Goal: Task Accomplishment & Management: Complete application form

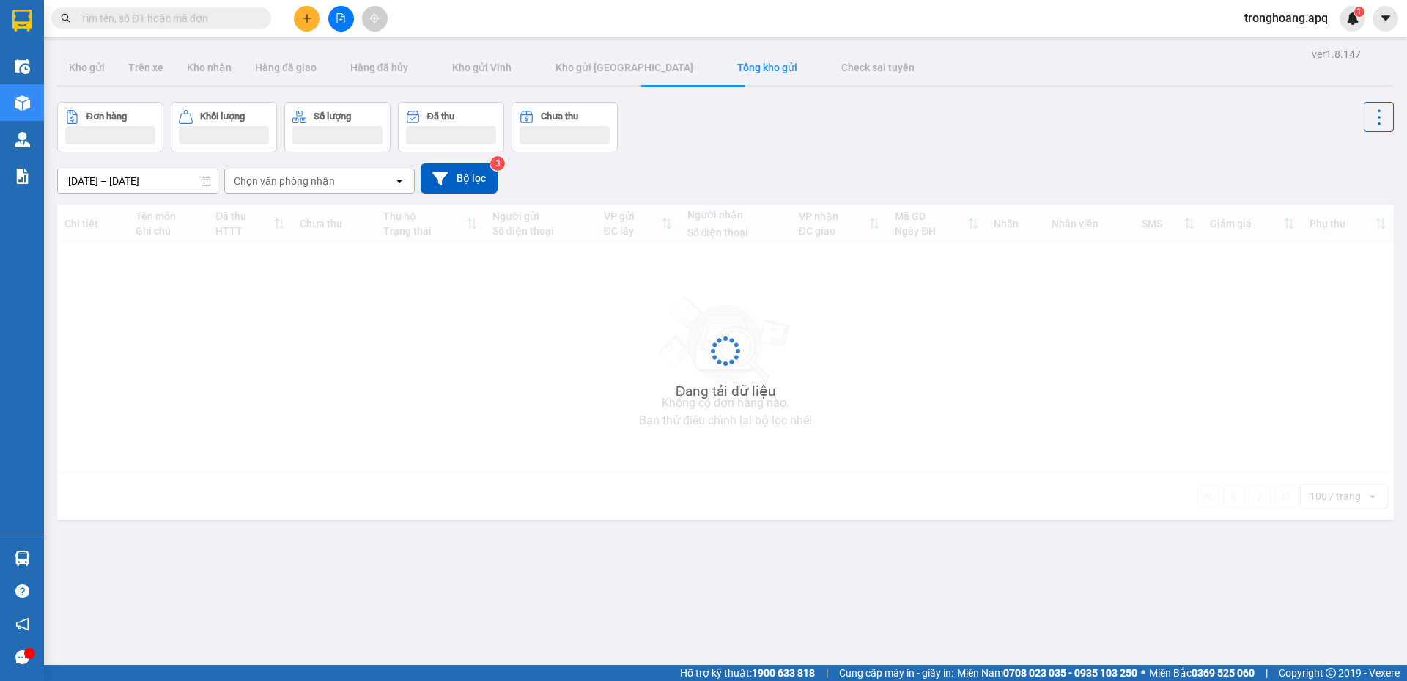
click at [875, 145] on div "Đơn hàng Khối lượng Số lượng Đã thu Chưa thu" at bounding box center [725, 127] width 1337 height 51
click at [770, 140] on div "Đơn hàng Khối lượng Số lượng Đã thu Chưa thu" at bounding box center [725, 127] width 1337 height 51
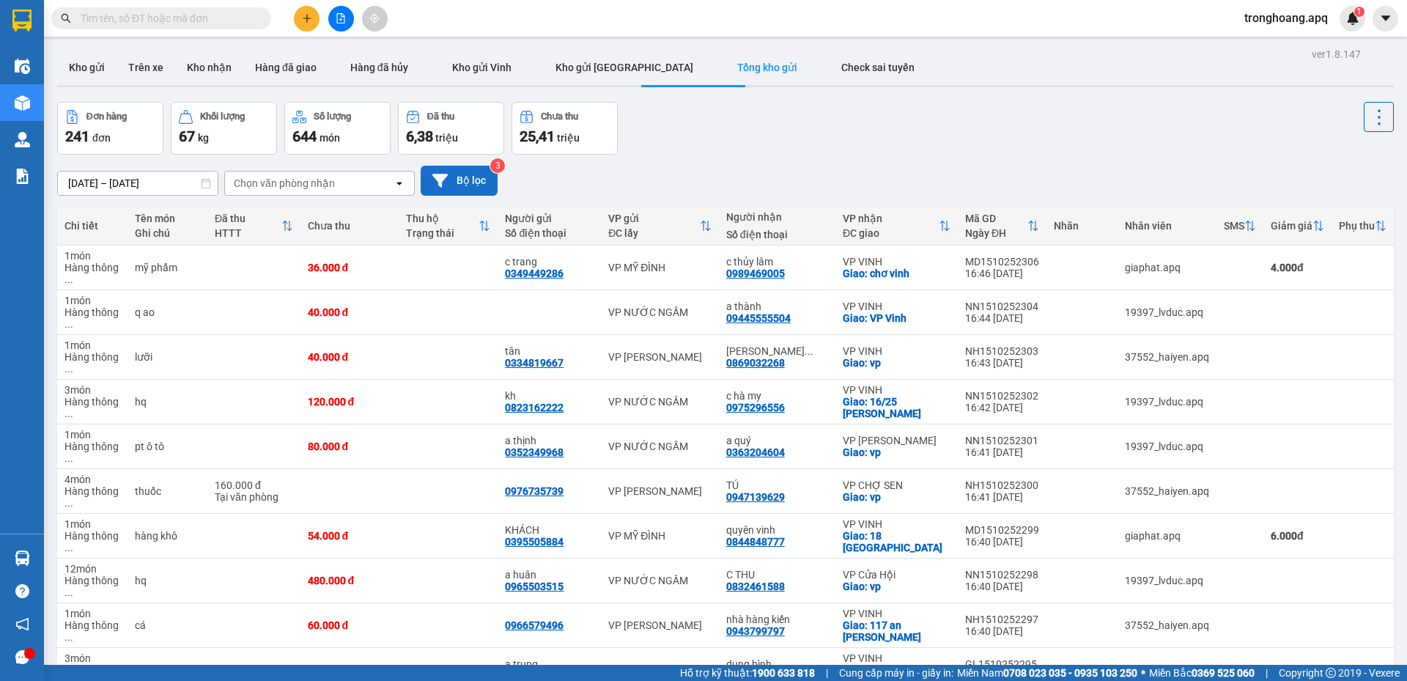
click at [454, 188] on button "Bộ lọc" at bounding box center [459, 181] width 77 height 30
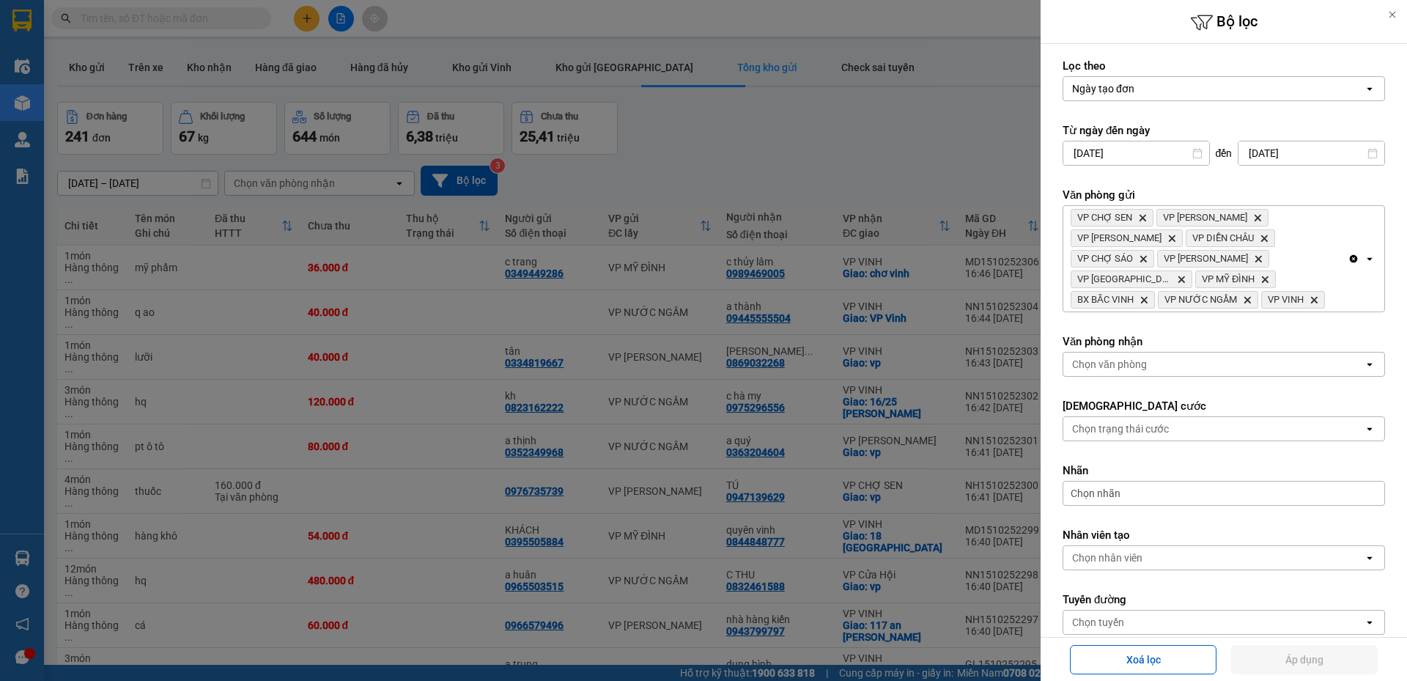
click at [1114, 360] on div "Chọn văn phòng" at bounding box center [1109, 364] width 75 height 15
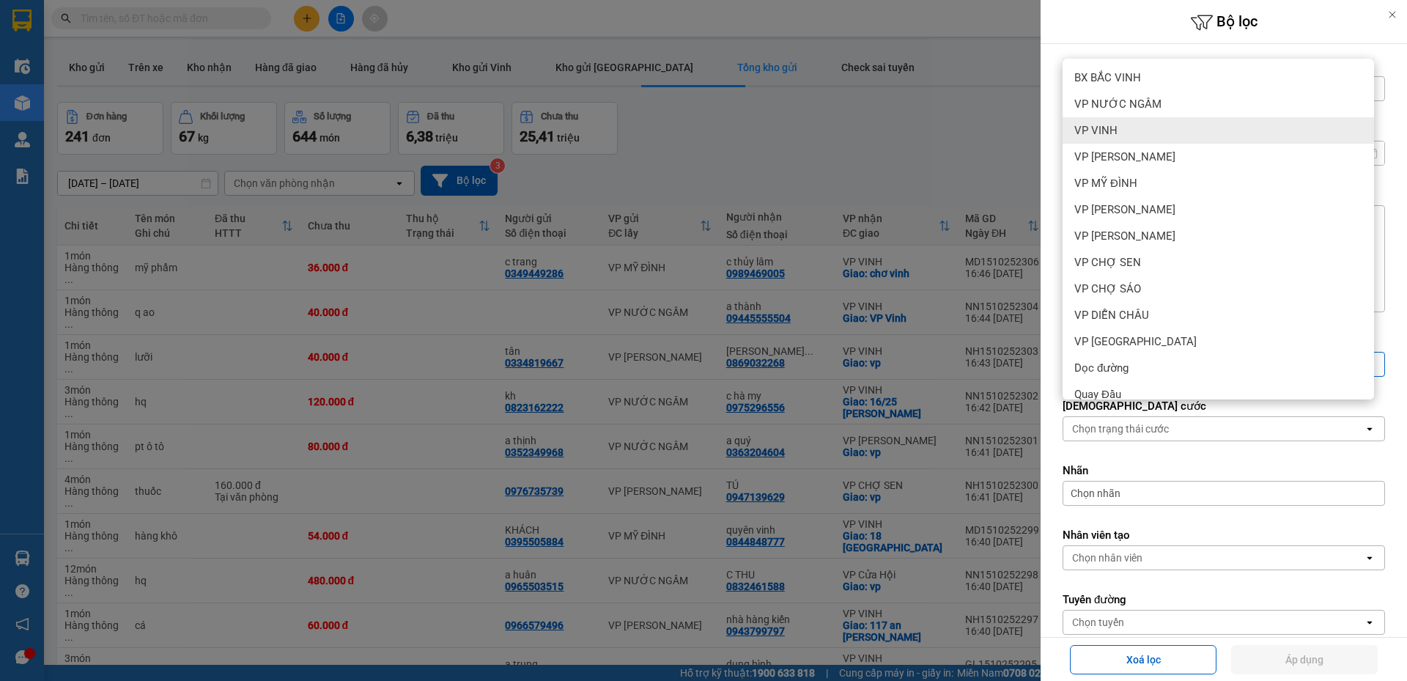
click at [1115, 125] on span "VP VINH" at bounding box center [1096, 130] width 43 height 15
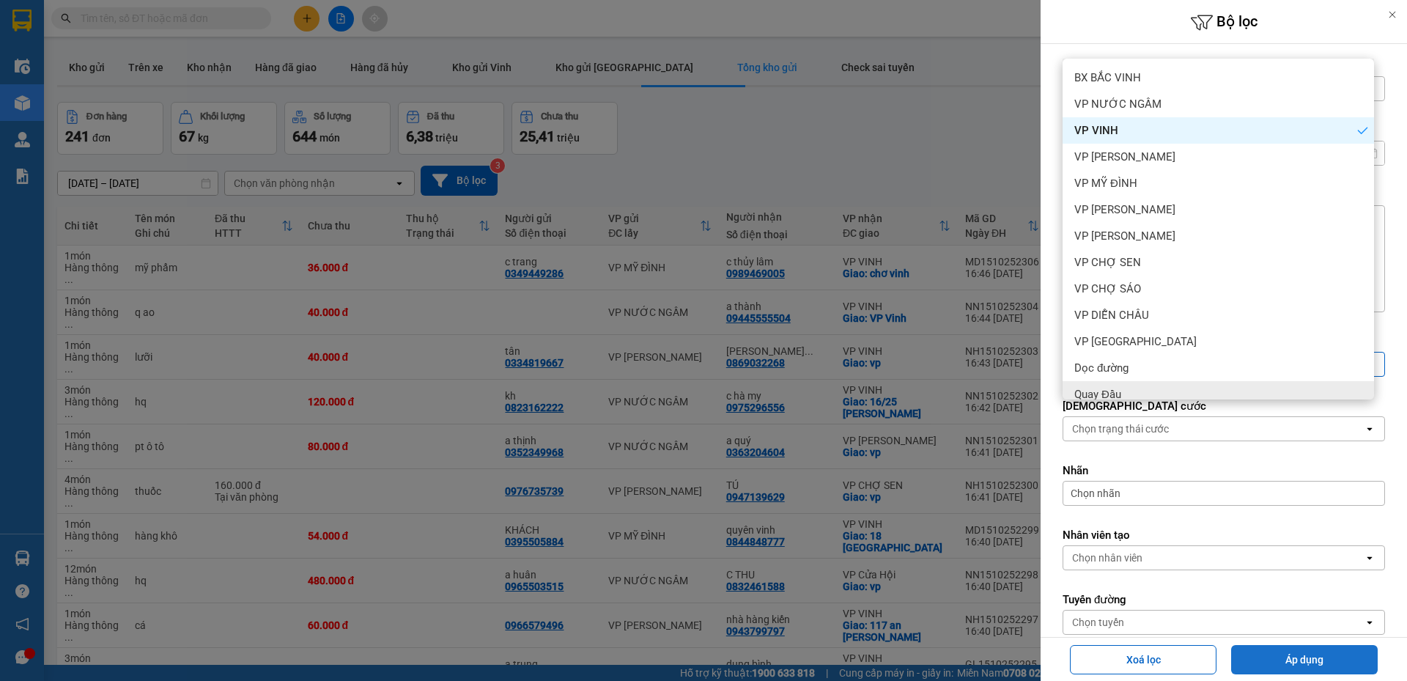
click at [1267, 666] on button "Áp dụng" at bounding box center [1305, 659] width 147 height 29
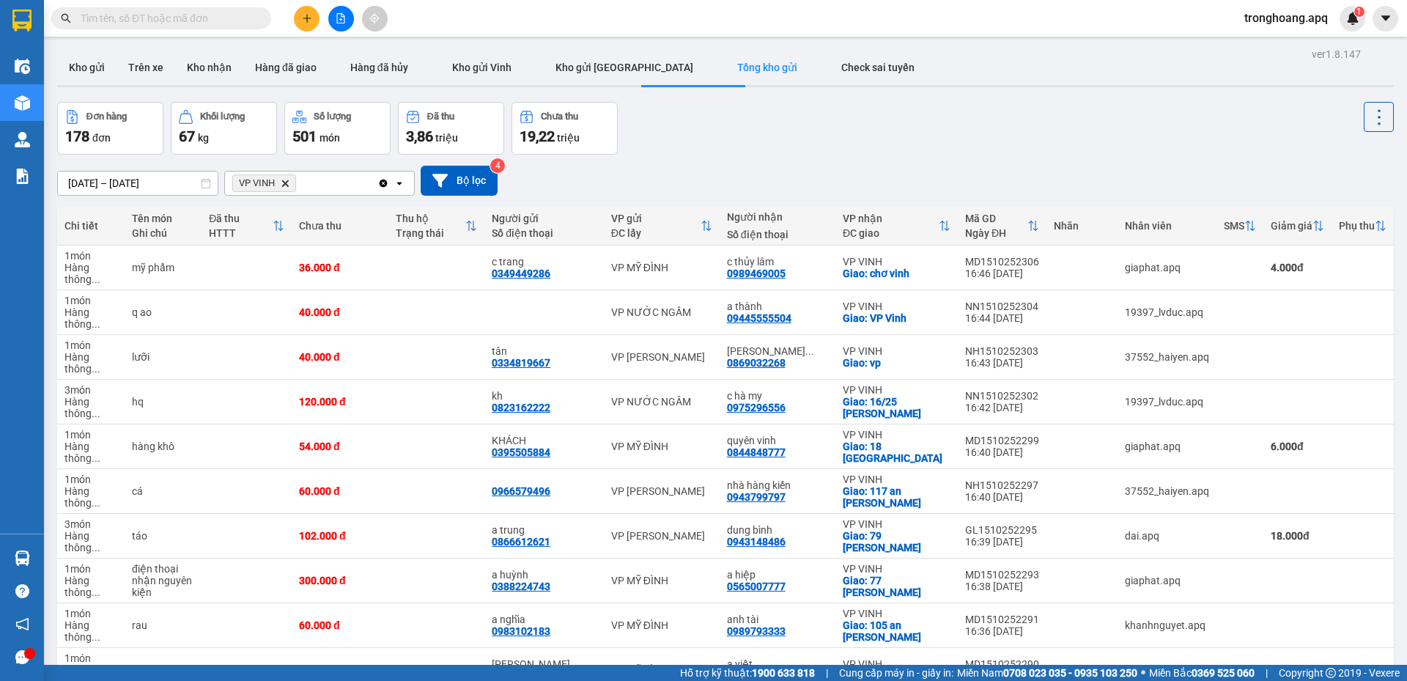
click at [922, 126] on div "Đơn hàng 178 đơn Khối lượng 67 kg Số lượng 501 món Đã thu 3,86 triệu Chưa thu 1…" at bounding box center [725, 128] width 1337 height 53
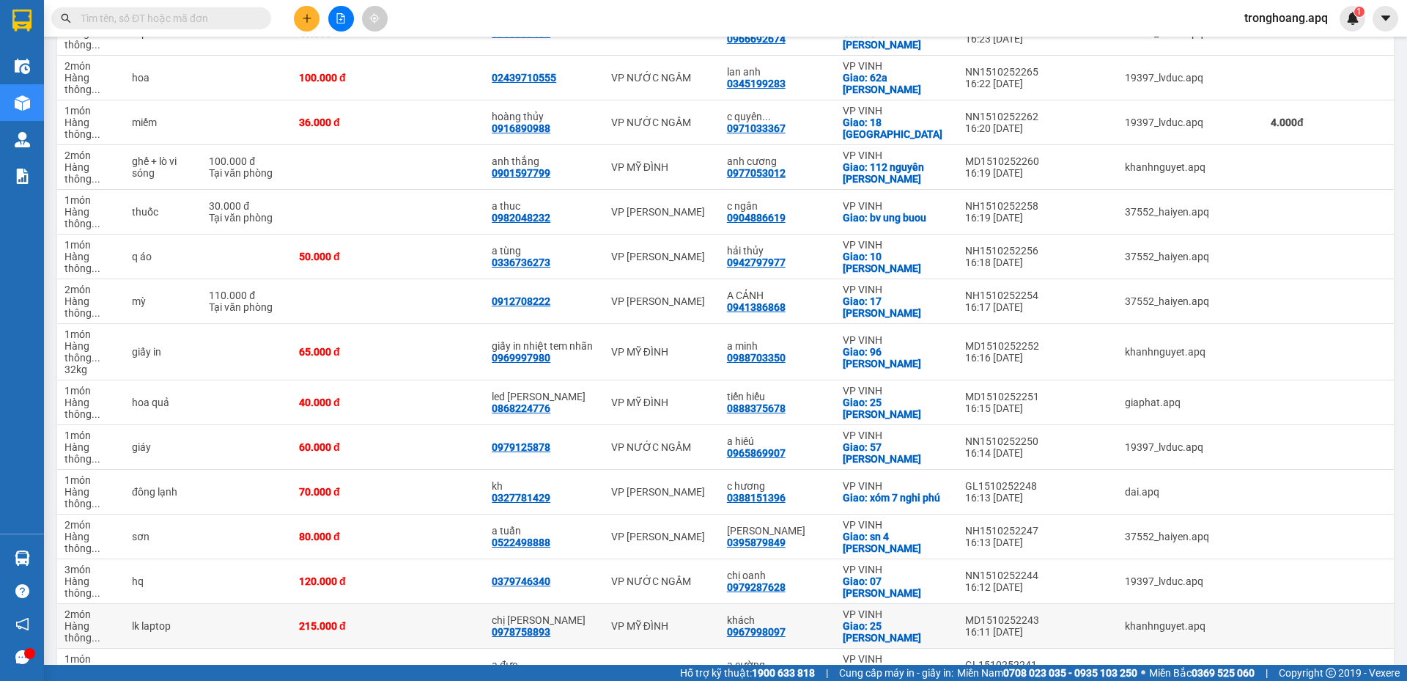
scroll to position [1979, 0]
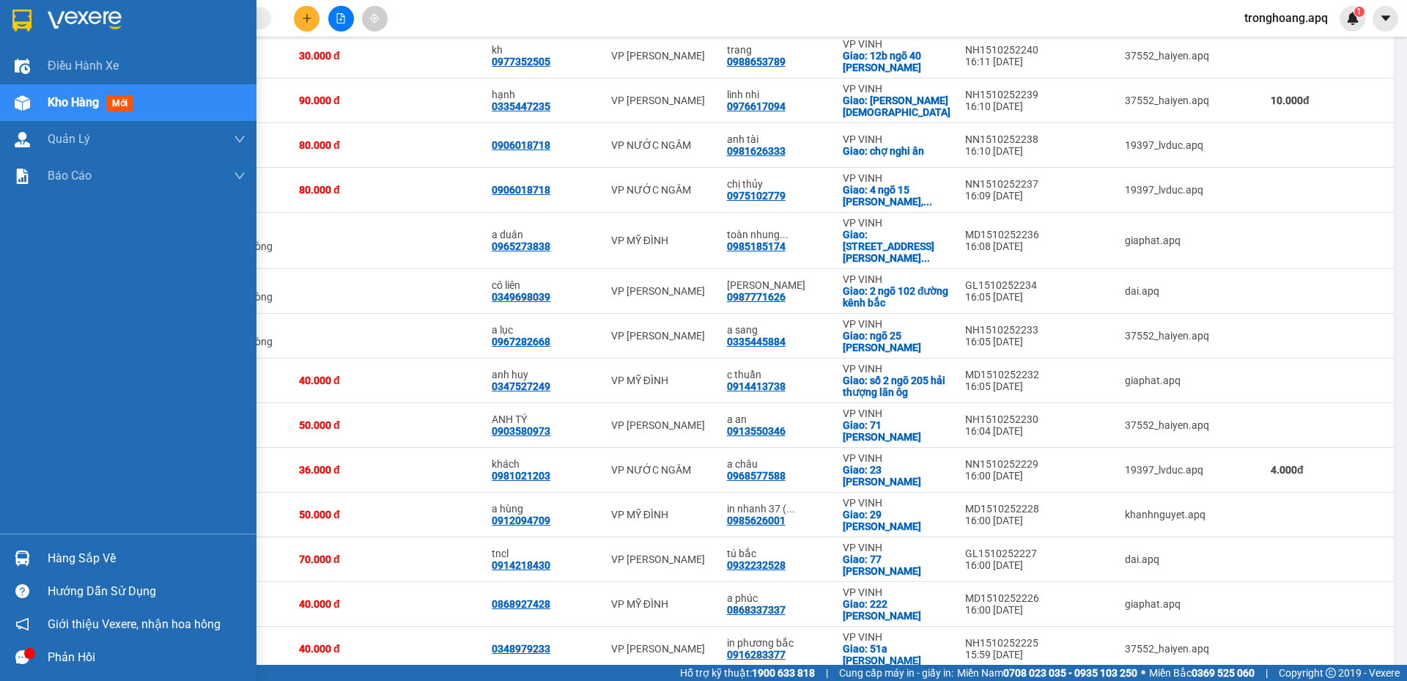
click at [60, 562] on div "Hàng sắp về" at bounding box center [147, 559] width 198 height 22
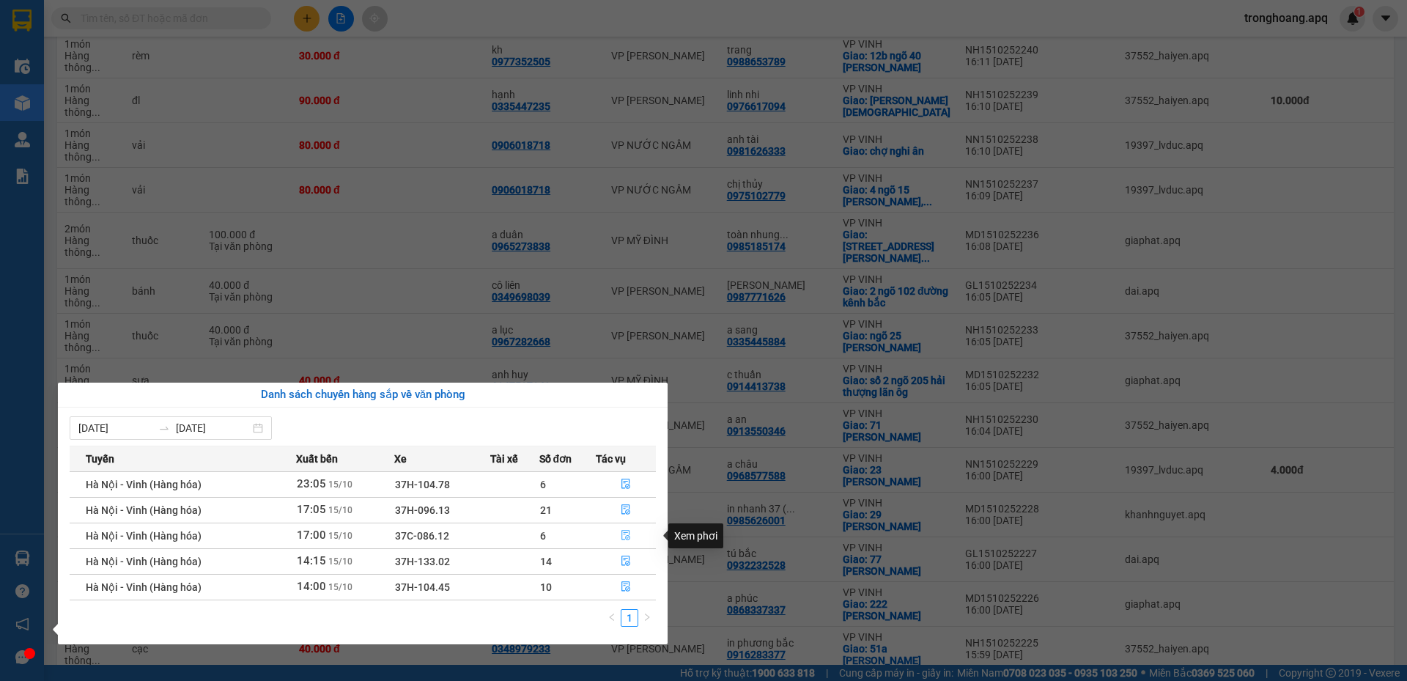
click at [621, 534] on icon "file-done" at bounding box center [626, 535] width 10 height 10
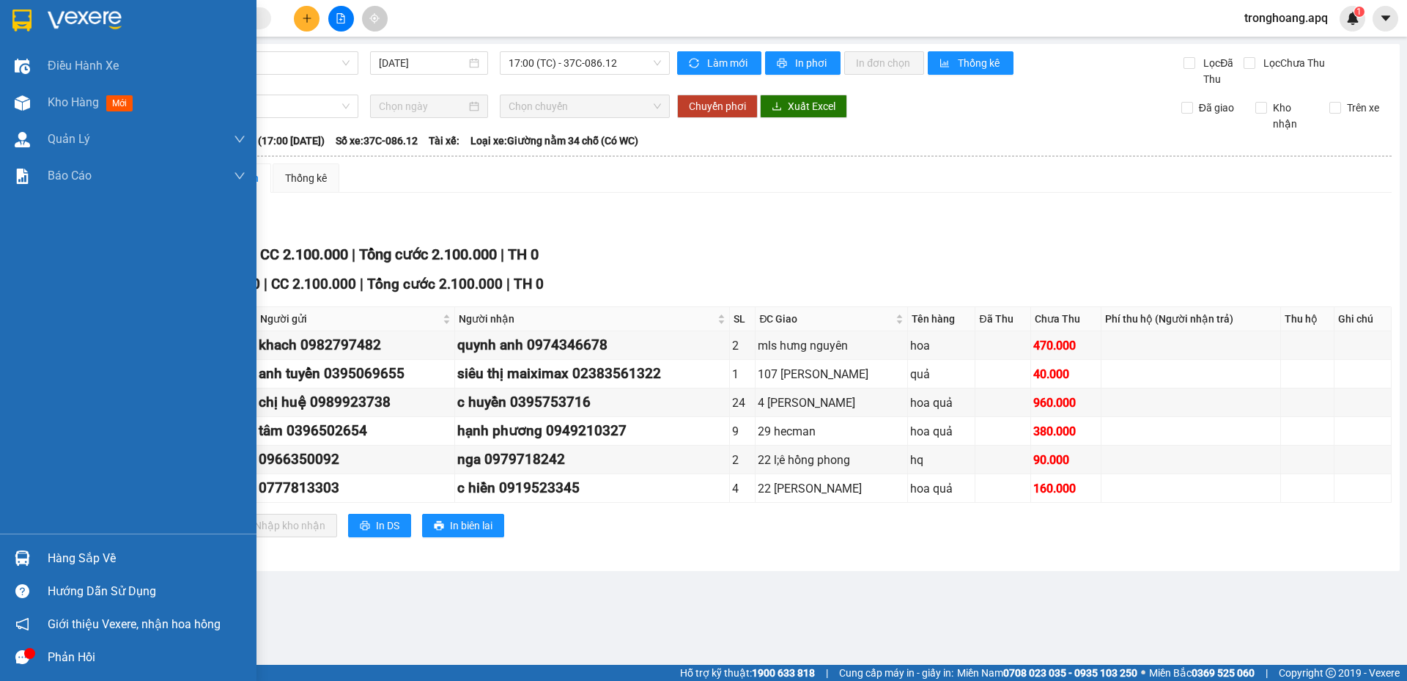
click at [37, 559] on div "Hàng sắp về" at bounding box center [128, 558] width 257 height 33
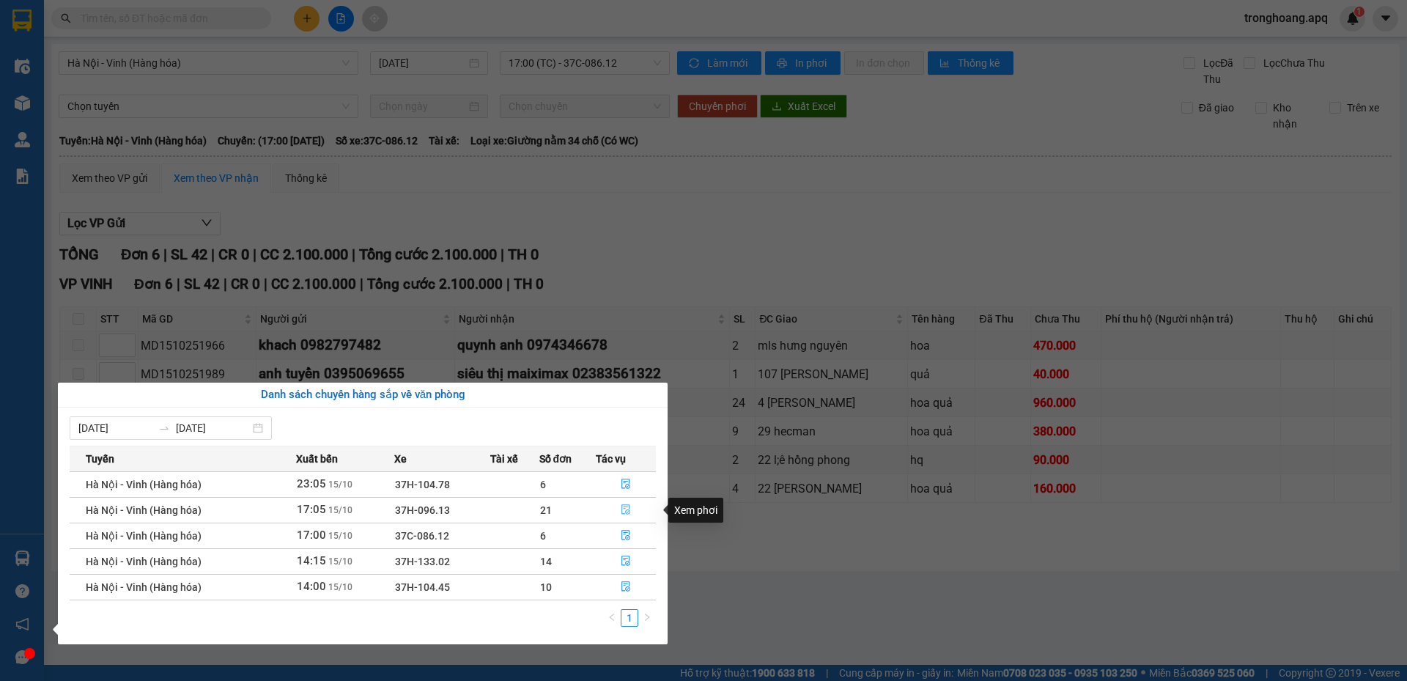
click at [627, 509] on icon "file-done" at bounding box center [626, 509] width 10 height 10
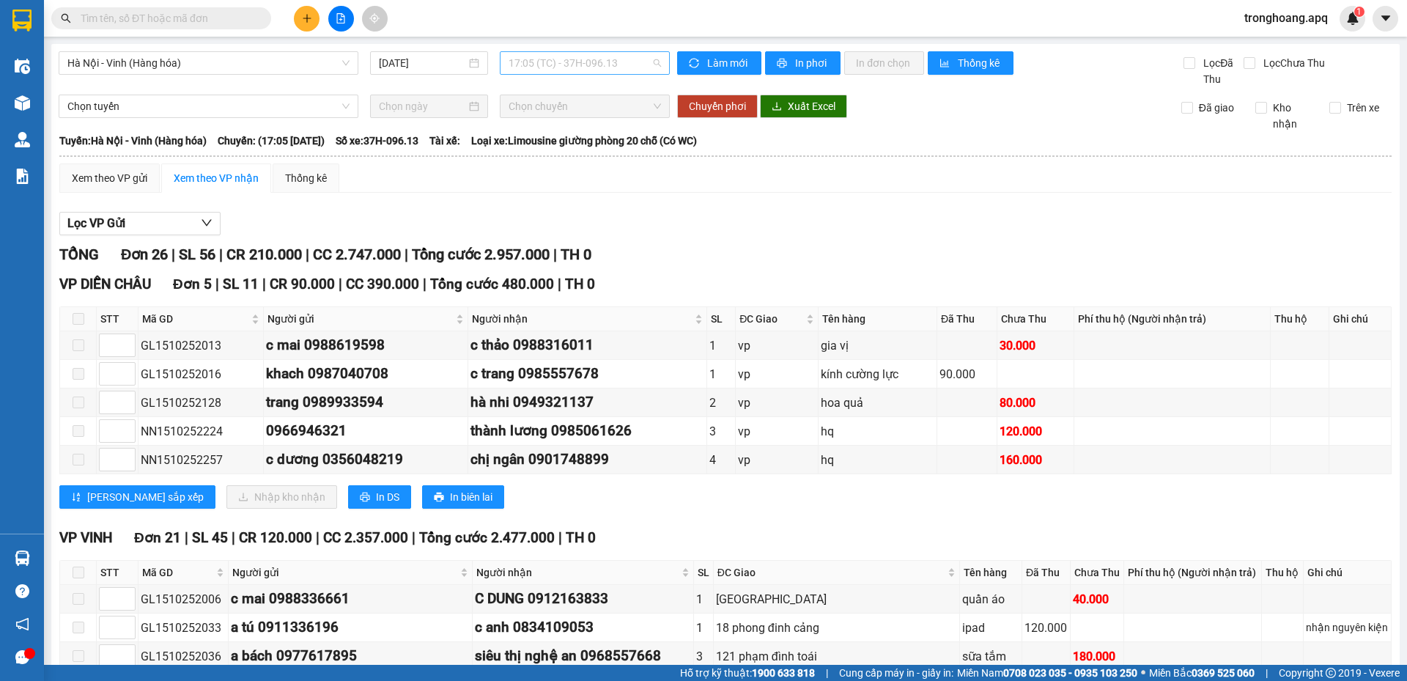
click at [545, 58] on span "17:05 (TC) - 37H-096.13" at bounding box center [585, 63] width 152 height 22
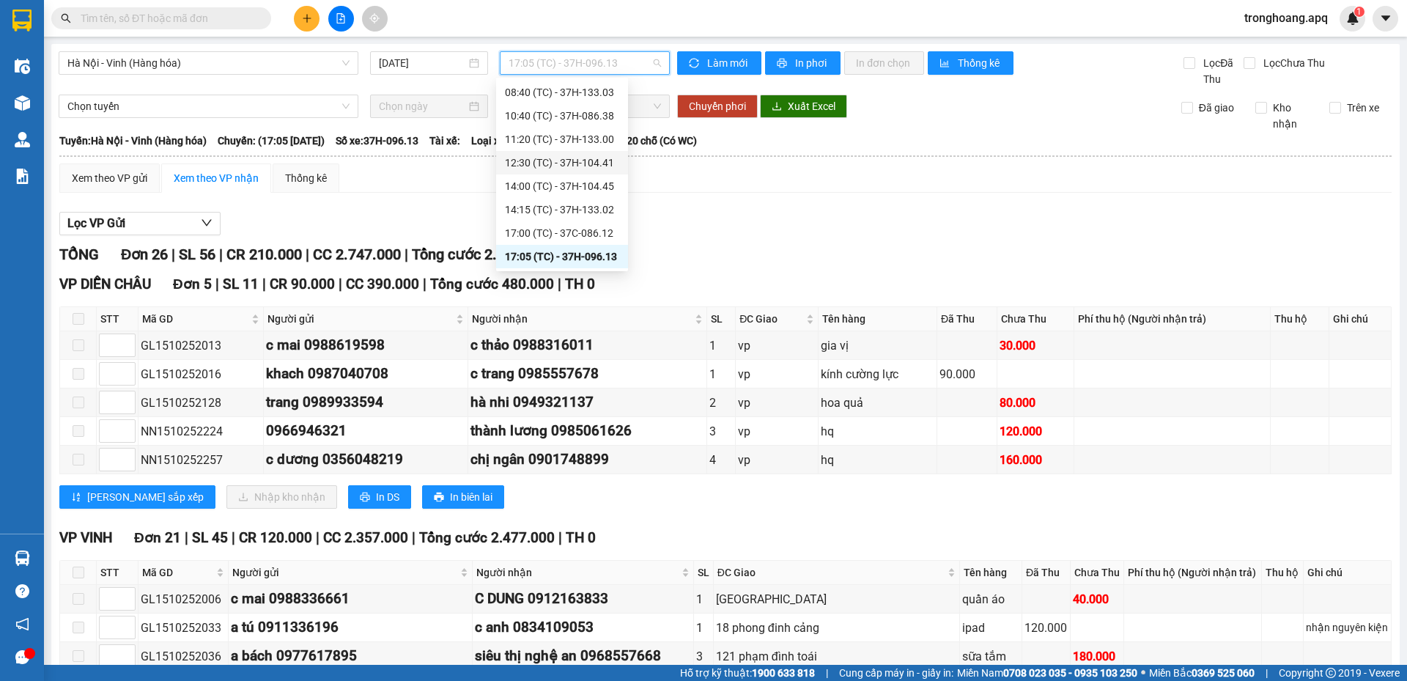
scroll to position [70, 0]
click at [579, 231] on div "22:47 (TC) - 37H-104.73" at bounding box center [562, 233] width 114 height 16
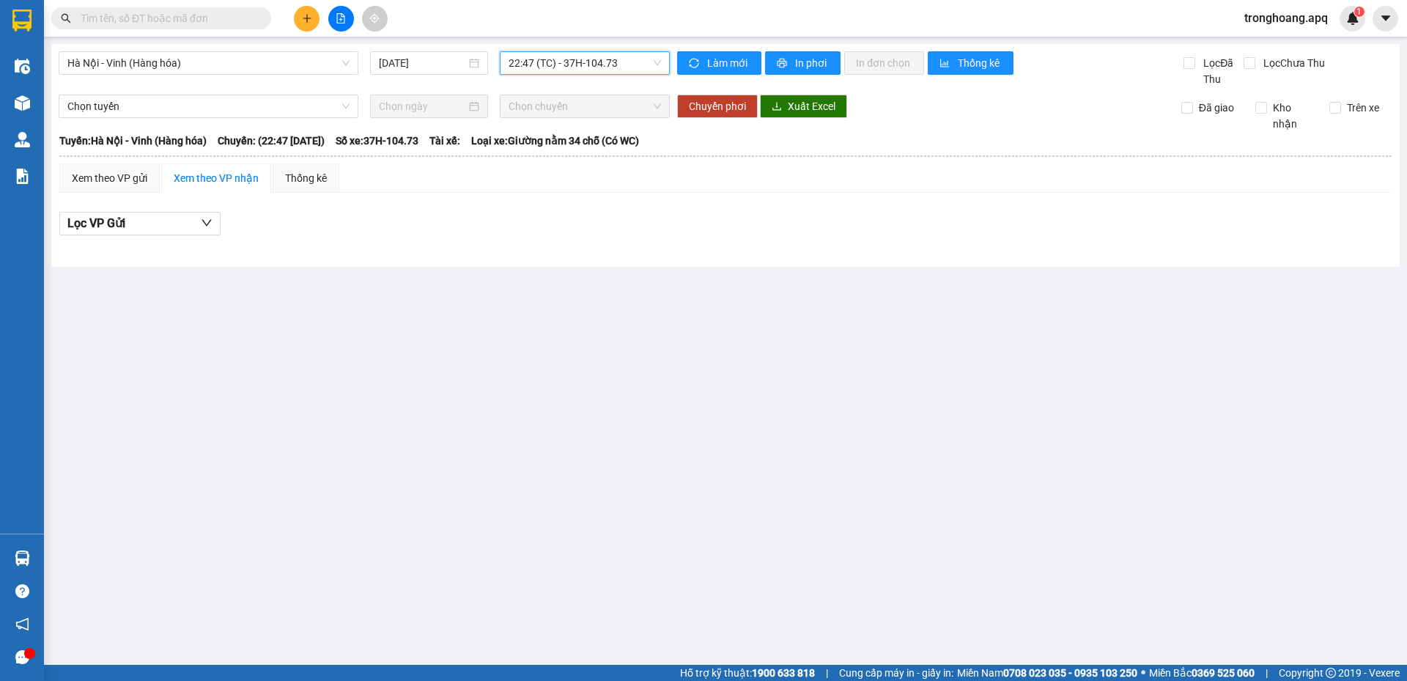
click at [584, 60] on span "22:47 (TC) - 37H-104.73" at bounding box center [585, 63] width 152 height 22
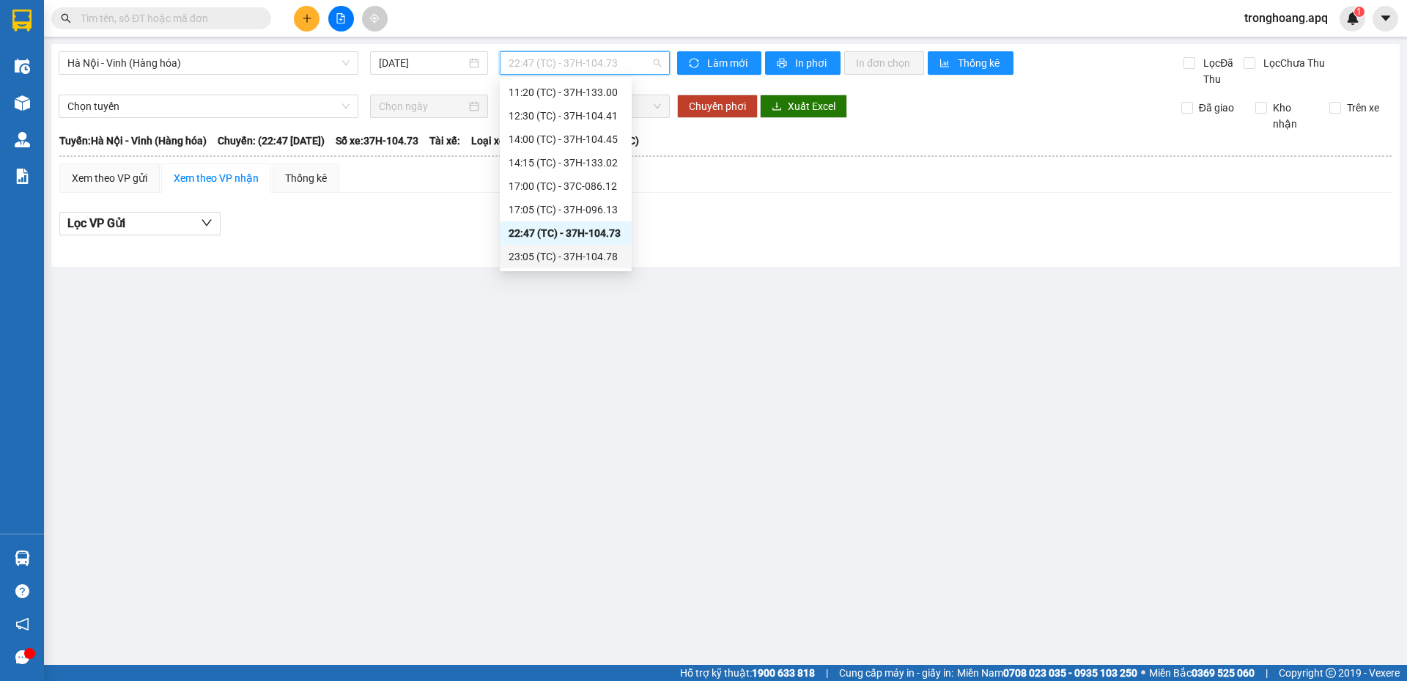
click at [585, 258] on div "23:05 (TC) - 37H-104.78" at bounding box center [566, 257] width 114 height 16
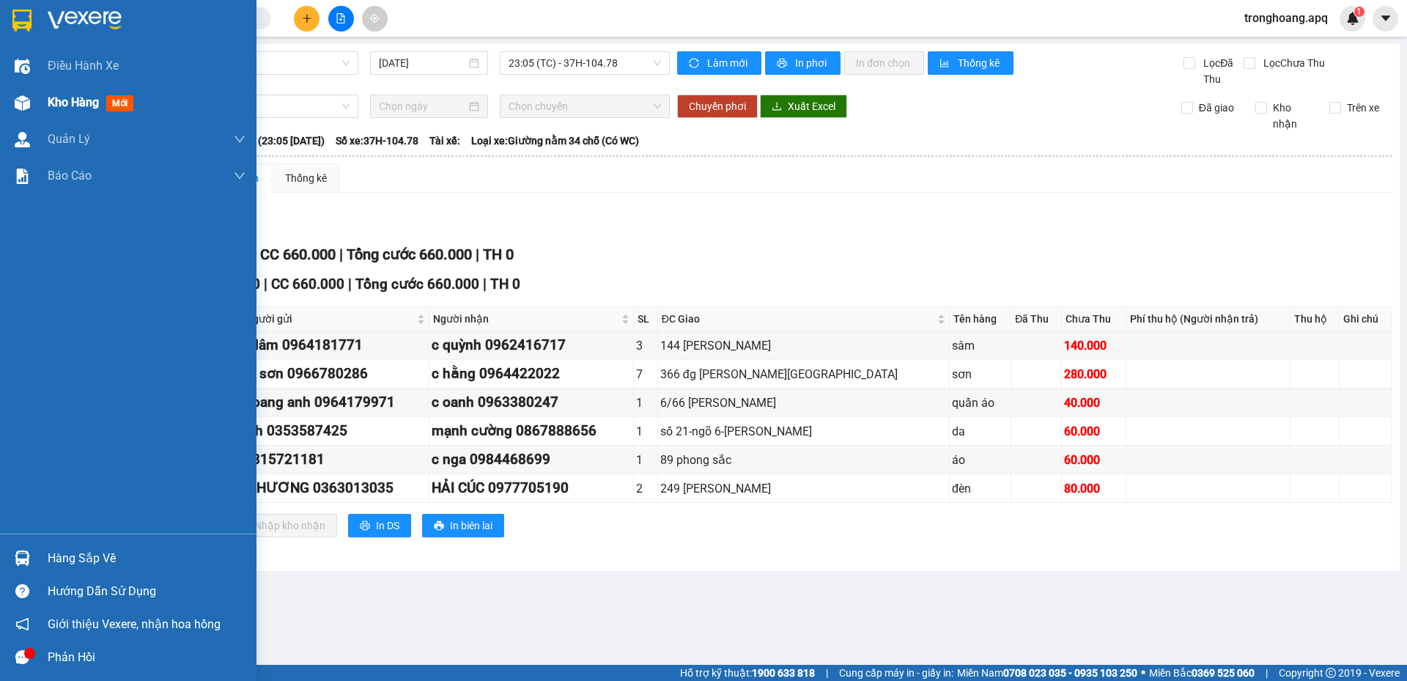
click at [32, 87] on div "Kho hàng mới" at bounding box center [128, 102] width 257 height 37
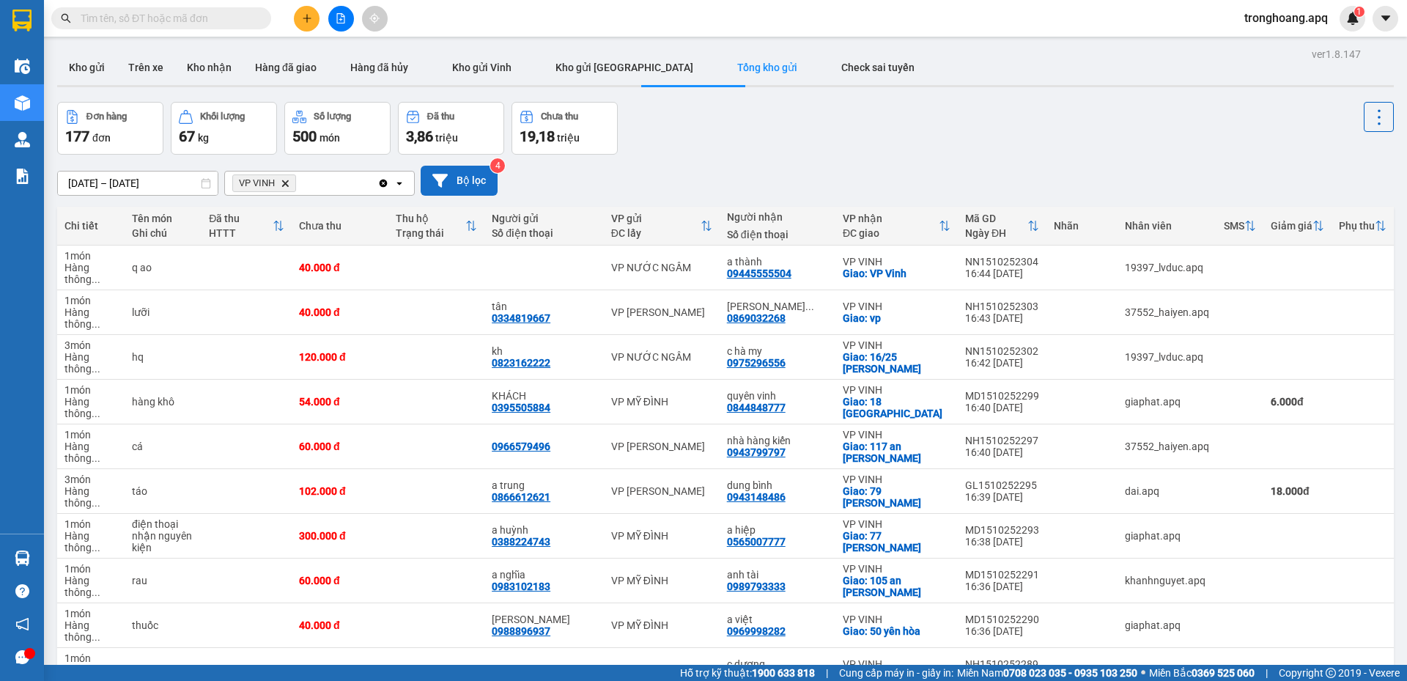
click at [453, 179] on button "Bộ lọc" at bounding box center [459, 181] width 77 height 30
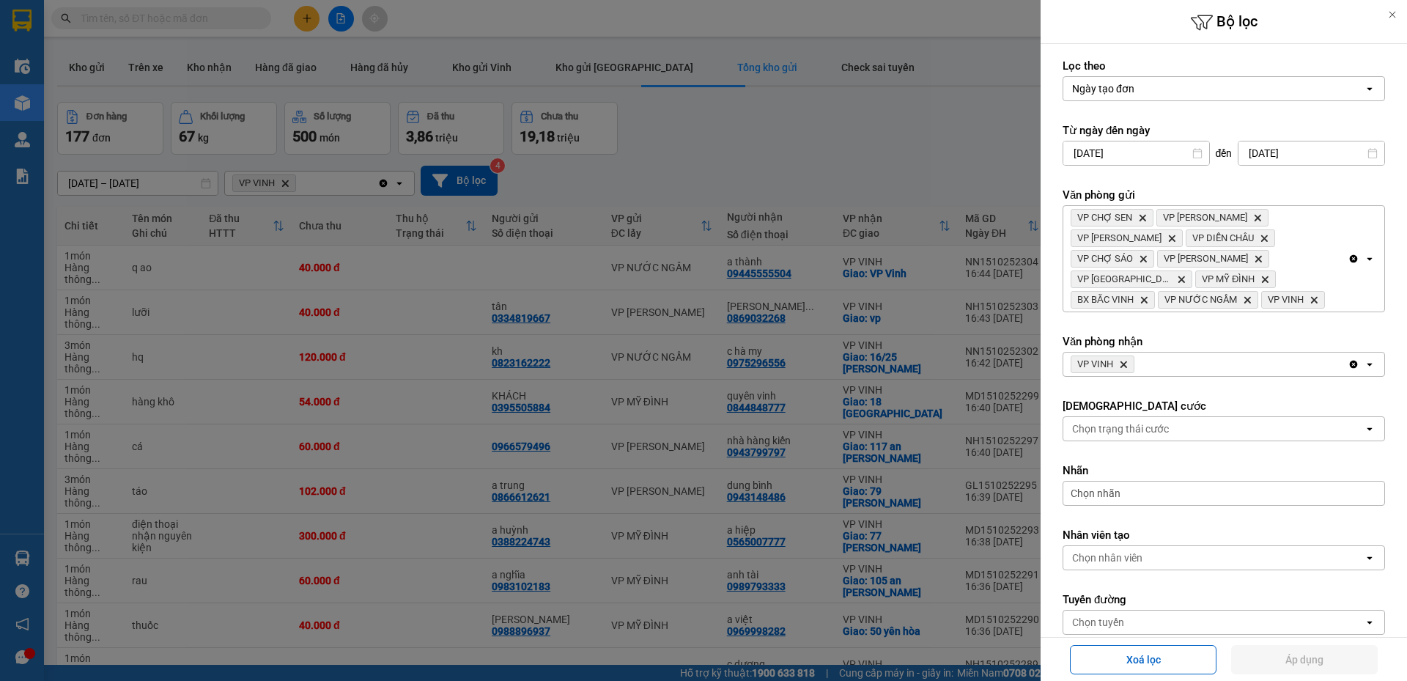
click at [1120, 362] on icon "Delete" at bounding box center [1123, 364] width 9 height 9
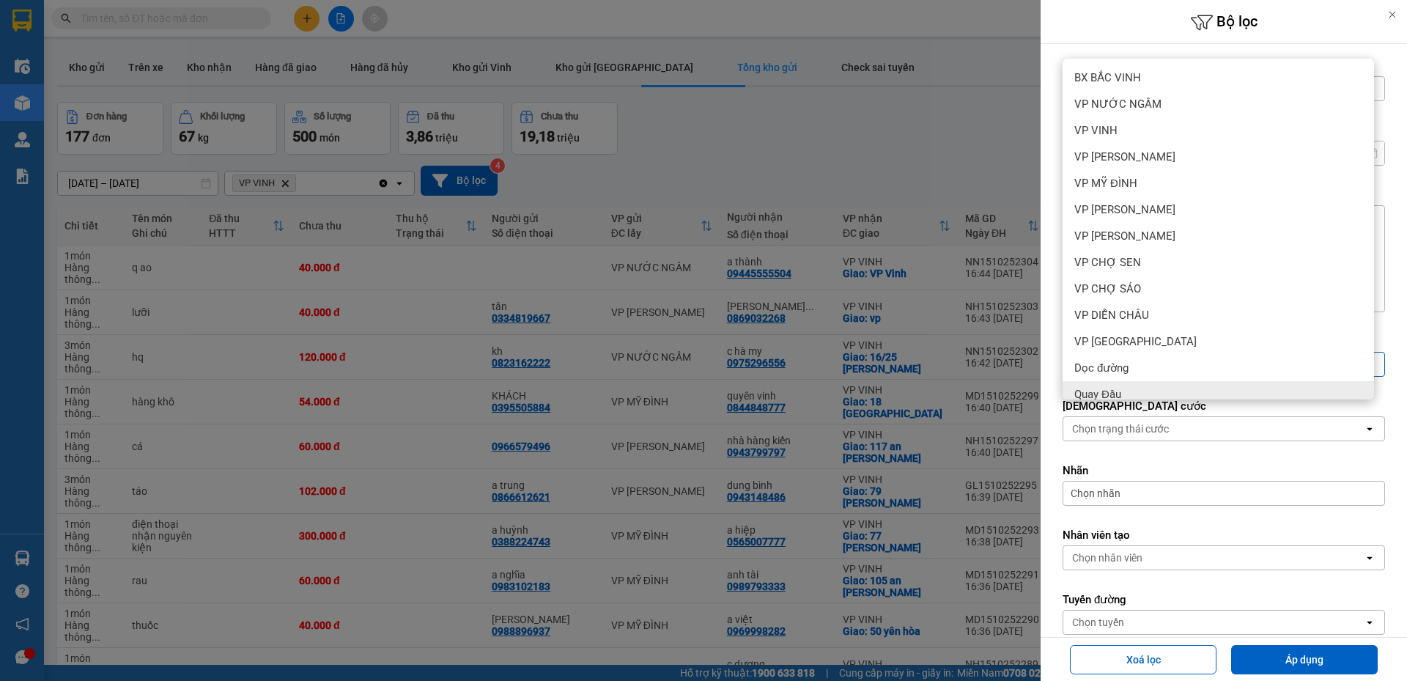
click at [1256, 432] on div "Chọn trạng thái cước" at bounding box center [1214, 428] width 301 height 23
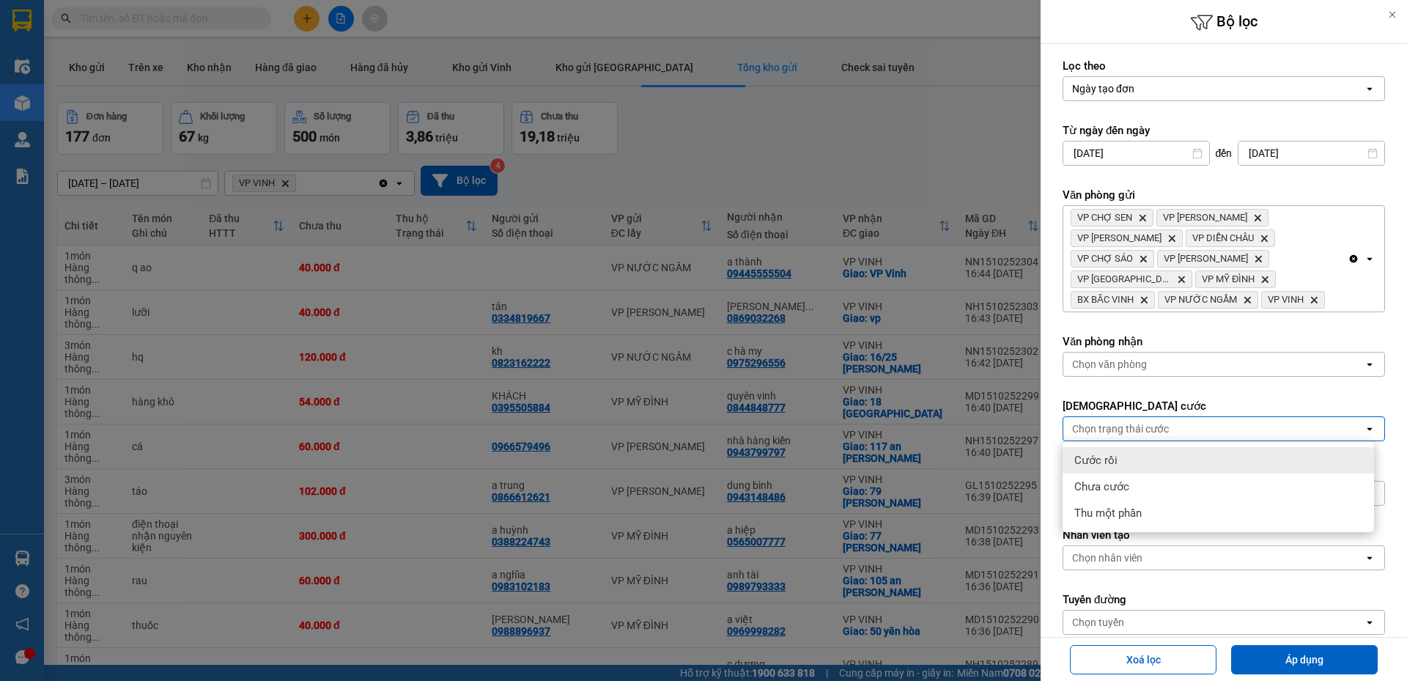
click at [1170, 365] on div "Chọn văn phòng" at bounding box center [1214, 364] width 301 height 23
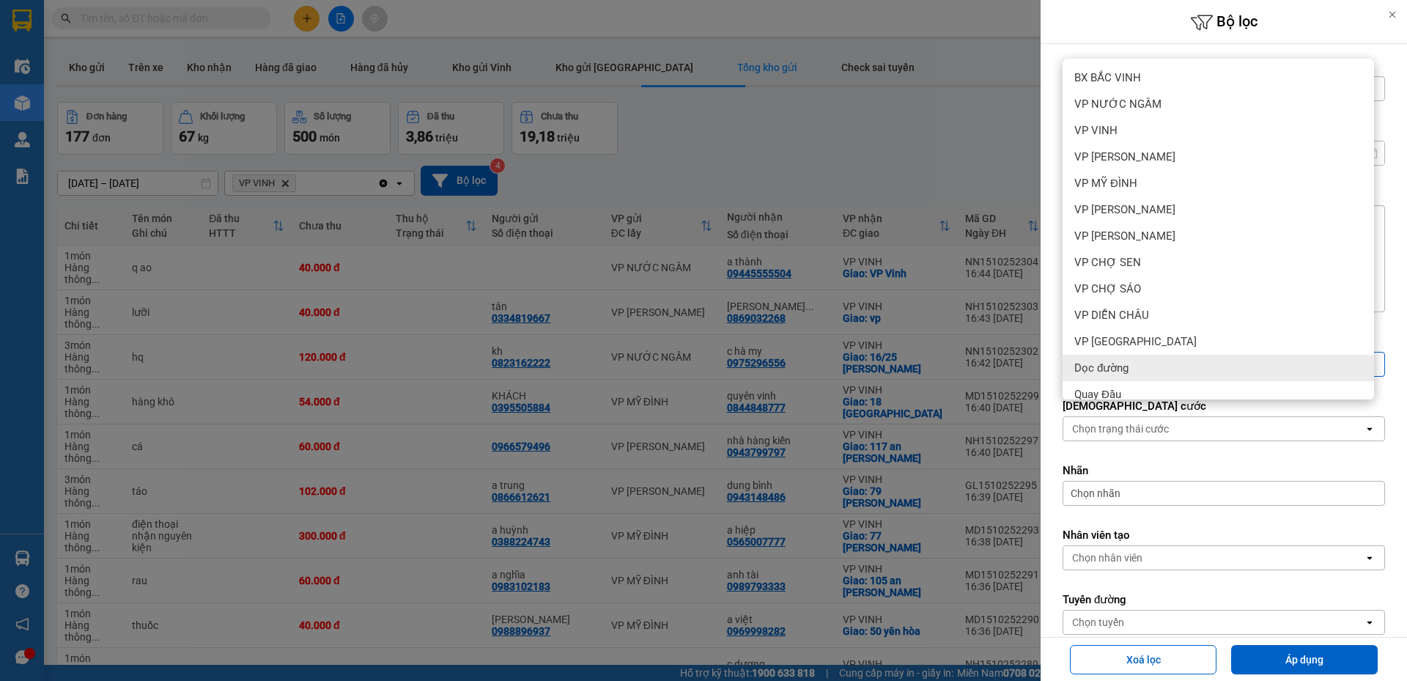
click at [919, 43] on div at bounding box center [703, 340] width 1407 height 681
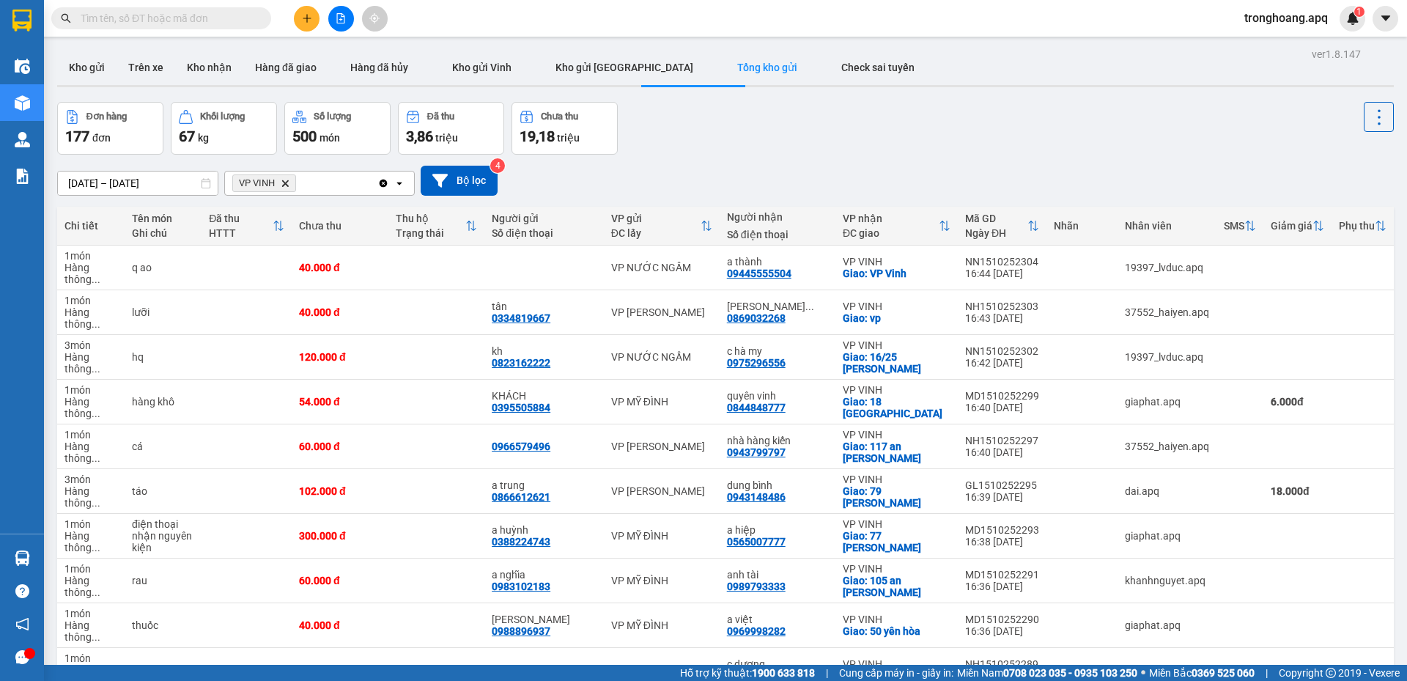
click at [418, 180] on div "08/10/2025 – 15/10/2025 Press the down arrow key to interact with the calendar …" at bounding box center [725, 181] width 1337 height 30
click at [441, 183] on icon at bounding box center [440, 180] width 15 height 13
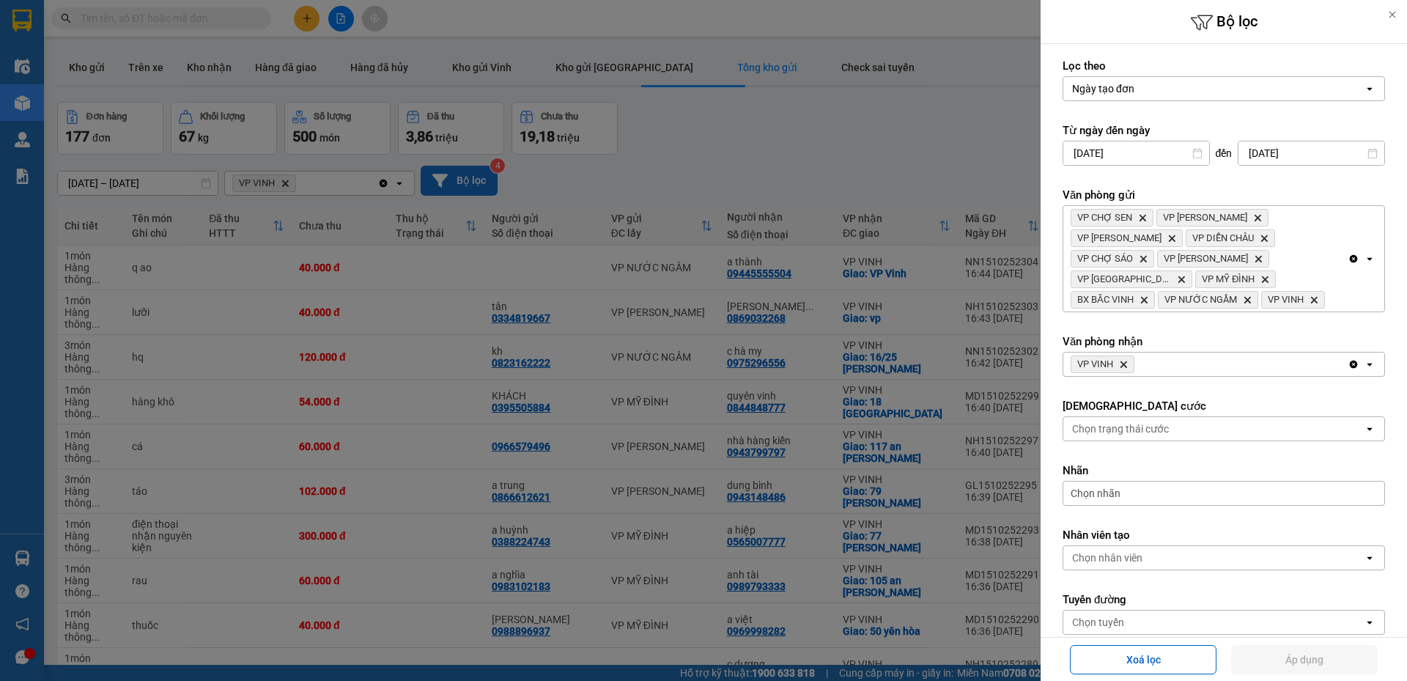
click at [1125, 365] on icon "VP VINH, close by backspace" at bounding box center [1124, 364] width 7 height 7
click at [1359, 668] on button "Áp dụng" at bounding box center [1305, 659] width 147 height 29
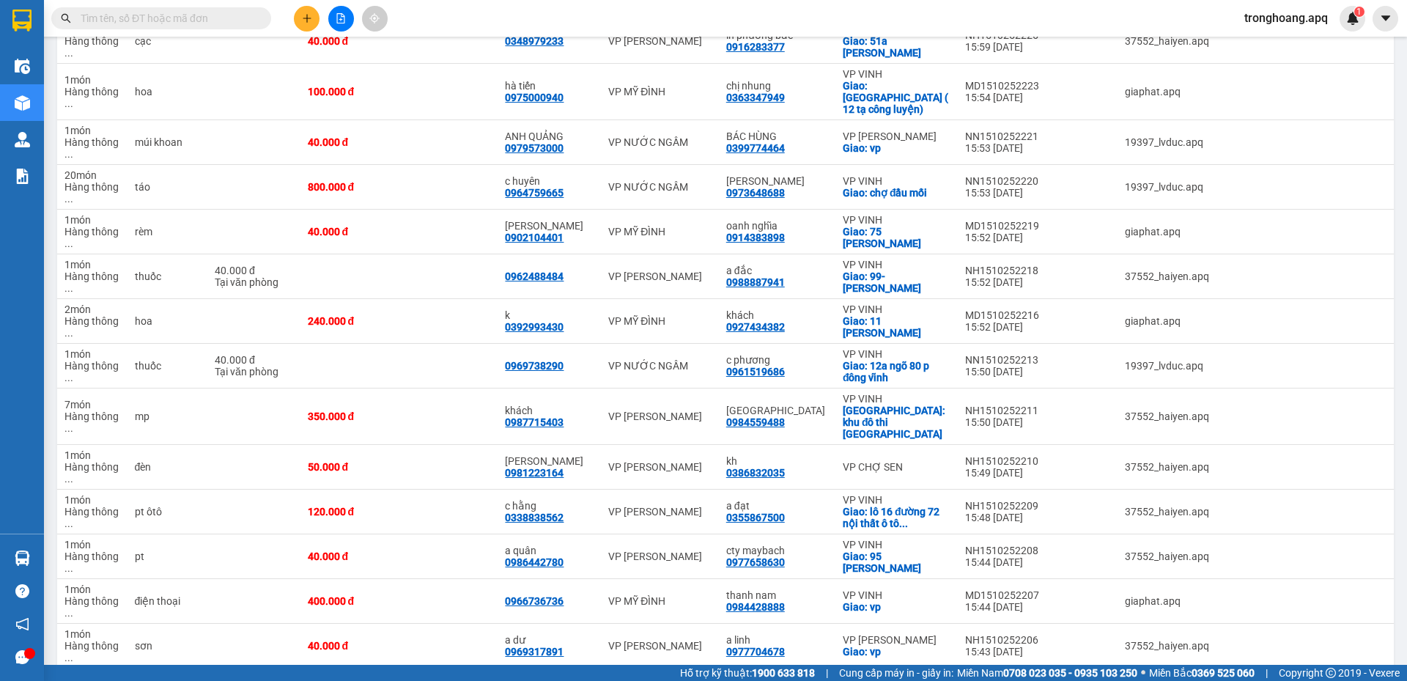
scroll to position [3632, 0]
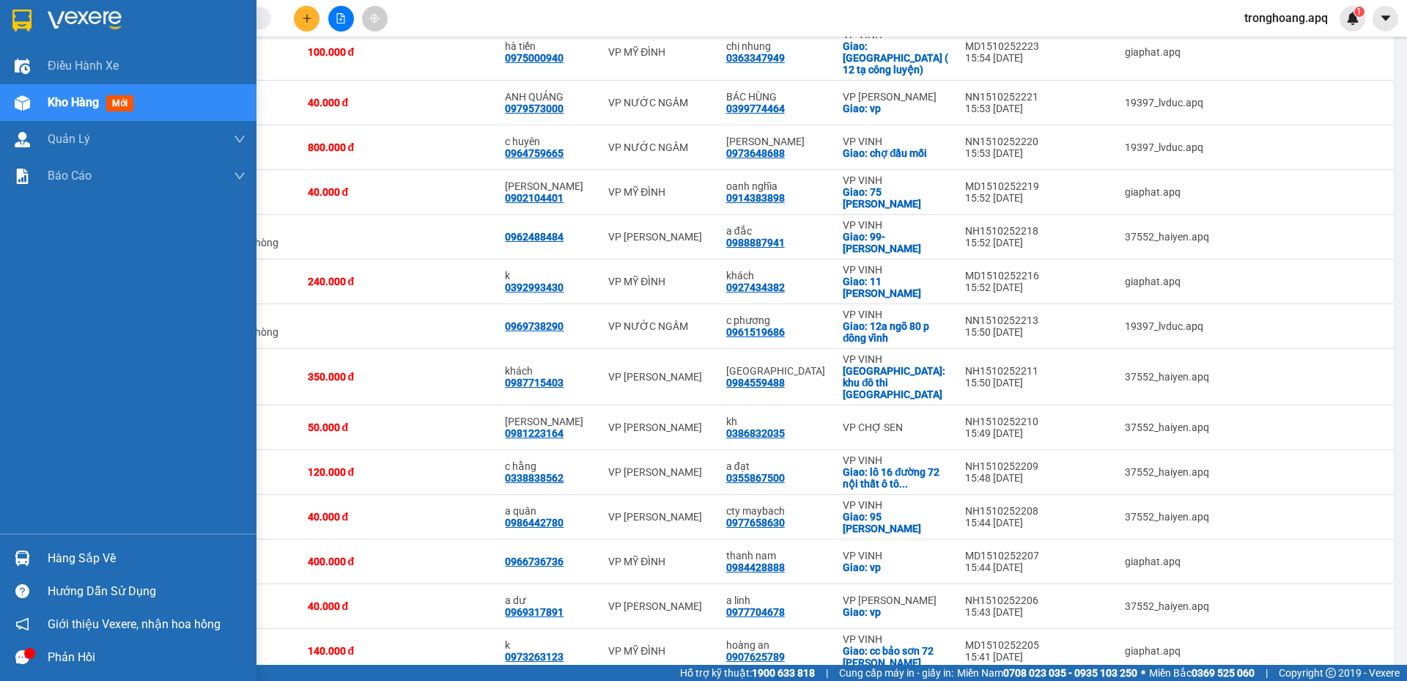
click at [52, 551] on div "Hàng sắp về" at bounding box center [147, 559] width 198 height 22
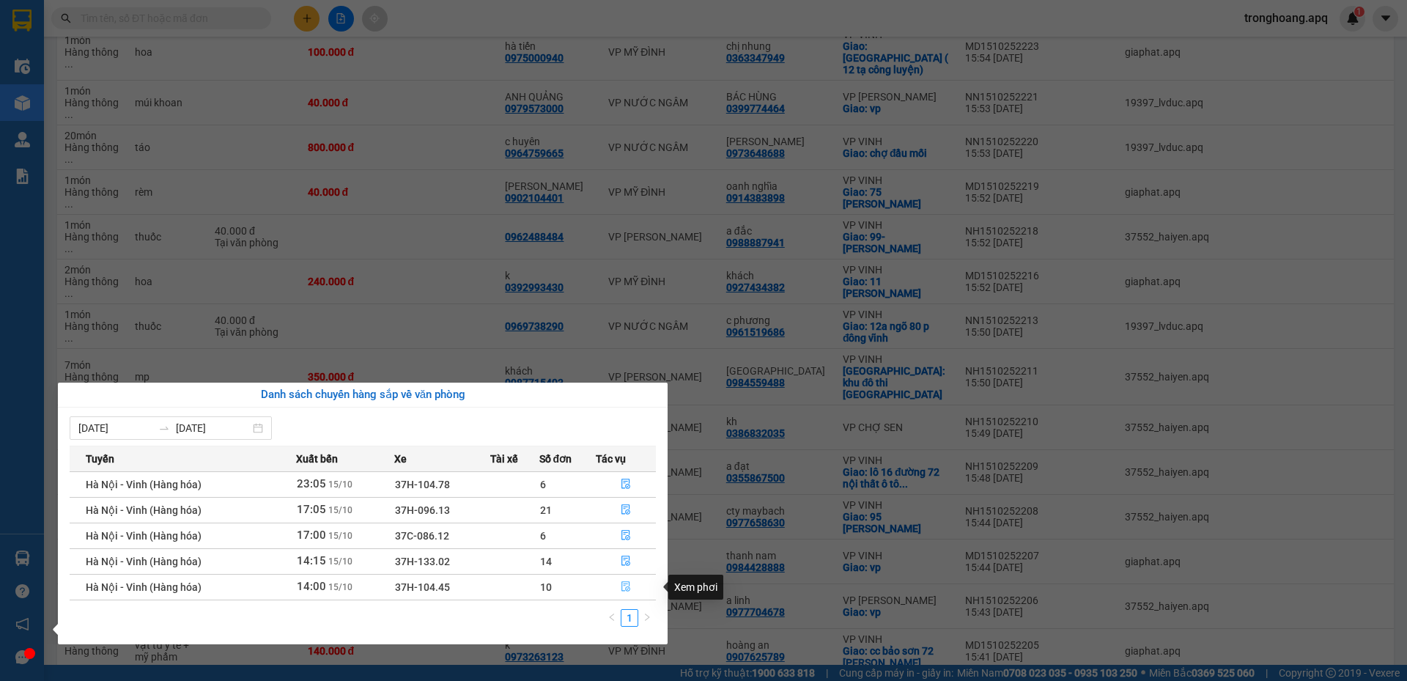
click at [623, 584] on icon "file-done" at bounding box center [626, 586] width 10 height 10
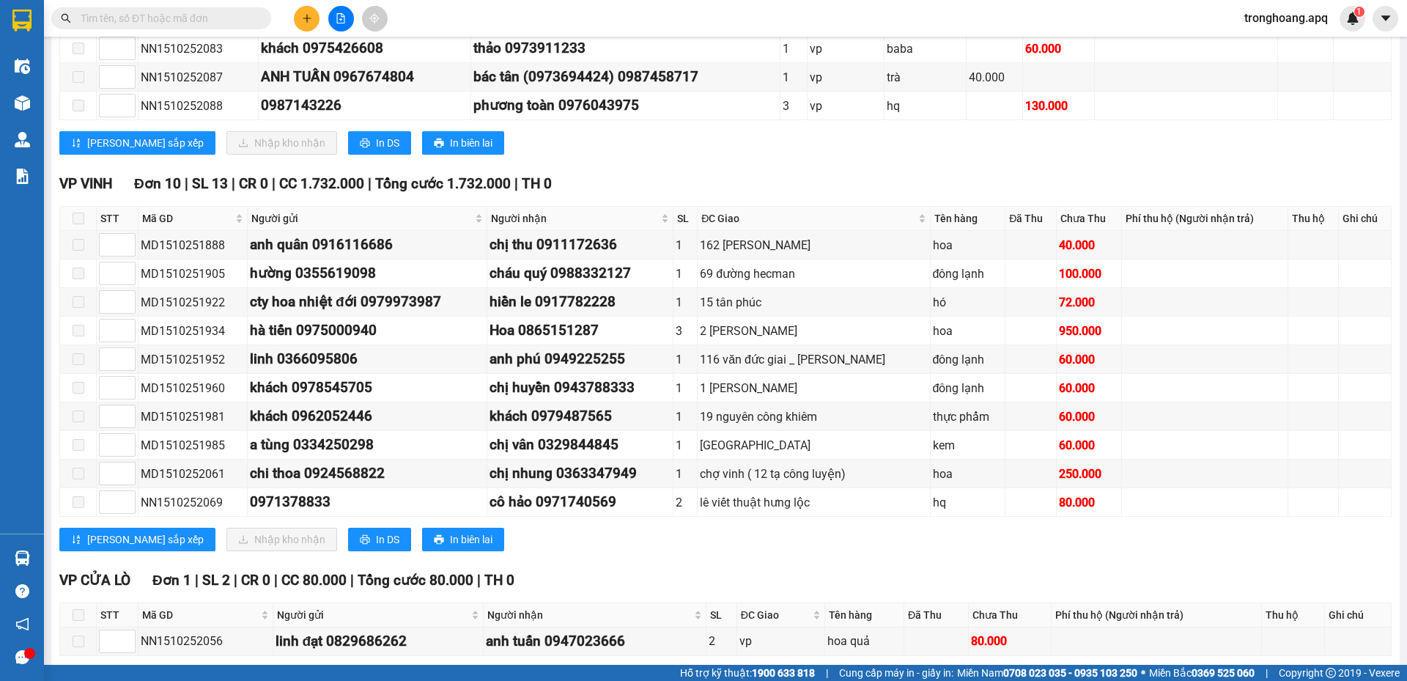
scroll to position [507, 0]
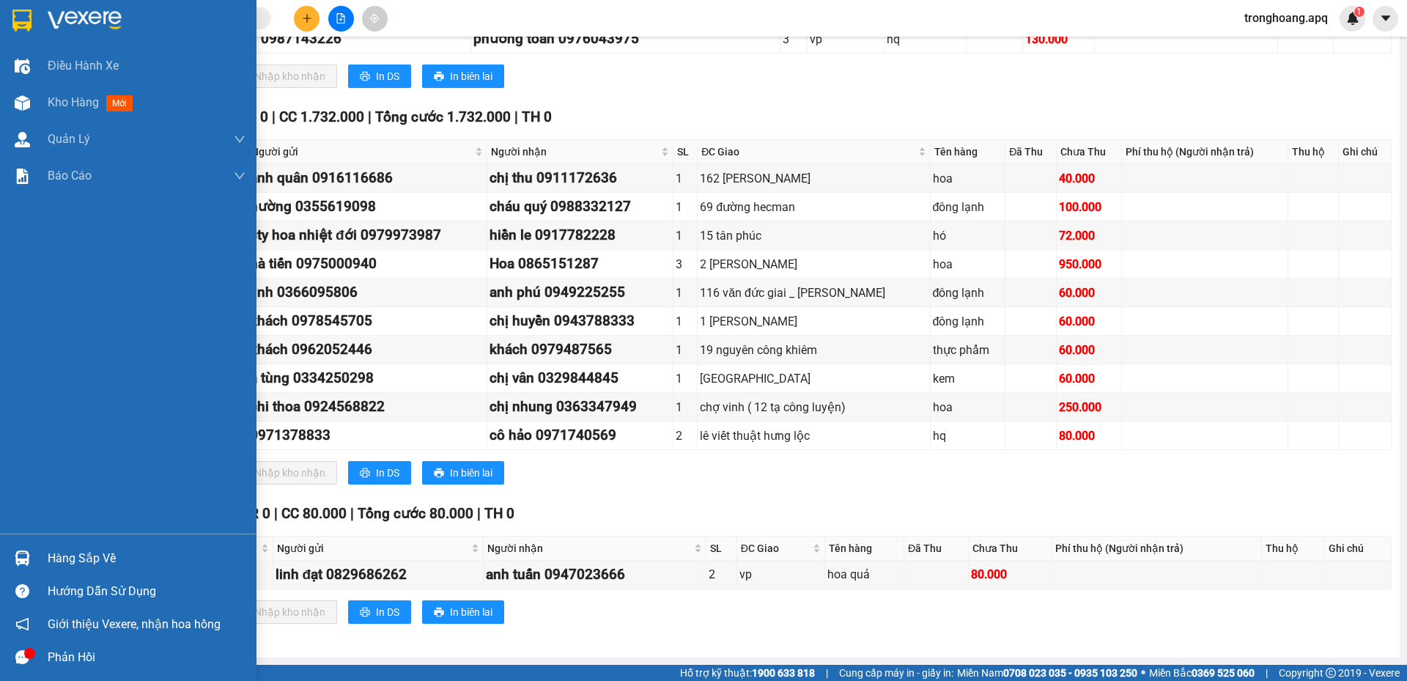
click at [48, 553] on div "Hàng sắp về" at bounding box center [147, 559] width 198 height 22
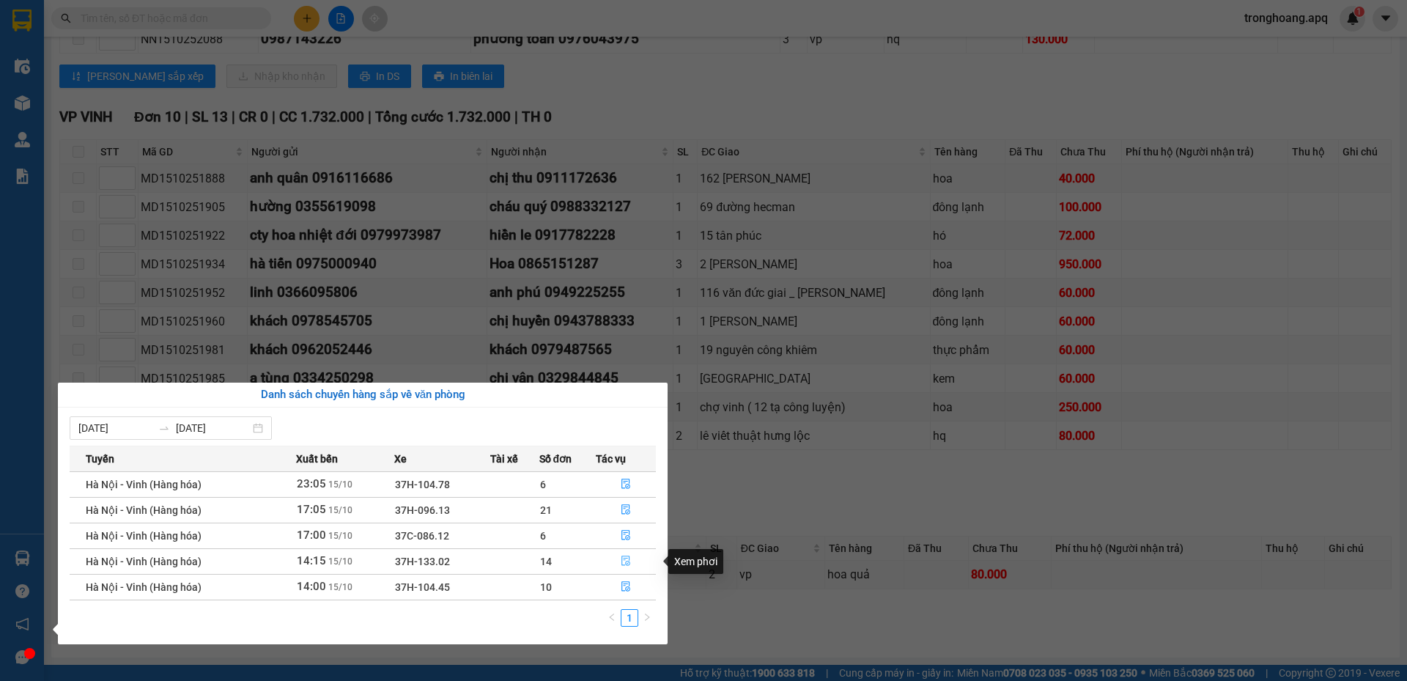
click at [623, 562] on icon "file-done" at bounding box center [626, 561] width 10 height 10
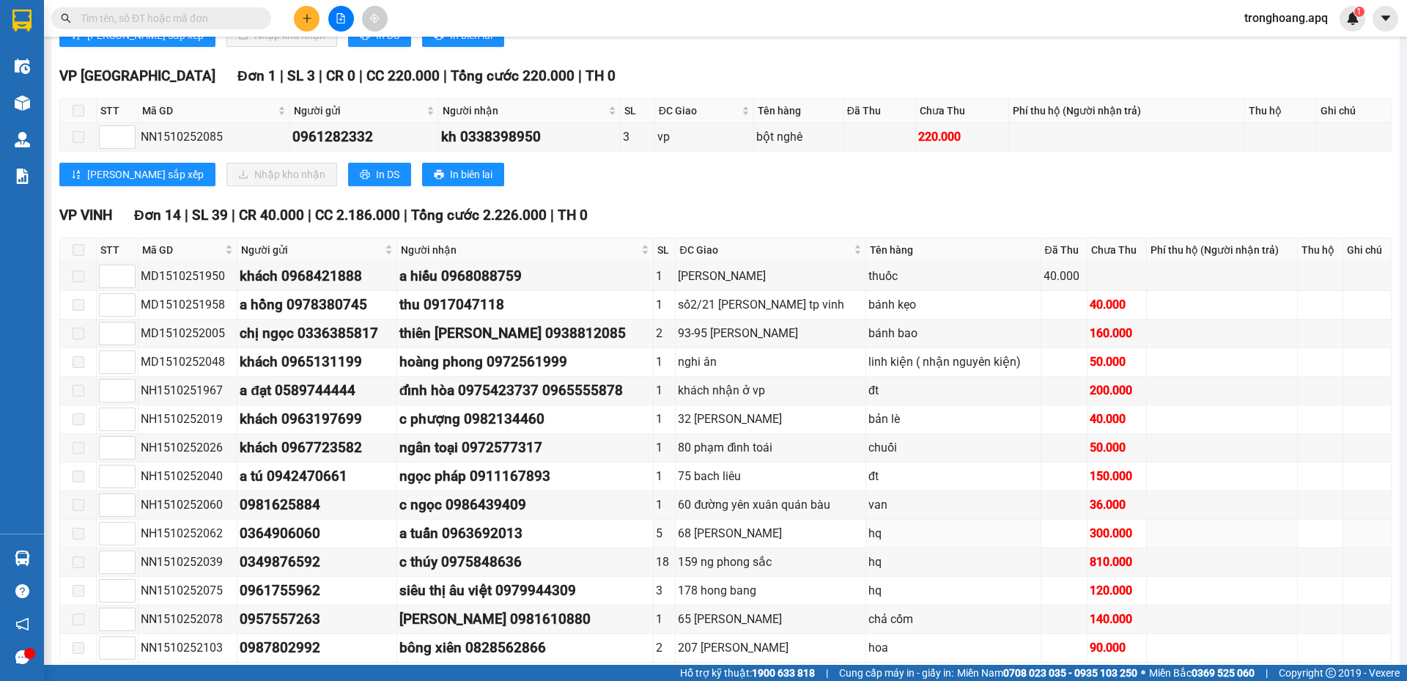
scroll to position [703, 0]
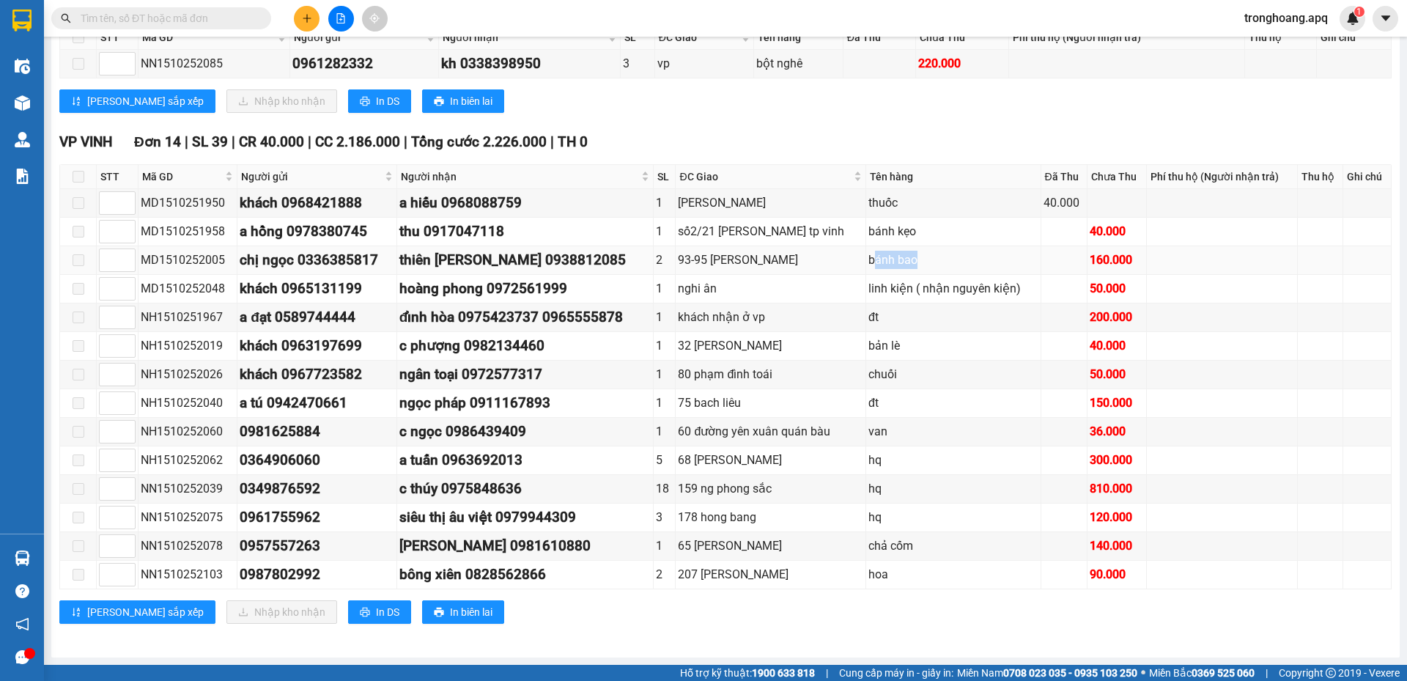
drag, startPoint x: 891, startPoint y: 251, endPoint x: 930, endPoint y: 250, distance: 38.9
click at [930, 250] on td "bánh bao" at bounding box center [953, 260] width 175 height 29
click at [917, 256] on div "bánh bao" at bounding box center [954, 260] width 170 height 18
drag, startPoint x: 866, startPoint y: 232, endPoint x: 886, endPoint y: 227, distance: 20.3
click at [886, 227] on div "bánh kẹo" at bounding box center [954, 231] width 170 height 18
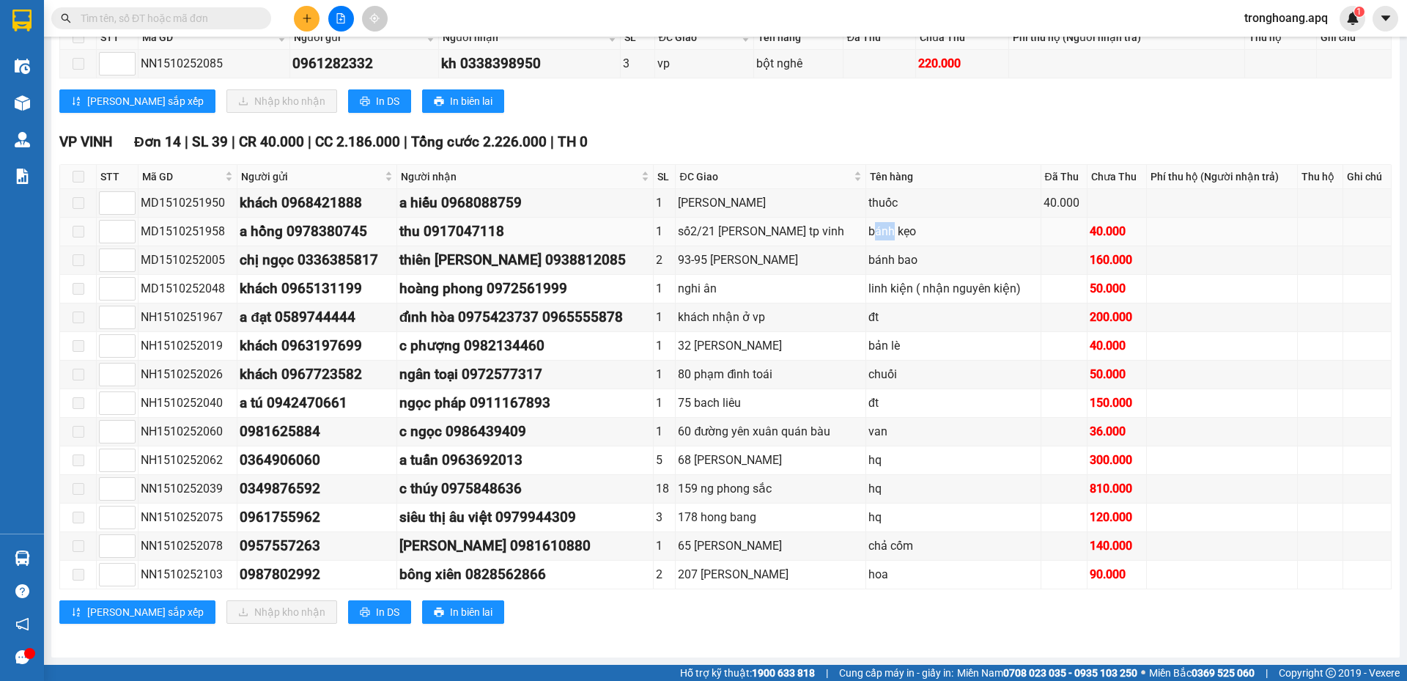
click at [886, 227] on div "bánh kẹo" at bounding box center [954, 231] width 170 height 18
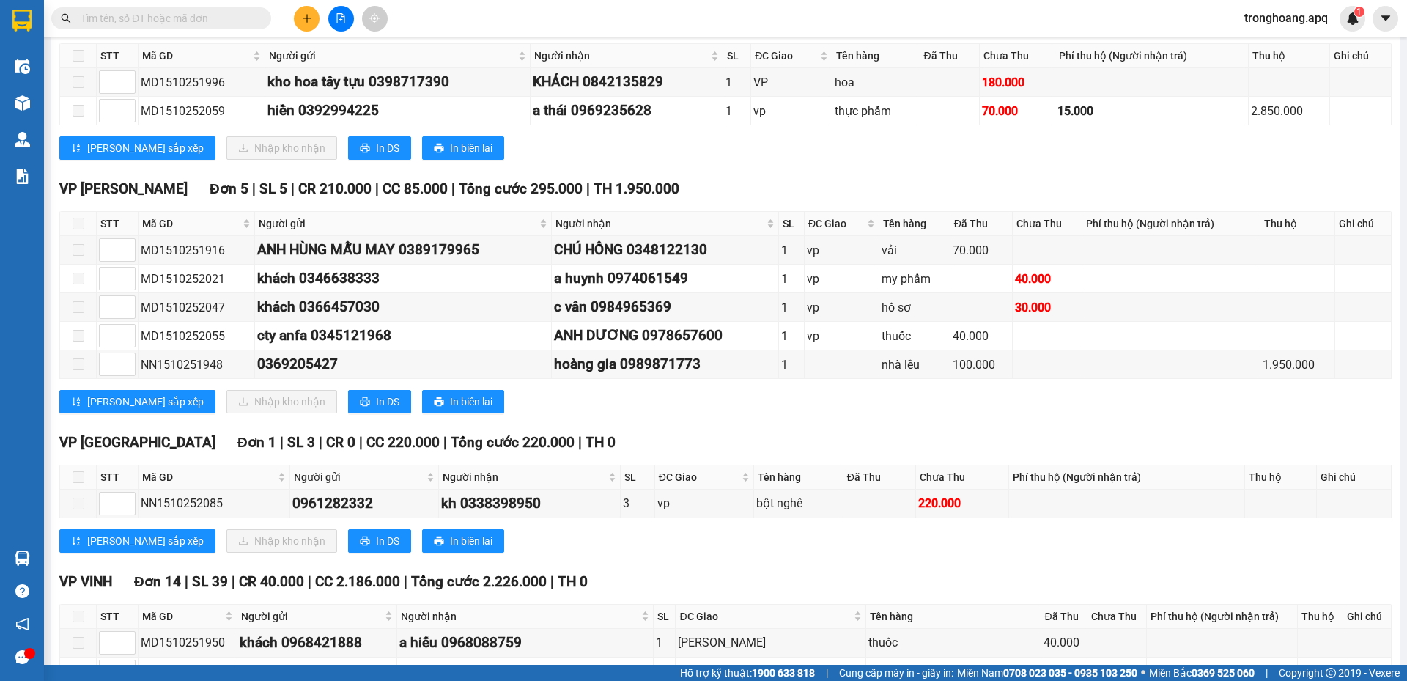
scroll to position [0, 0]
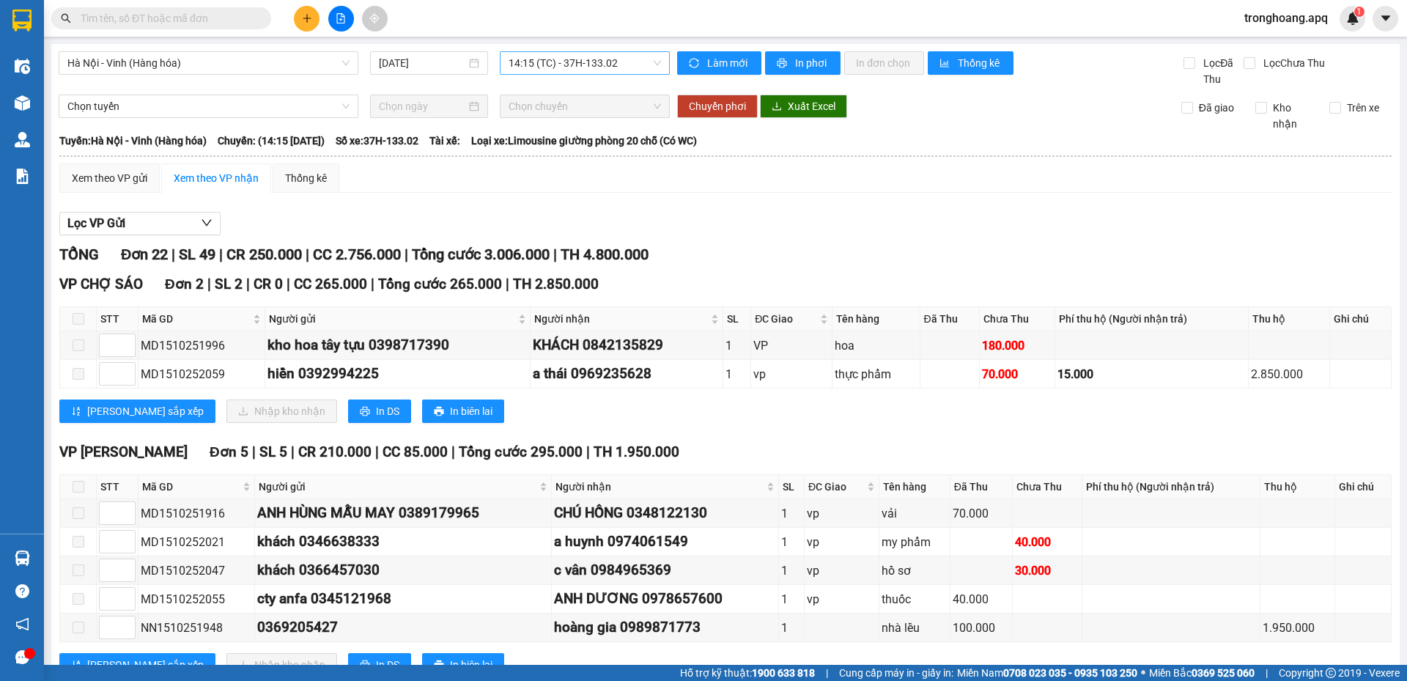
click at [564, 74] on div "14:15 (TC) - 37H-133.02" at bounding box center [585, 62] width 170 height 23
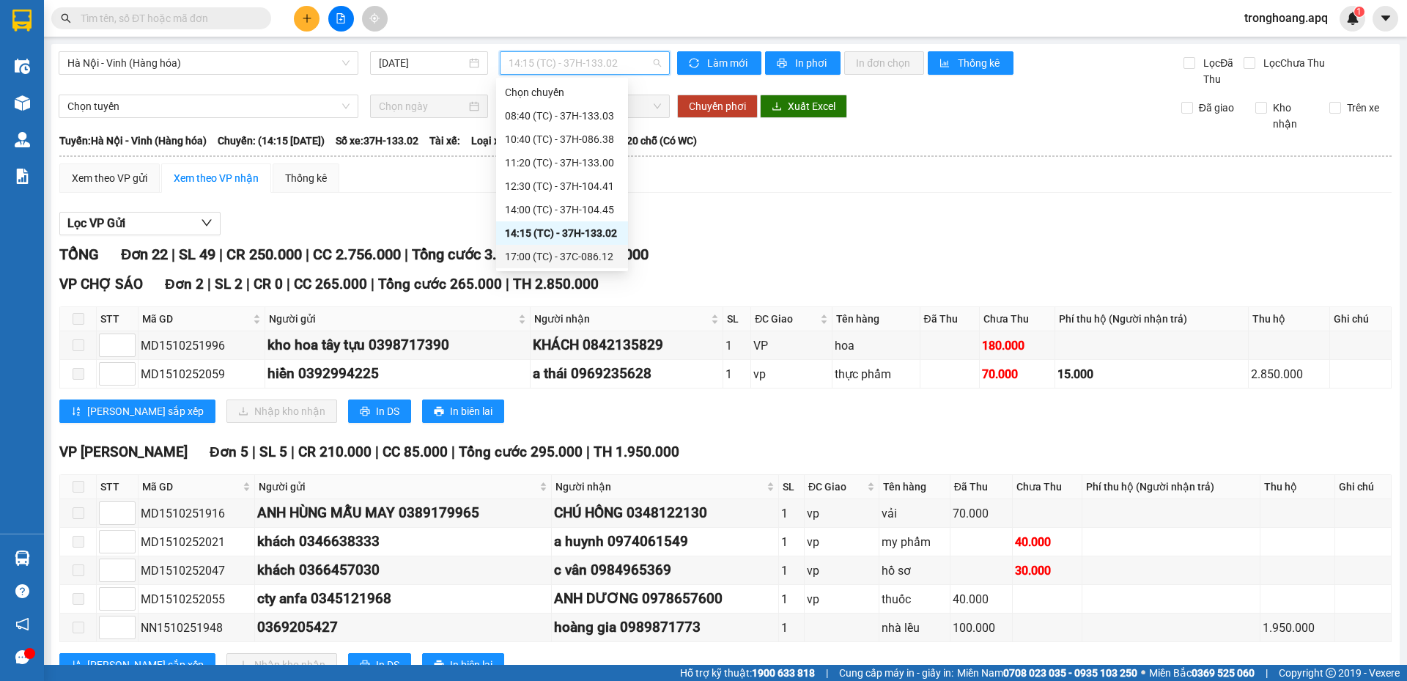
scroll to position [70, 0]
click at [574, 195] on div "17:00 (TC) - 37C-086.12" at bounding box center [562, 185] width 132 height 23
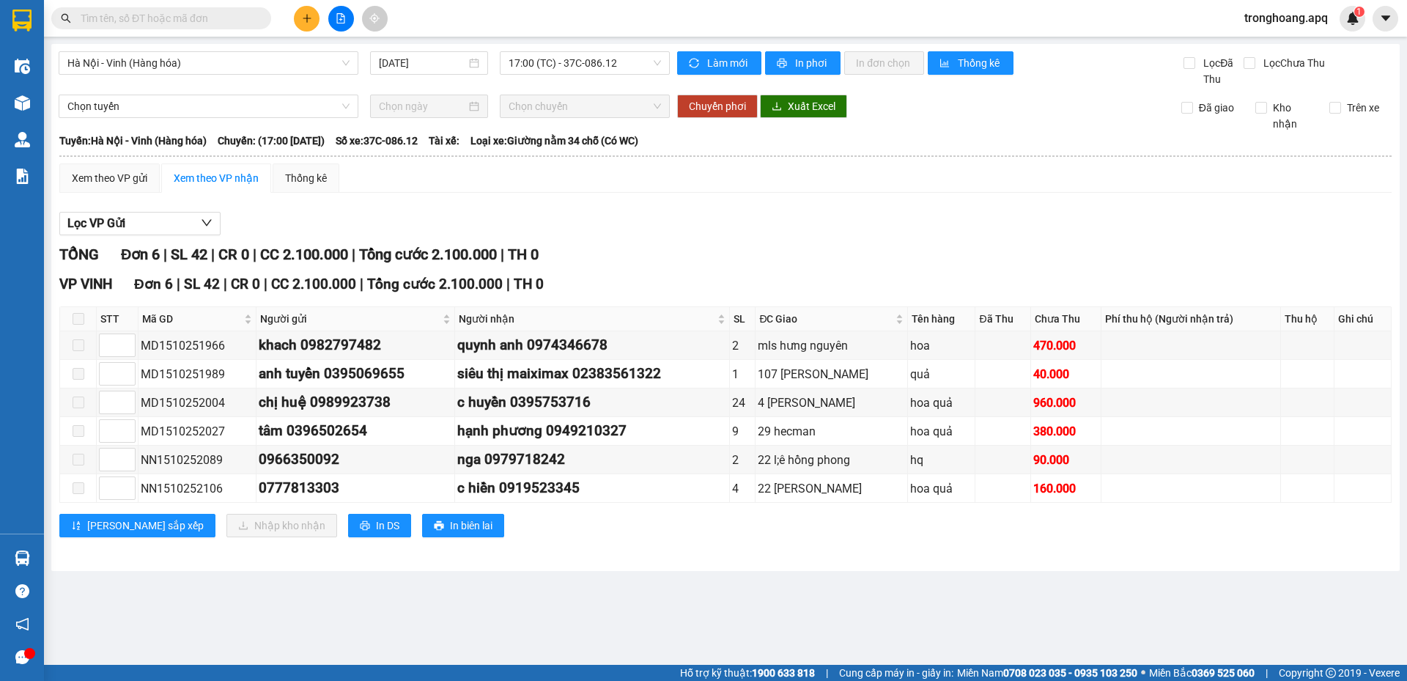
click at [565, 46] on div "Hà Nội - Vinh (Hàng hóa) 15/10/2025 17:00 (TC) - 37C-086.12 Làm mới In phơi In …" at bounding box center [725, 307] width 1349 height 527
click at [565, 81] on div "Hà Nội - Vinh (Hàng hóa) 15/10/2025 17:00 (TC) - 37C-086.12" at bounding box center [364, 69] width 611 height 36
click at [568, 62] on span "17:00 (TC) - 37C-086.12" at bounding box center [585, 63] width 152 height 22
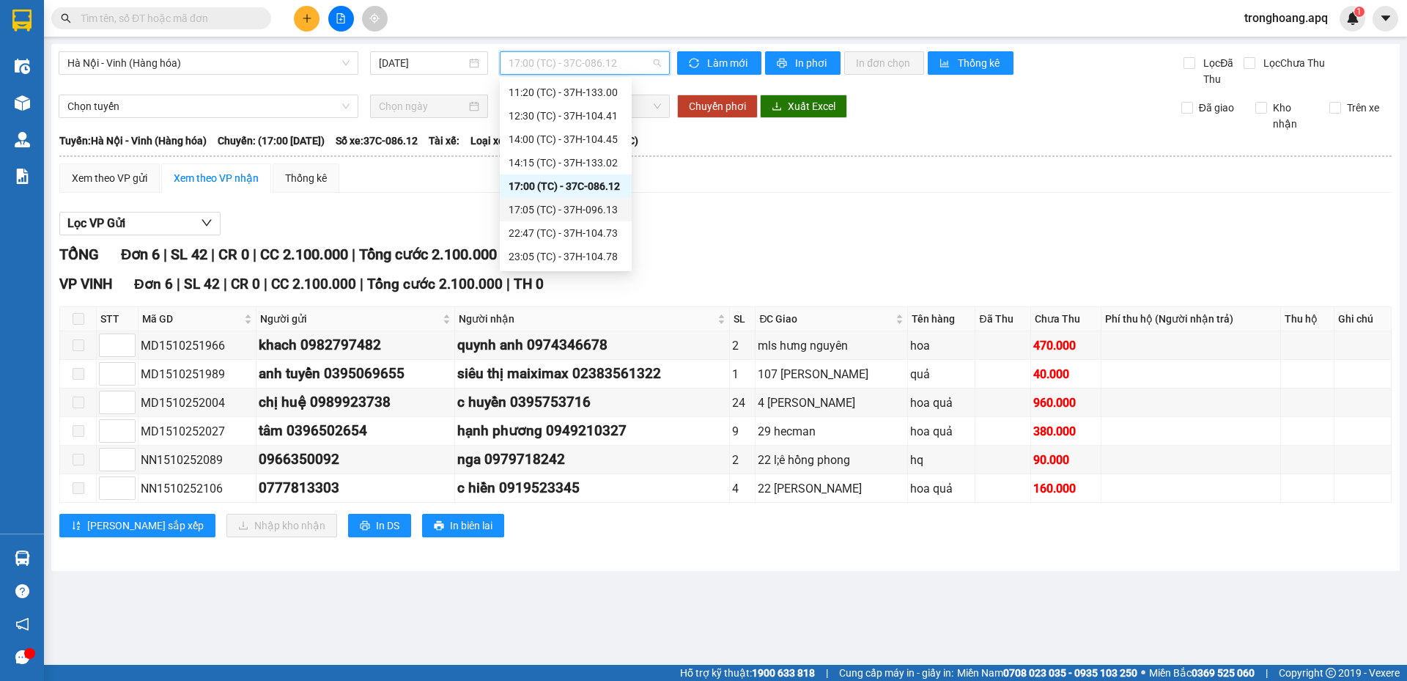
click at [577, 201] on div "17:05 (TC) - 37H-096.13" at bounding box center [566, 209] width 132 height 23
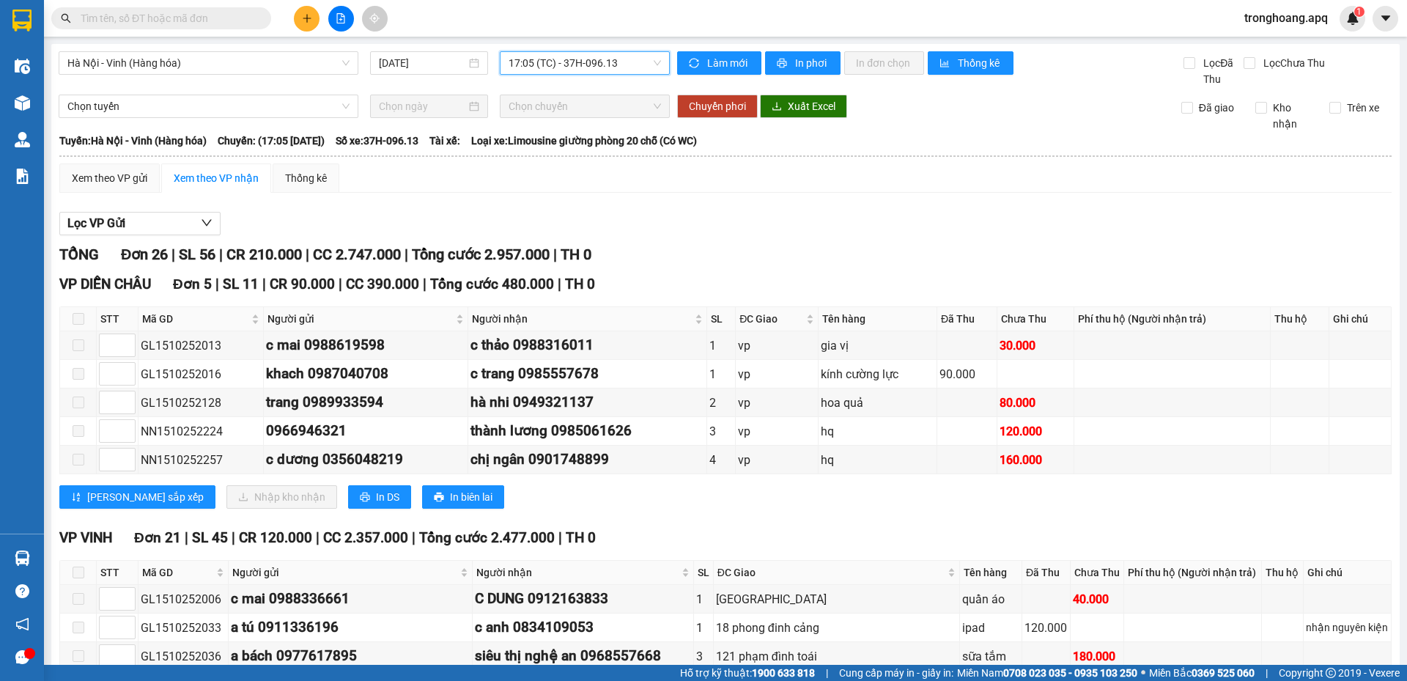
click at [579, 64] on span "17:05 (TC) - 37H-096.13" at bounding box center [585, 63] width 152 height 22
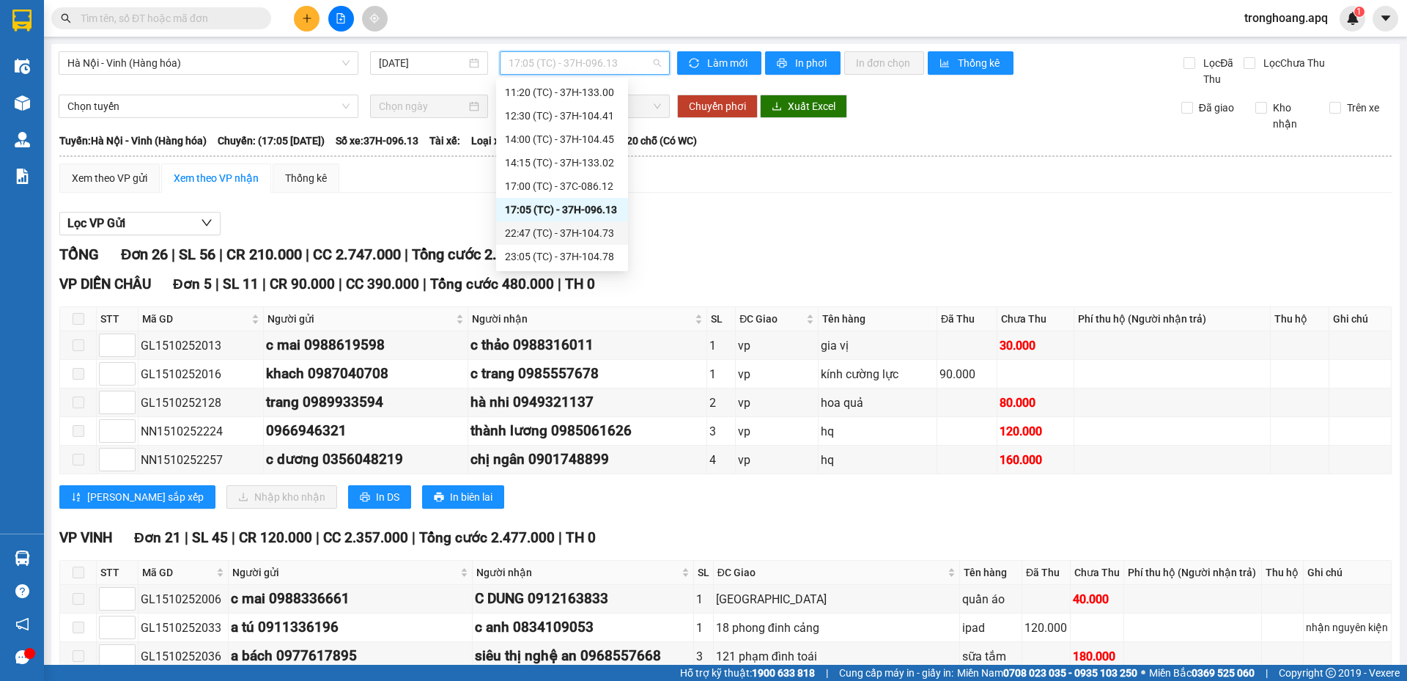
click at [573, 240] on div "22:47 (TC) - 37H-104.73" at bounding box center [562, 233] width 114 height 16
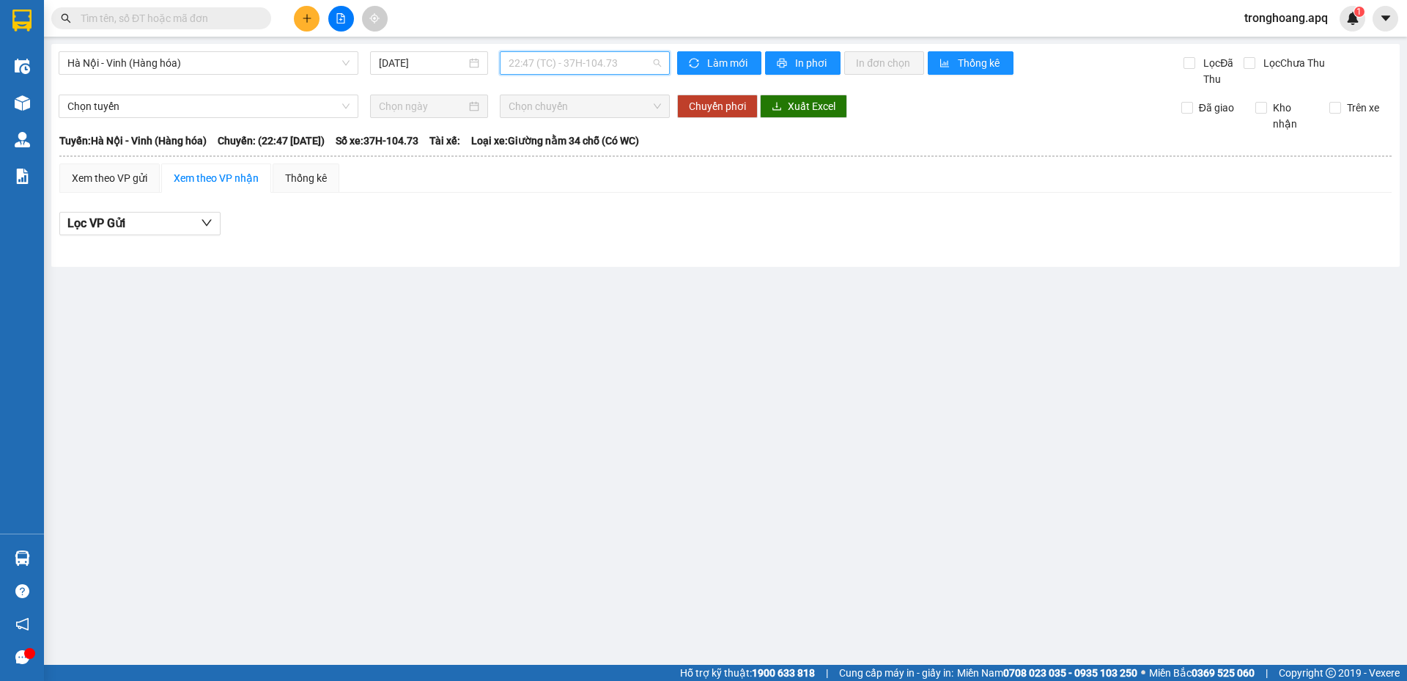
click at [532, 58] on span "22:47 (TC) - 37H-104.73" at bounding box center [585, 63] width 152 height 22
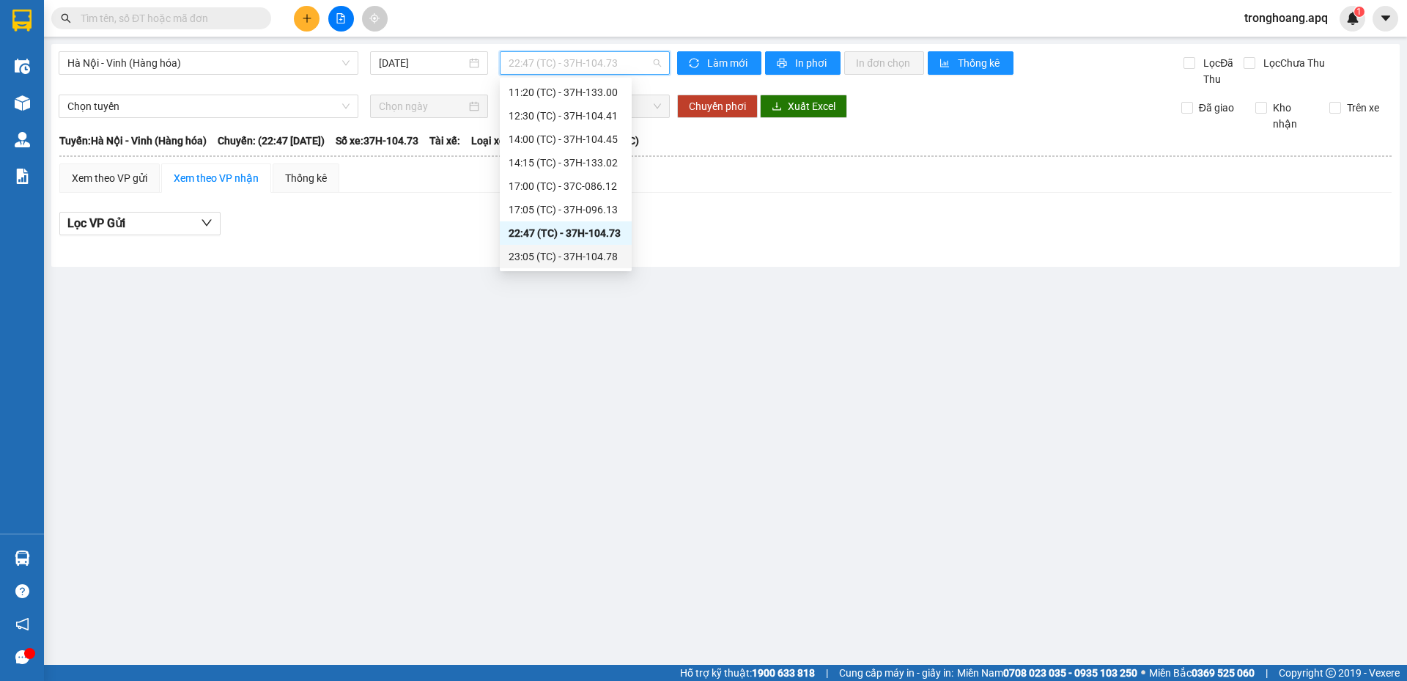
click at [575, 257] on div "23:05 (TC) - 37H-104.78" at bounding box center [566, 257] width 114 height 16
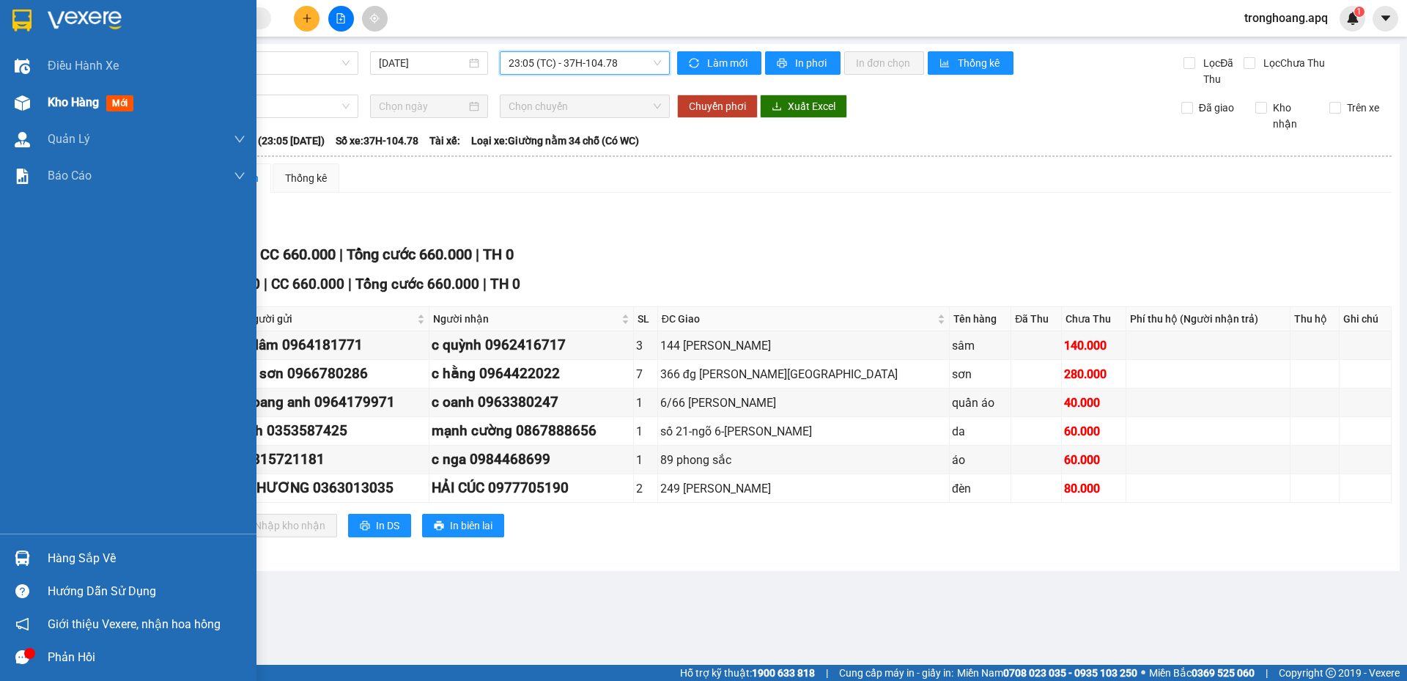
click at [43, 98] on div "Kho hàng mới" at bounding box center [128, 102] width 257 height 37
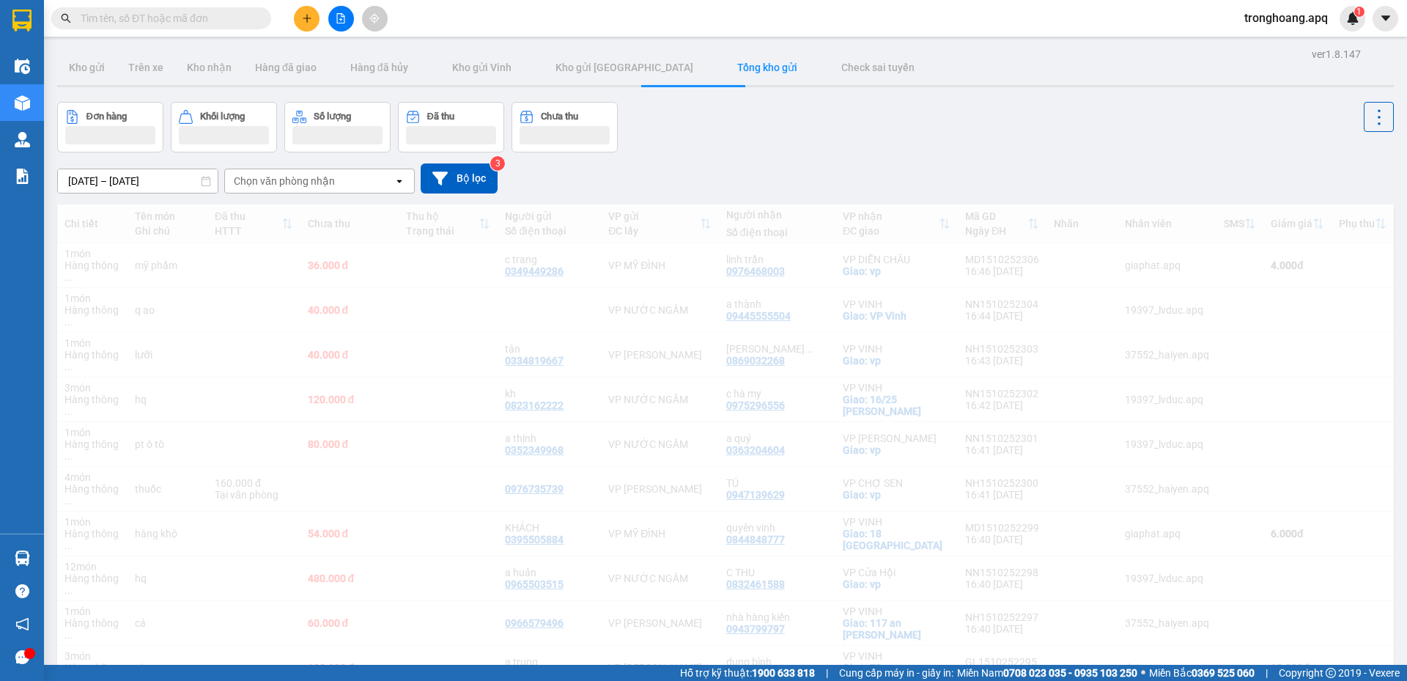
click at [737, 148] on div "Đơn hàng Khối lượng Số lượng Đã thu Chưa thu" at bounding box center [725, 127] width 1337 height 51
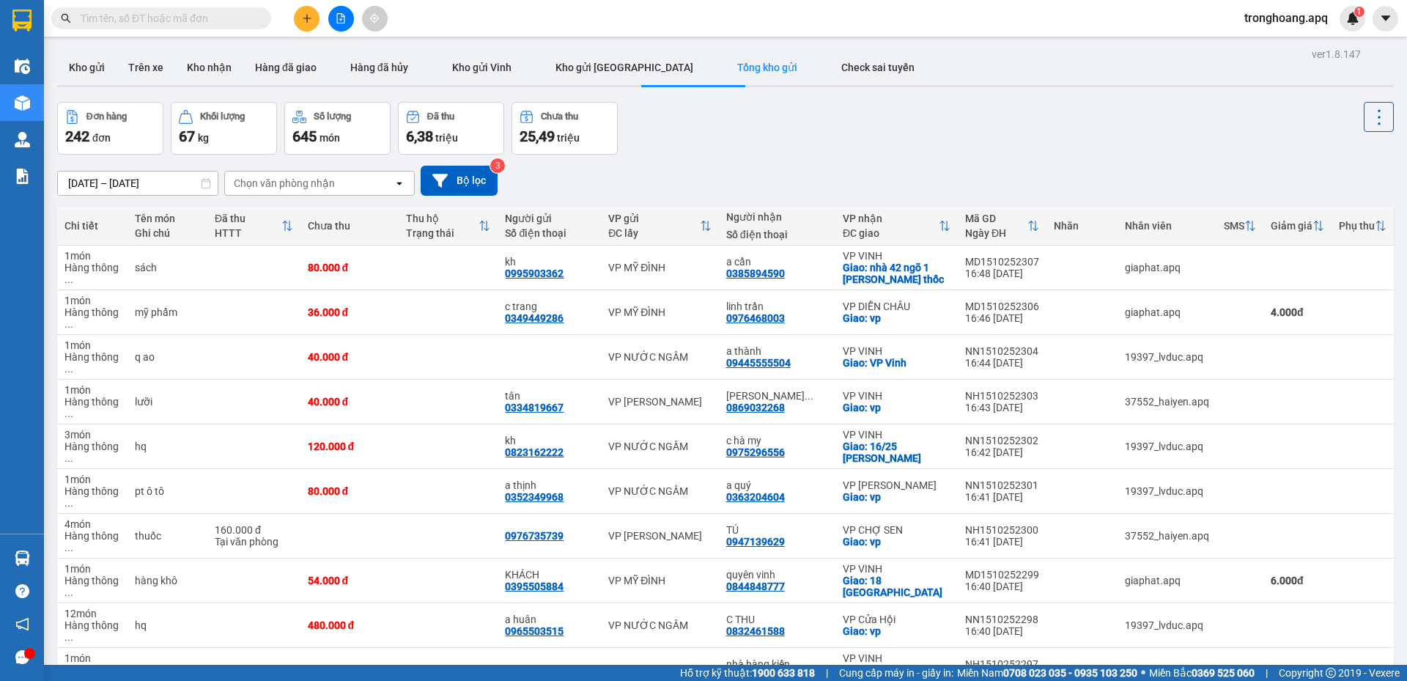
click at [350, 23] on button at bounding box center [341, 19] width 26 height 26
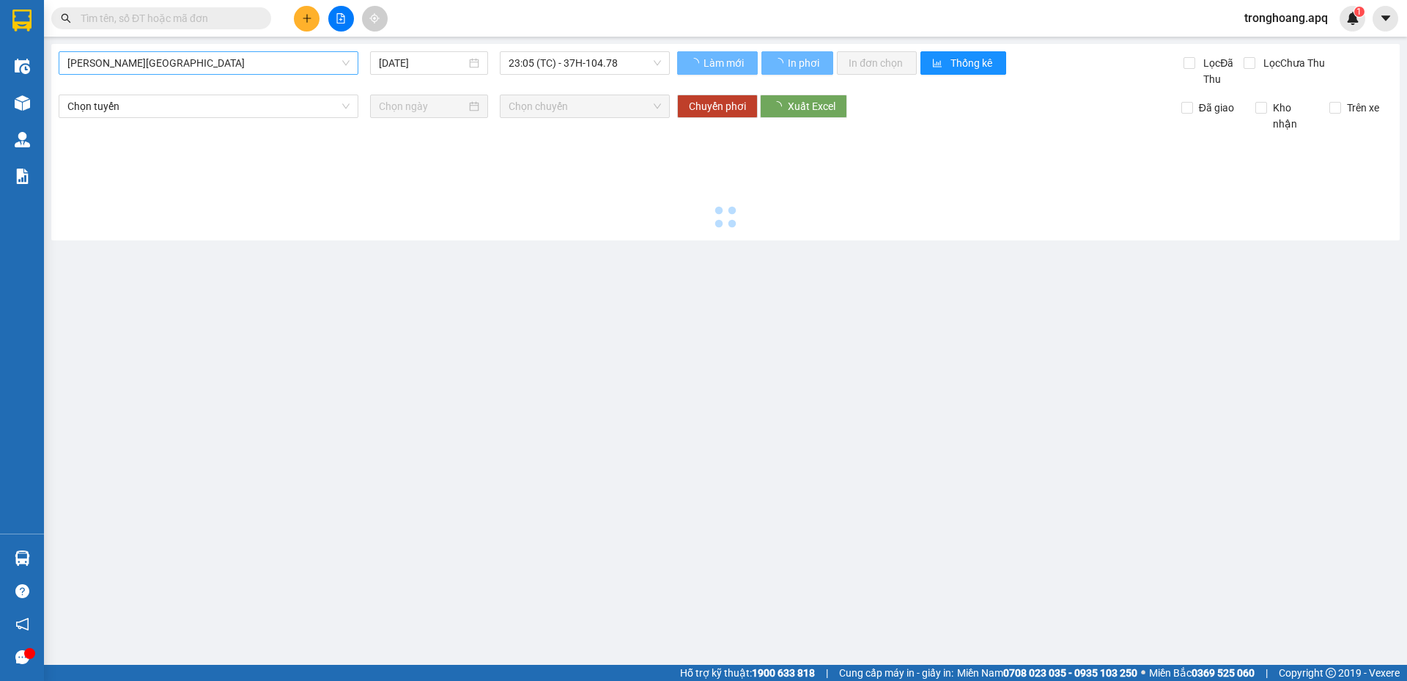
click at [228, 58] on span "Gia Lâm - Mỹ Đình" at bounding box center [208, 63] width 282 height 22
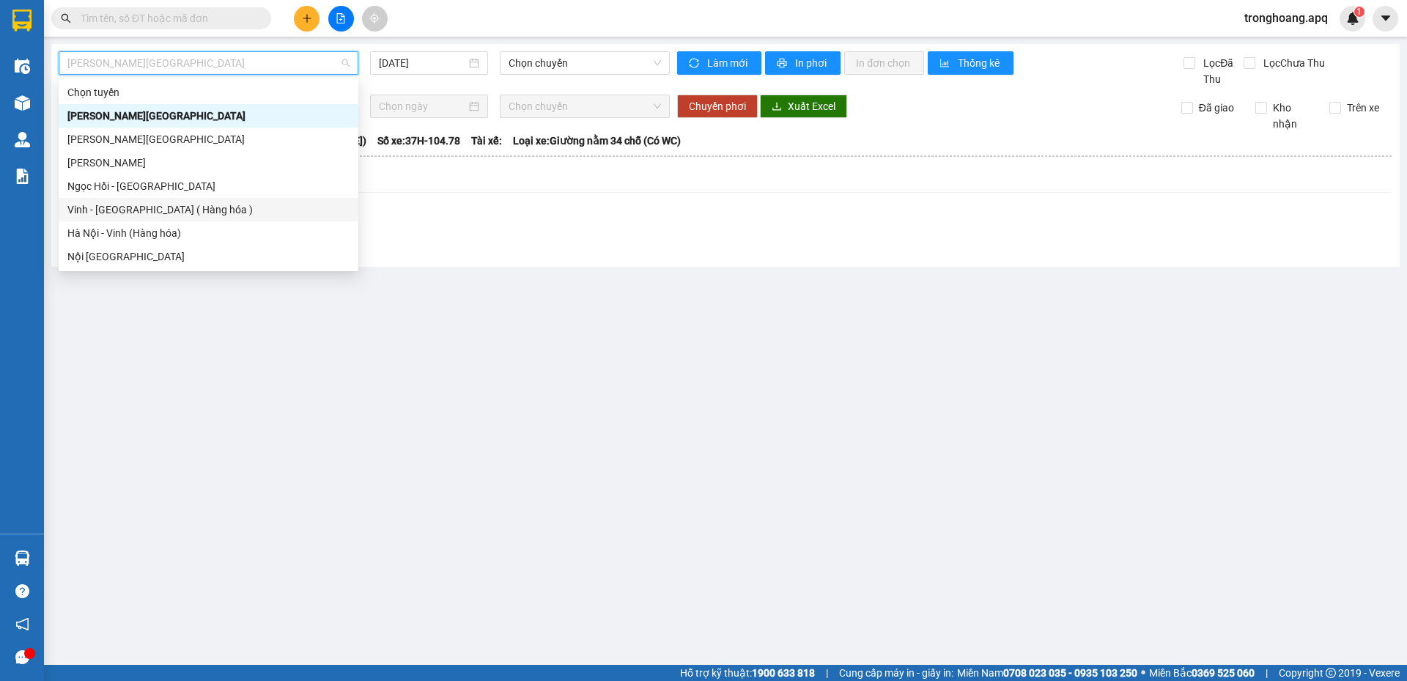
click at [184, 213] on div "Vinh - Hà Nội ( Hàng hóa )" at bounding box center [208, 210] width 282 height 16
type input "[DATE]"
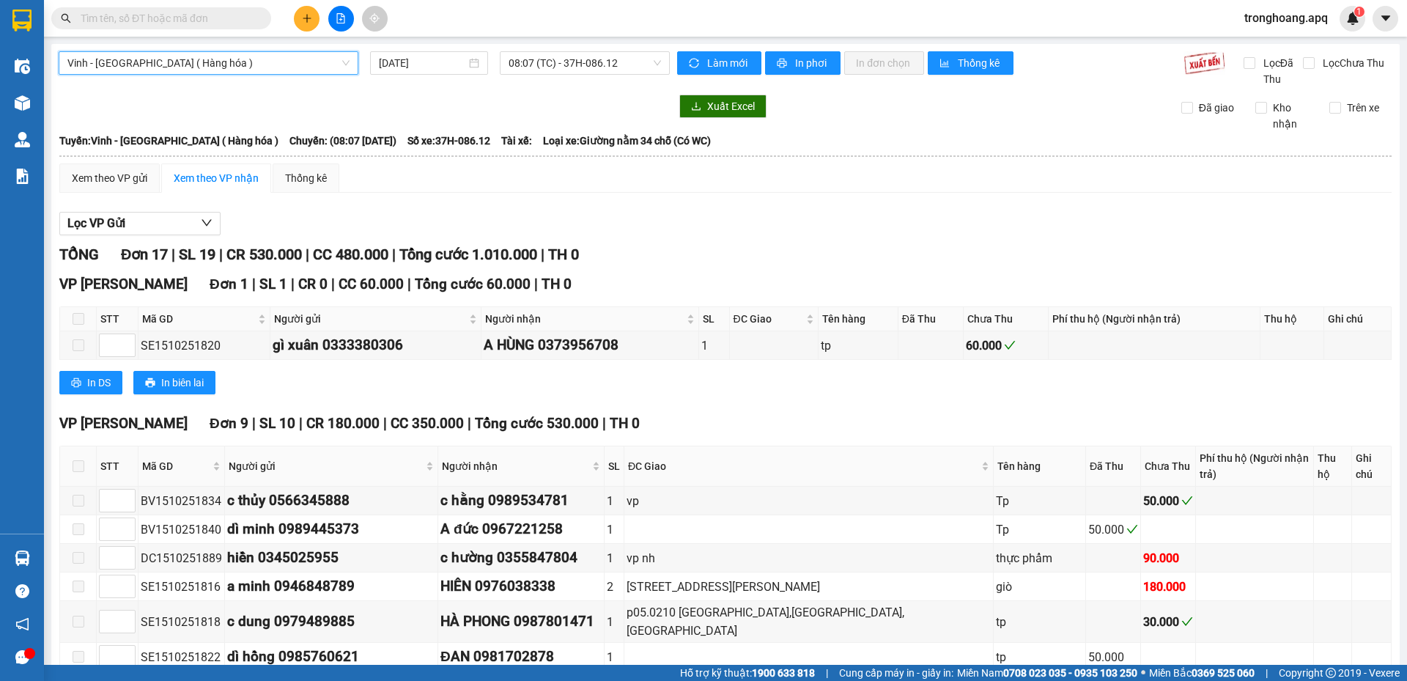
click at [289, 92] on div "Vinh - Hà Nội ( Hàng hóa ) Vinh - Hà Nội ( Hàng hóa ) 15/10/2025 08:07 (TC) - 3…" at bounding box center [725, 642] width 1349 height 1197
click at [284, 81] on div "Vinh - Hà Nội ( Hàng hóa ) 15/10/2025 08:07 (TC) - 37H-086.12" at bounding box center [364, 69] width 611 height 36
click at [284, 64] on span "Vinh - Hà Nội ( Hàng hóa )" at bounding box center [208, 63] width 282 height 22
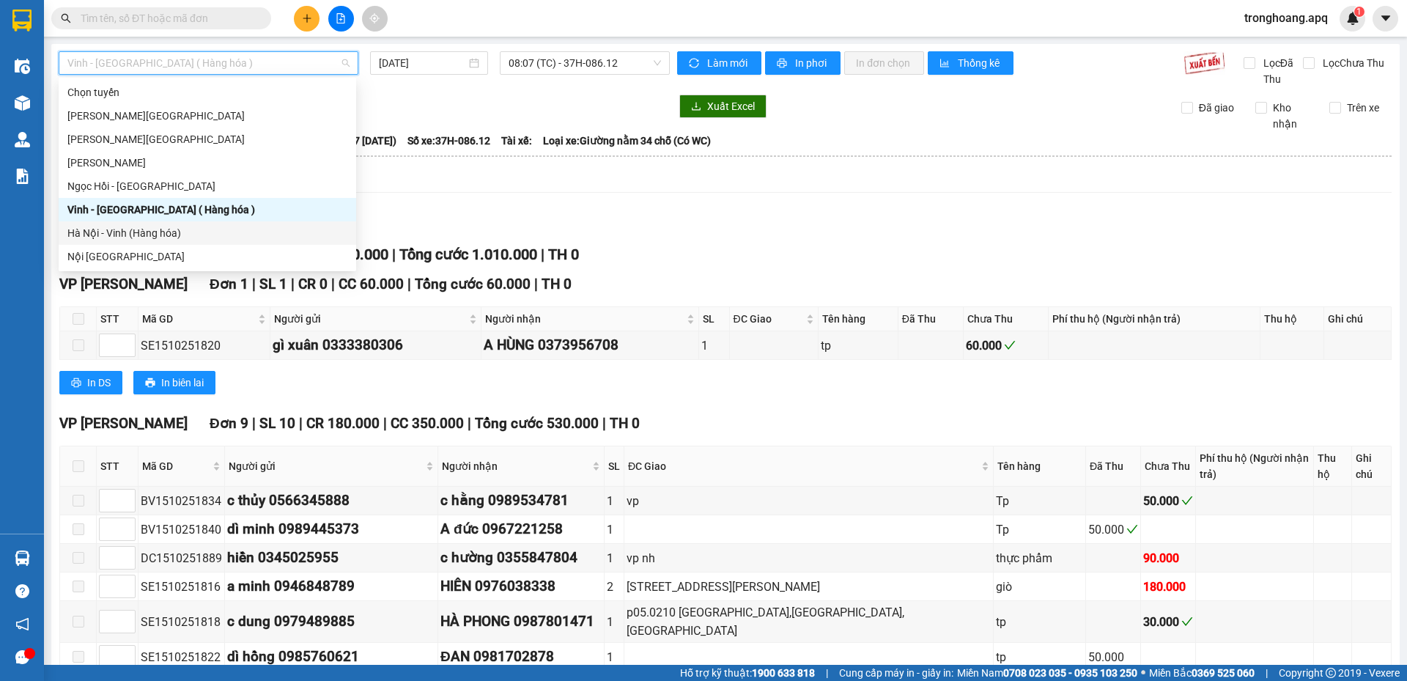
click at [210, 230] on div "Hà Nội - Vinh (Hàng hóa)" at bounding box center [207, 233] width 280 height 16
type input "[DATE]"
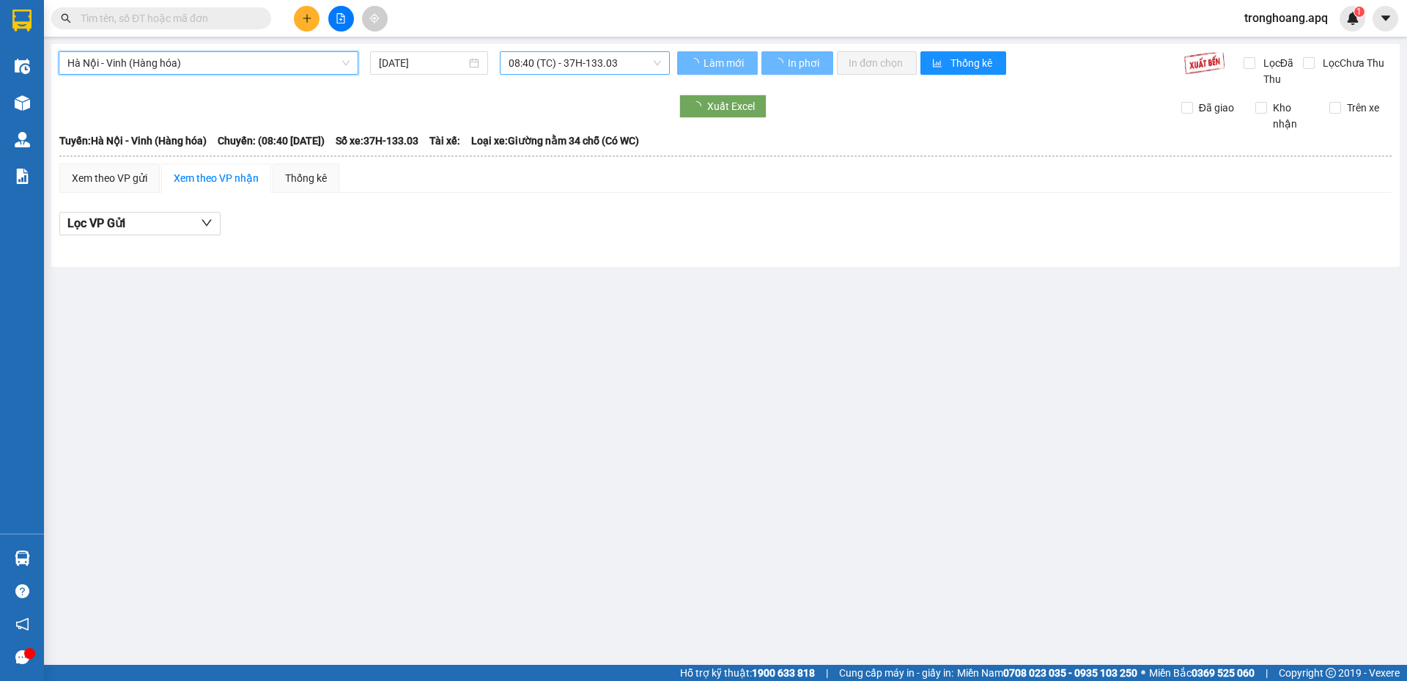
click at [572, 68] on span "08:40 (TC) - 37H-133.03" at bounding box center [585, 63] width 152 height 22
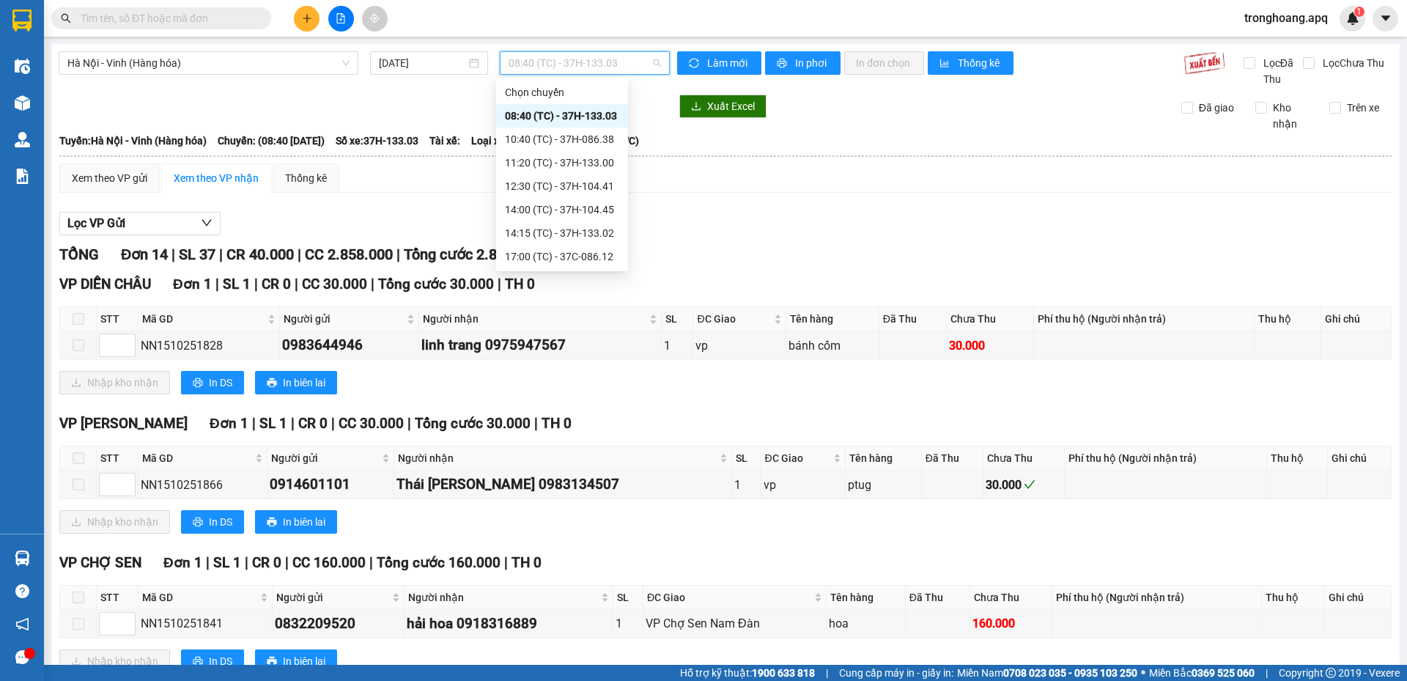
scroll to position [70, 0]
click at [597, 121] on div "12:30 (TC) - 37H-104.41" at bounding box center [562, 116] width 114 height 16
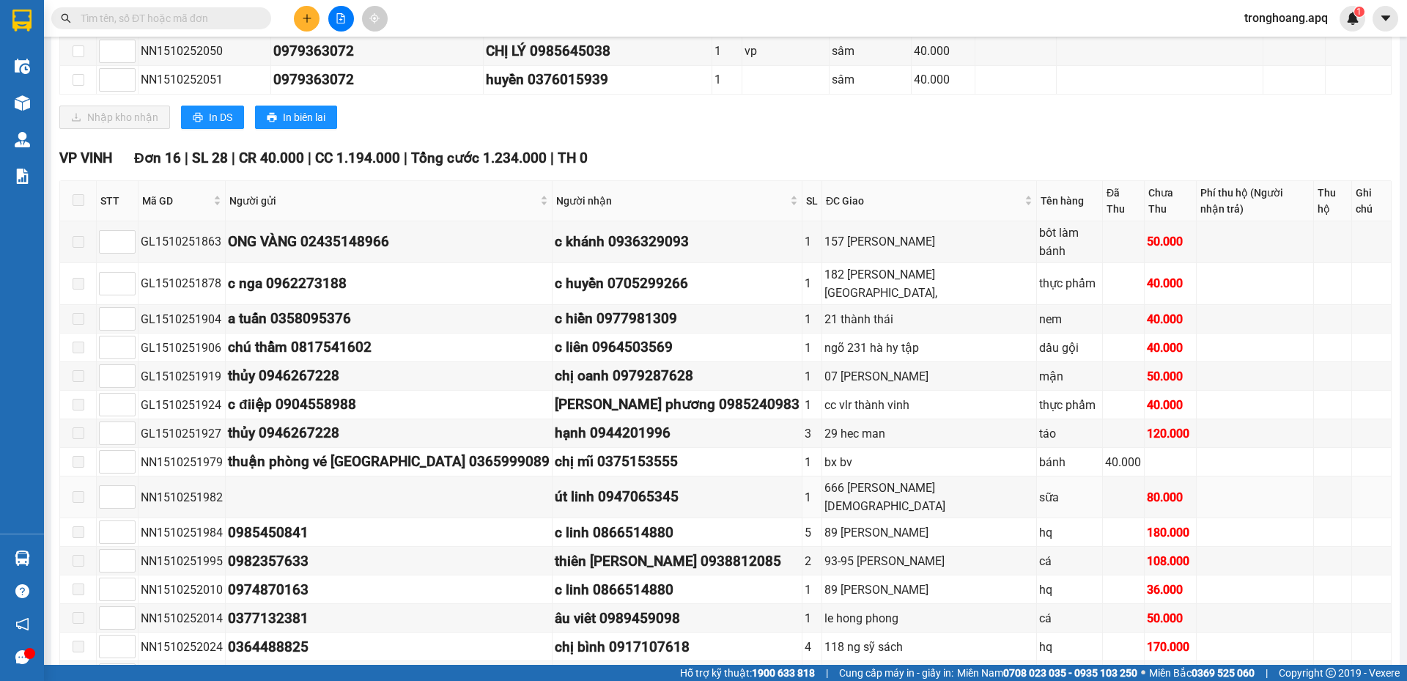
scroll to position [1377, 0]
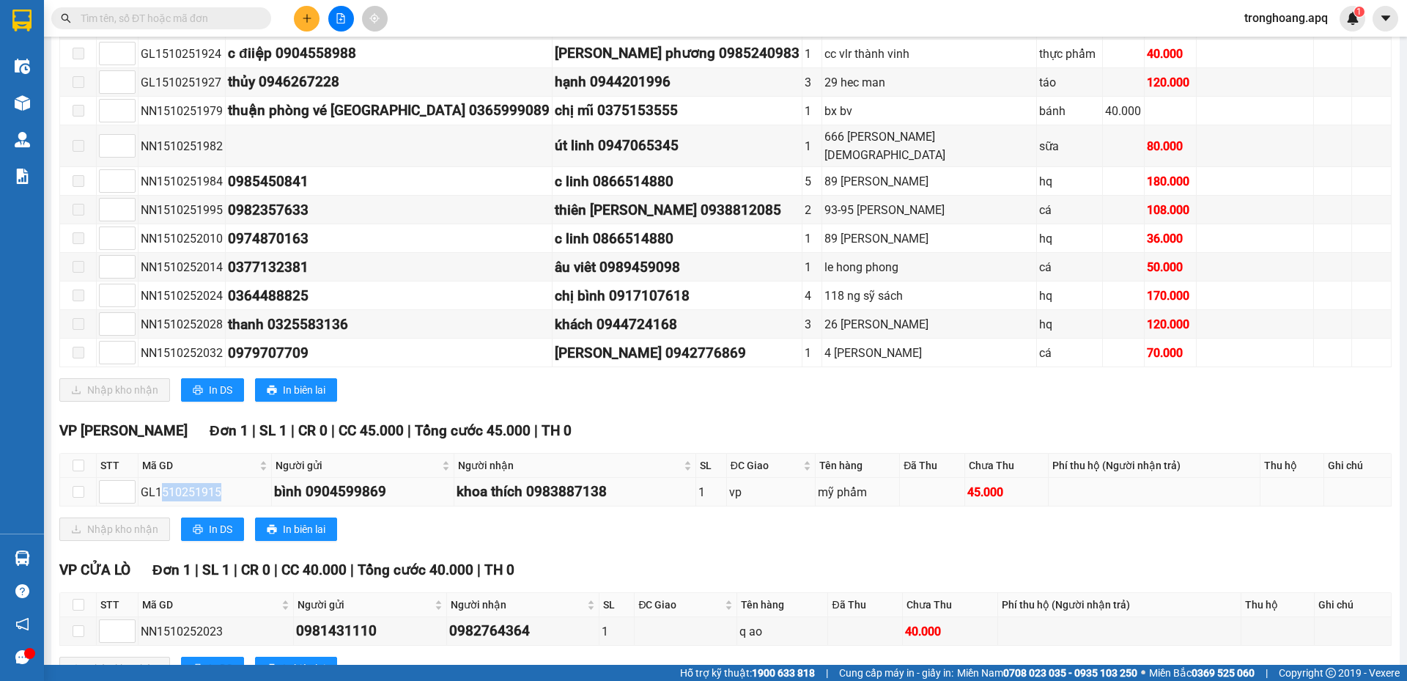
drag, startPoint x: 161, startPoint y: 437, endPoint x: 218, endPoint y: 435, distance: 57.2
click at [218, 483] on div "GL1510251915" at bounding box center [205, 492] width 128 height 18
copy div "510251915"
click at [237, 21] on input "text" at bounding box center [167, 18] width 173 height 16
paste input "510251915"
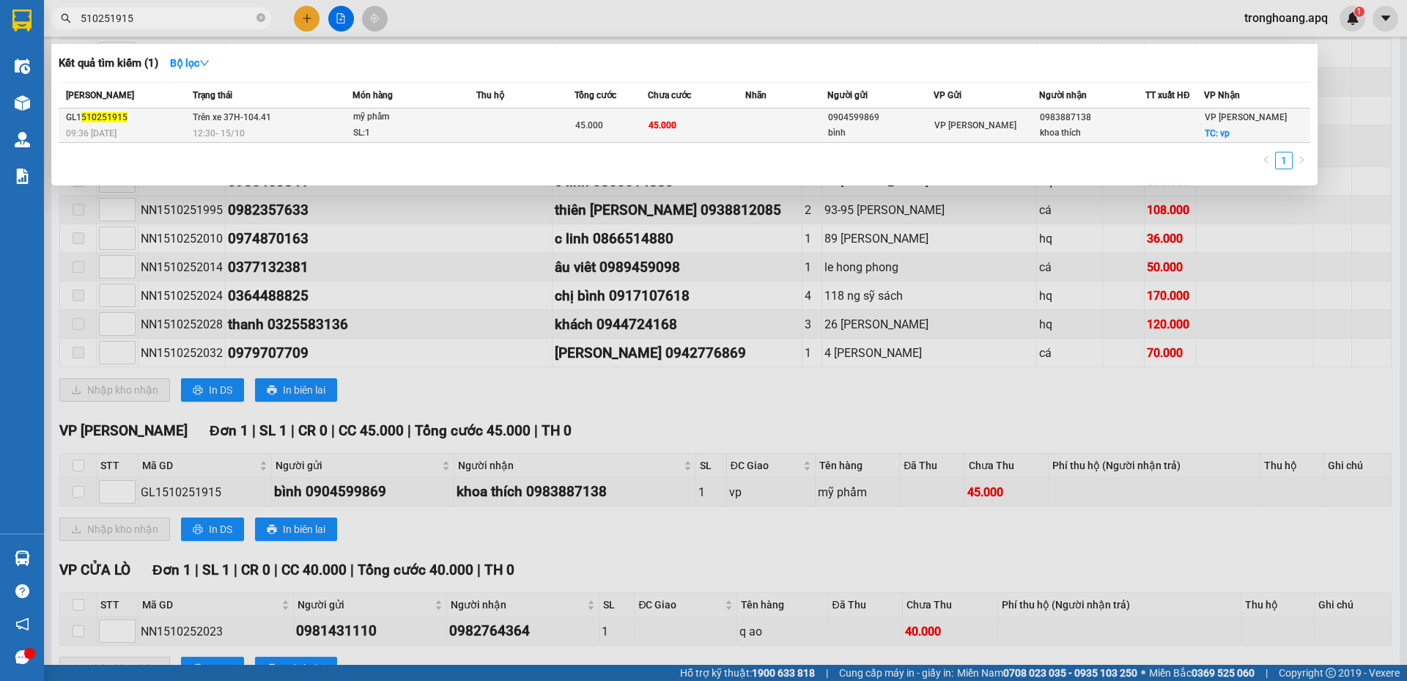
type input "510251915"
click at [524, 123] on td at bounding box center [525, 125] width 98 height 34
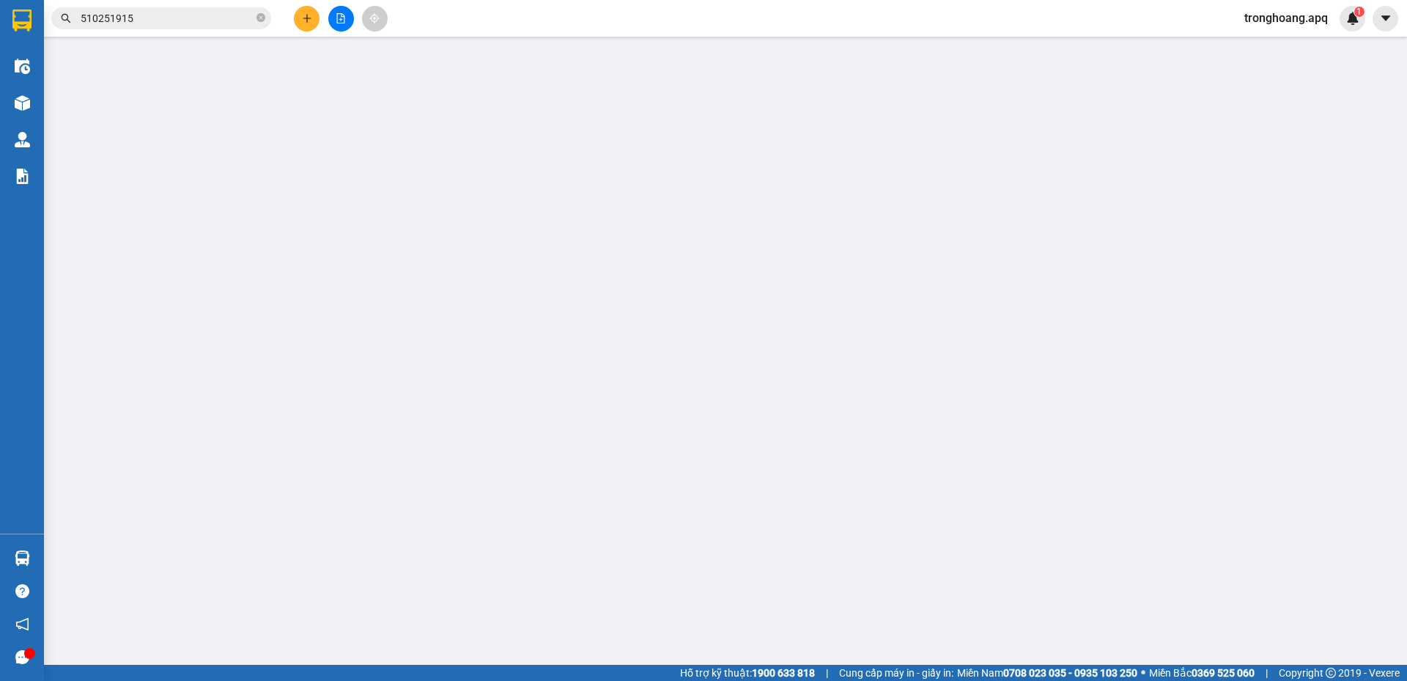
type input "0904599869"
type input "bình"
type input "0983887138"
type input "khoa thích"
checkbox input "true"
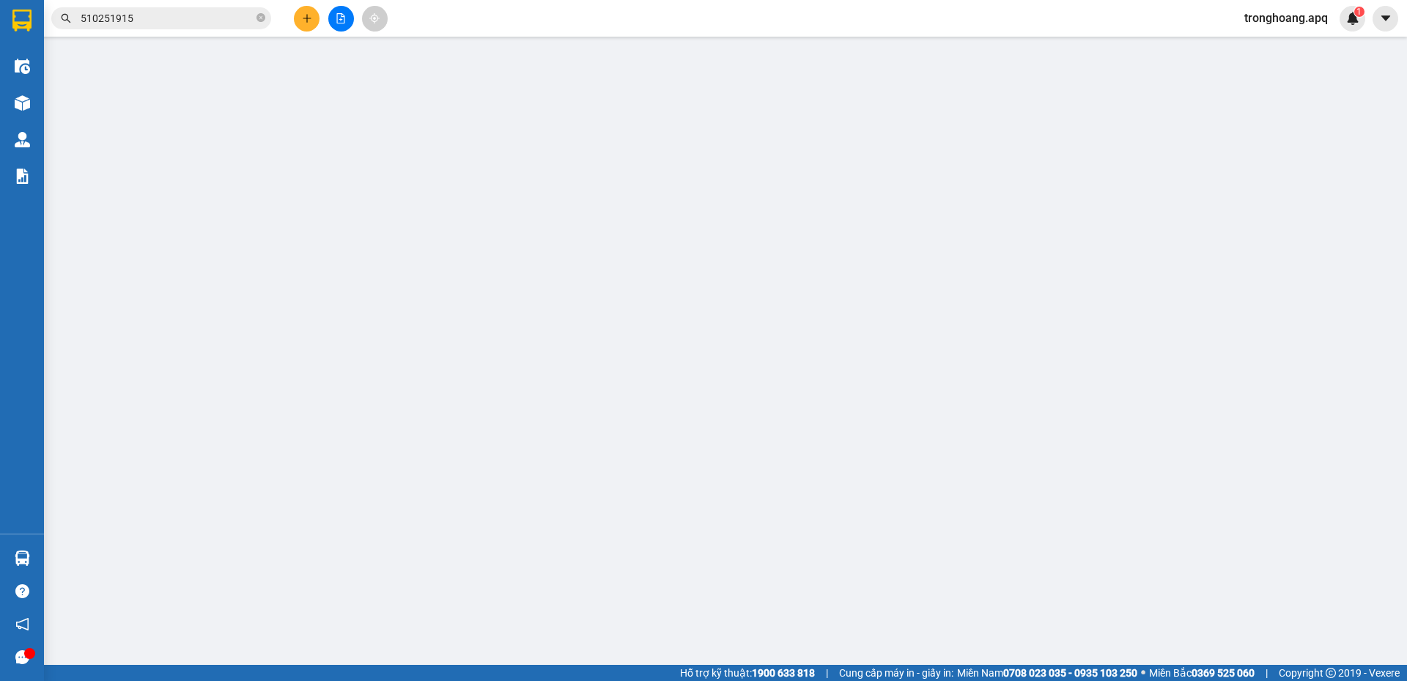
type input "vp"
type input "0"
type input "45.000"
type input "10"
type input "45.000"
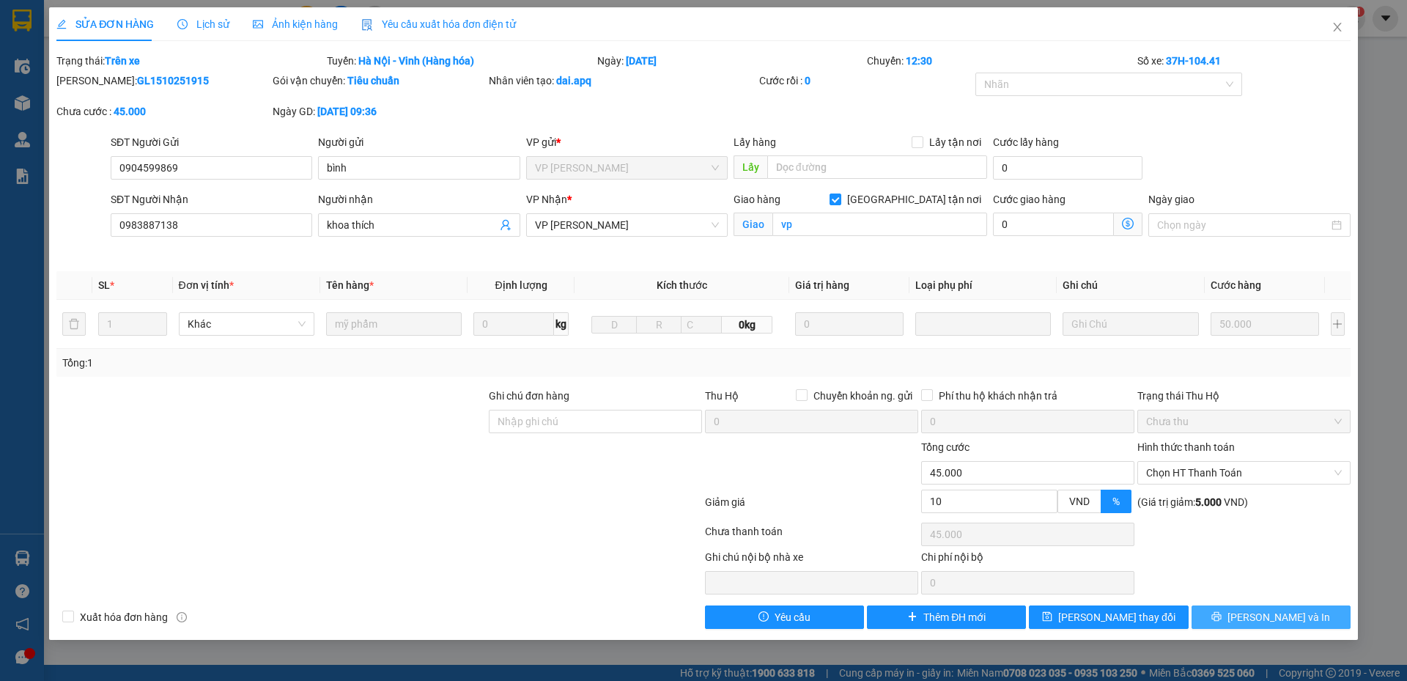
click at [1236, 620] on button "Lưu và In" at bounding box center [1271, 617] width 159 height 23
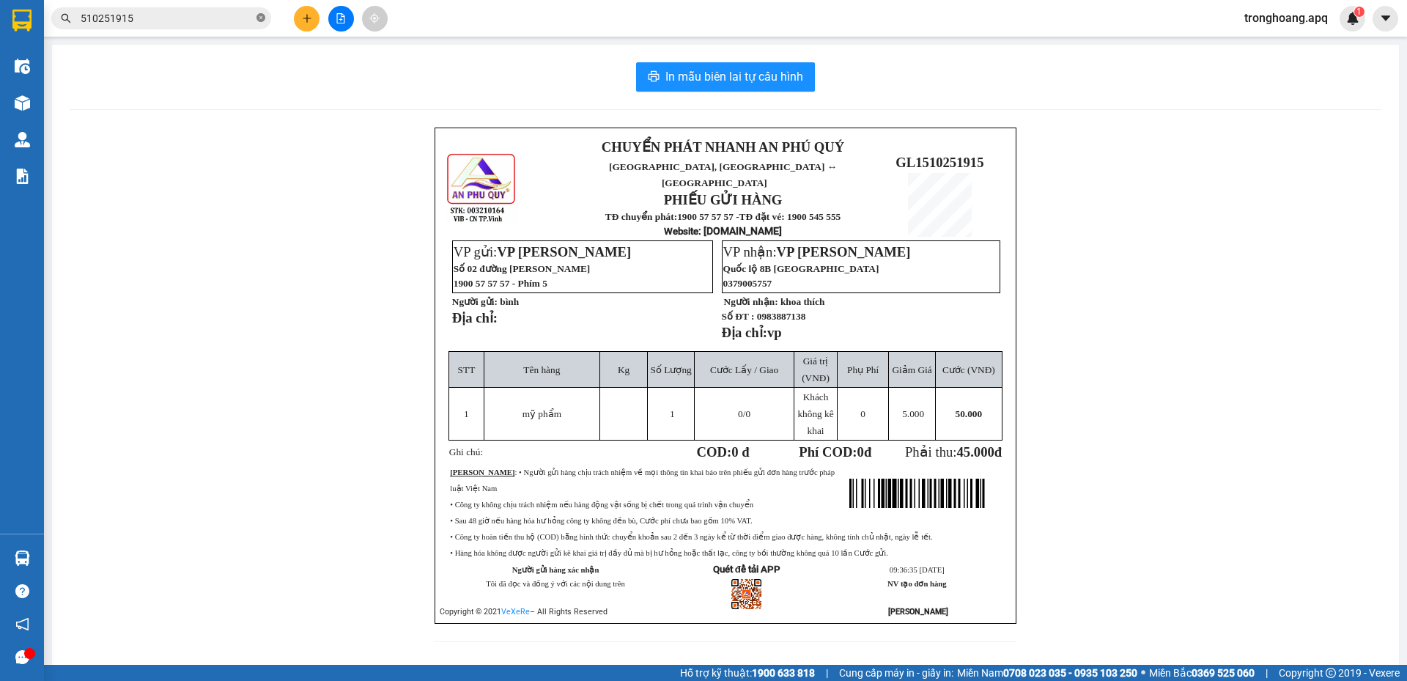
click at [264, 18] on icon "close-circle" at bounding box center [261, 17] width 9 height 9
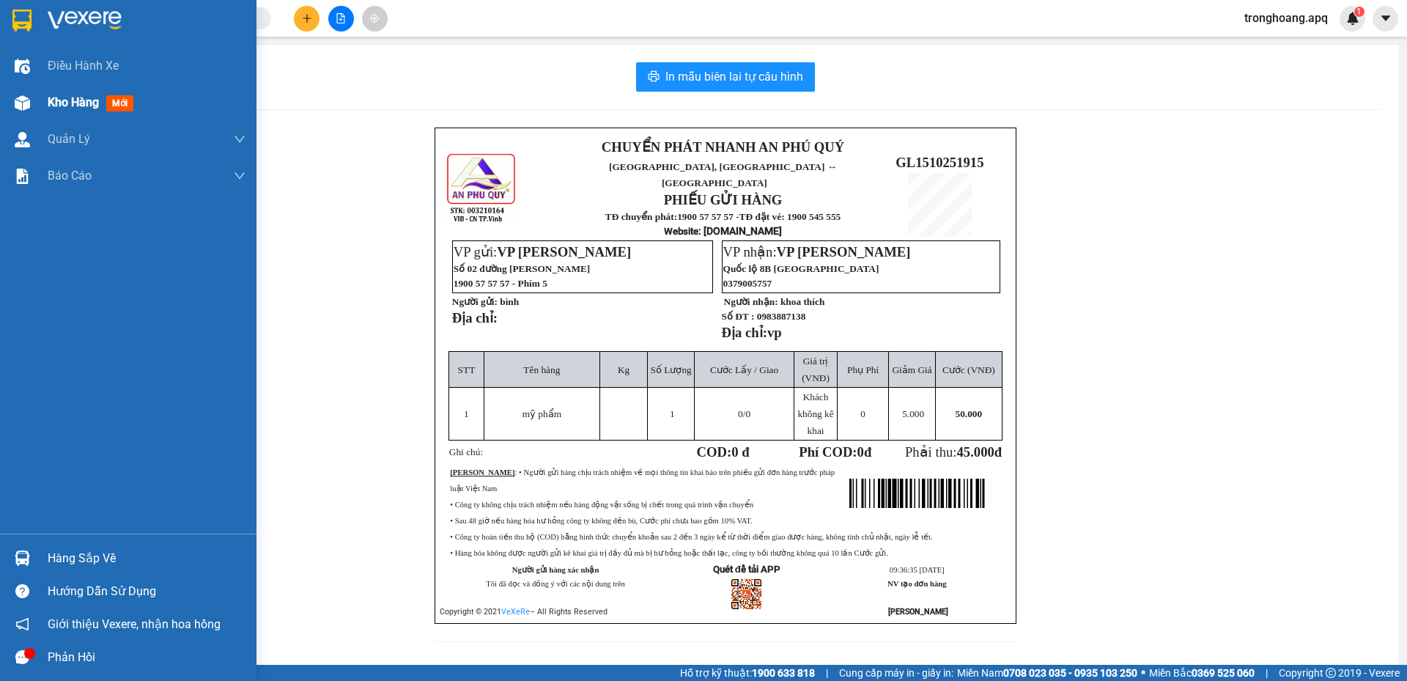
click at [7, 108] on div "Kho hàng mới" at bounding box center [128, 102] width 257 height 37
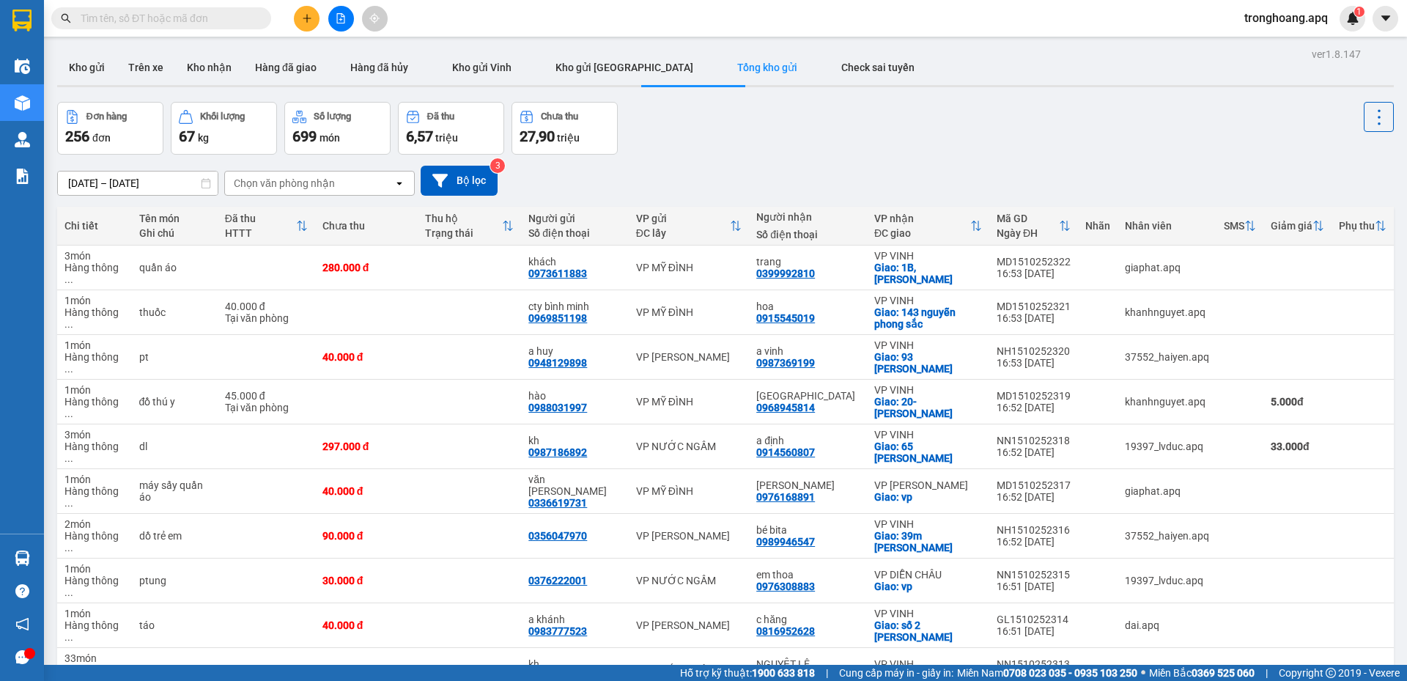
click at [809, 169] on div "[DATE] – [DATE] Press the down arrow key to interact with the calendar and sele…" at bounding box center [725, 181] width 1337 height 30
click at [344, 17] on icon "file-add" at bounding box center [341, 18] width 8 height 10
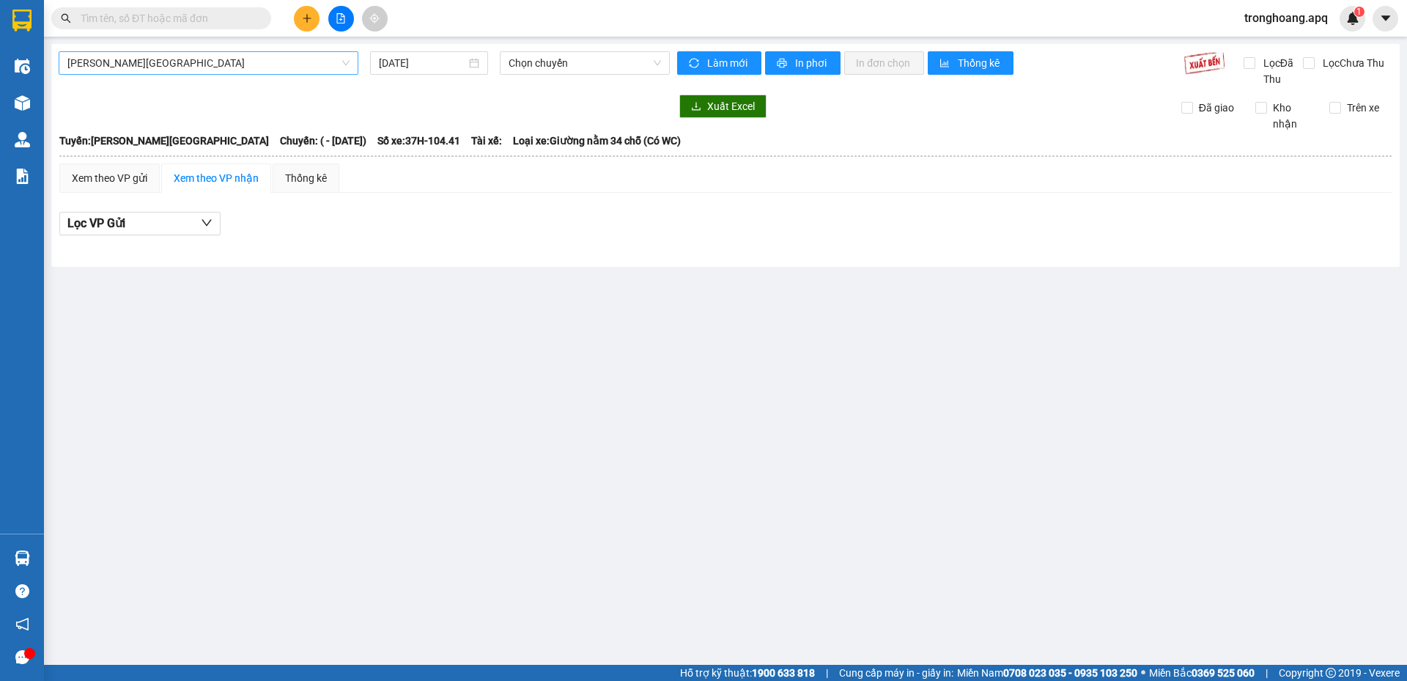
click at [264, 62] on span "Gia Lâm - Mỹ Đình" at bounding box center [208, 63] width 282 height 22
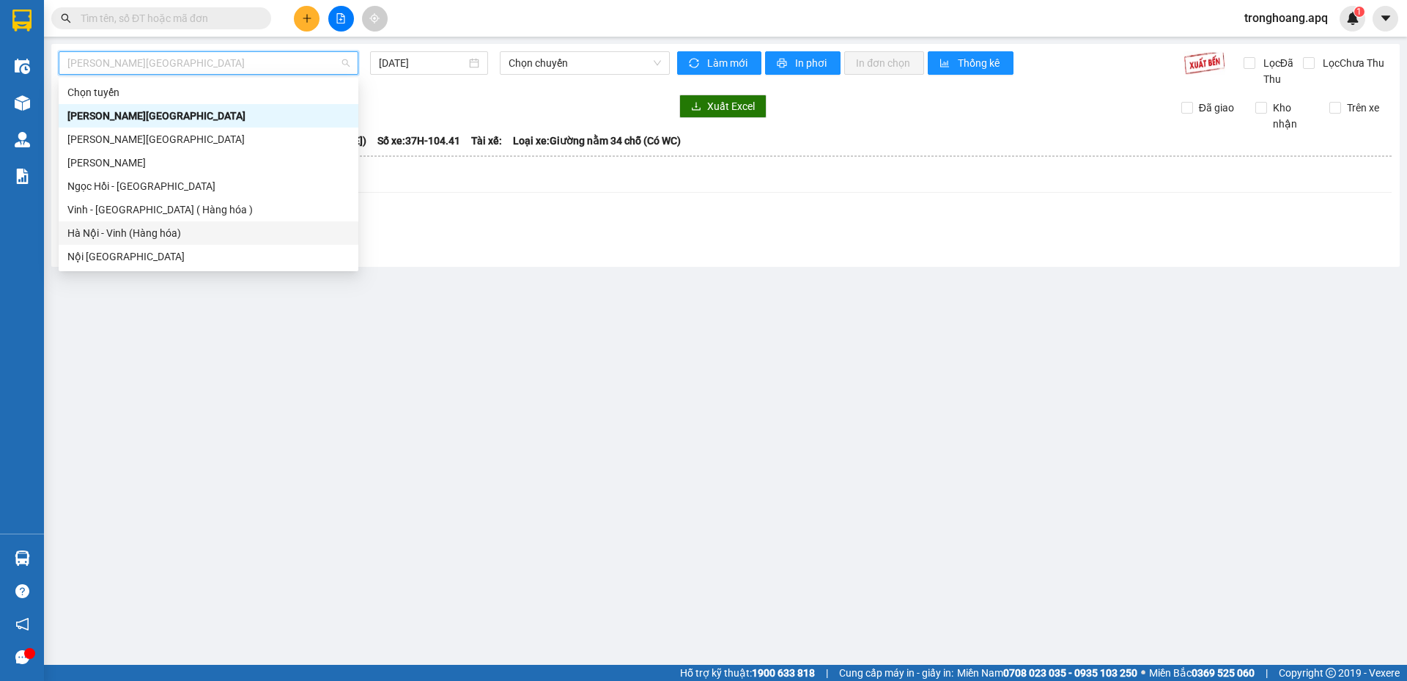
click at [203, 222] on div "Hà Nội - Vinh (Hàng hóa)" at bounding box center [209, 232] width 300 height 23
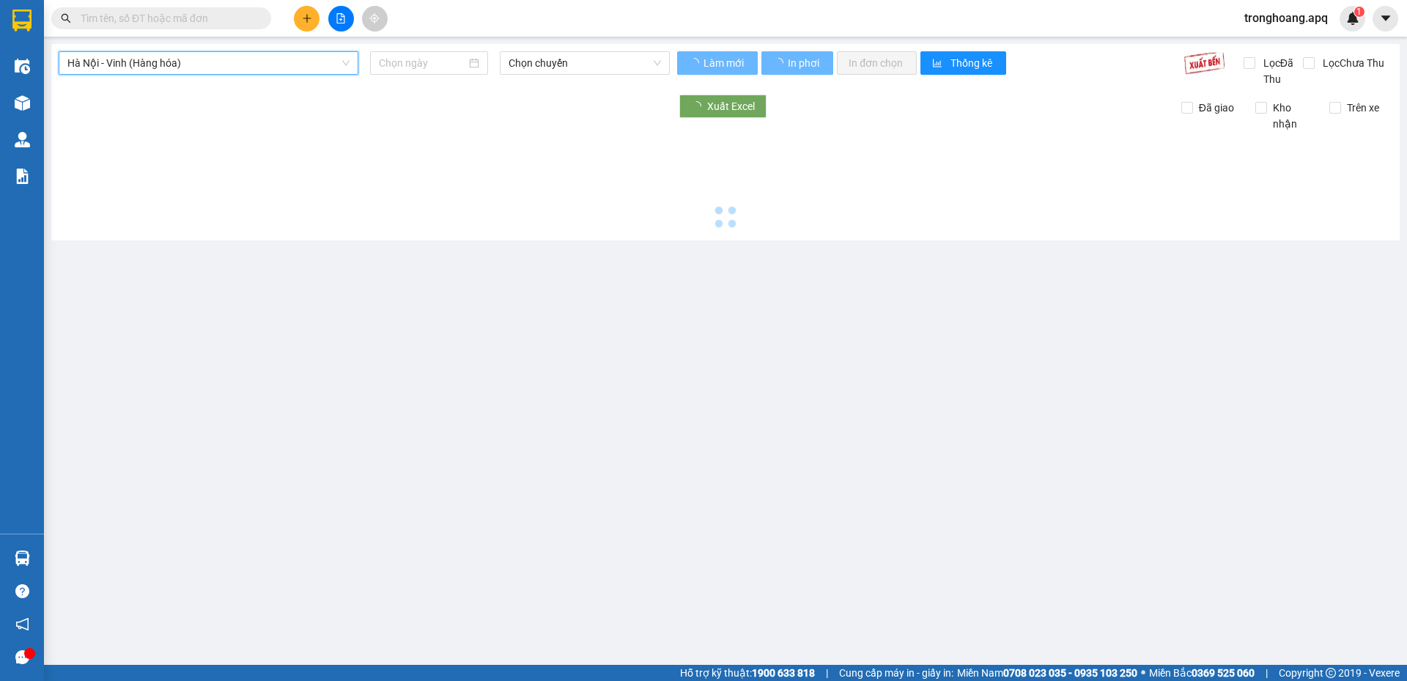
type input "[DATE]"
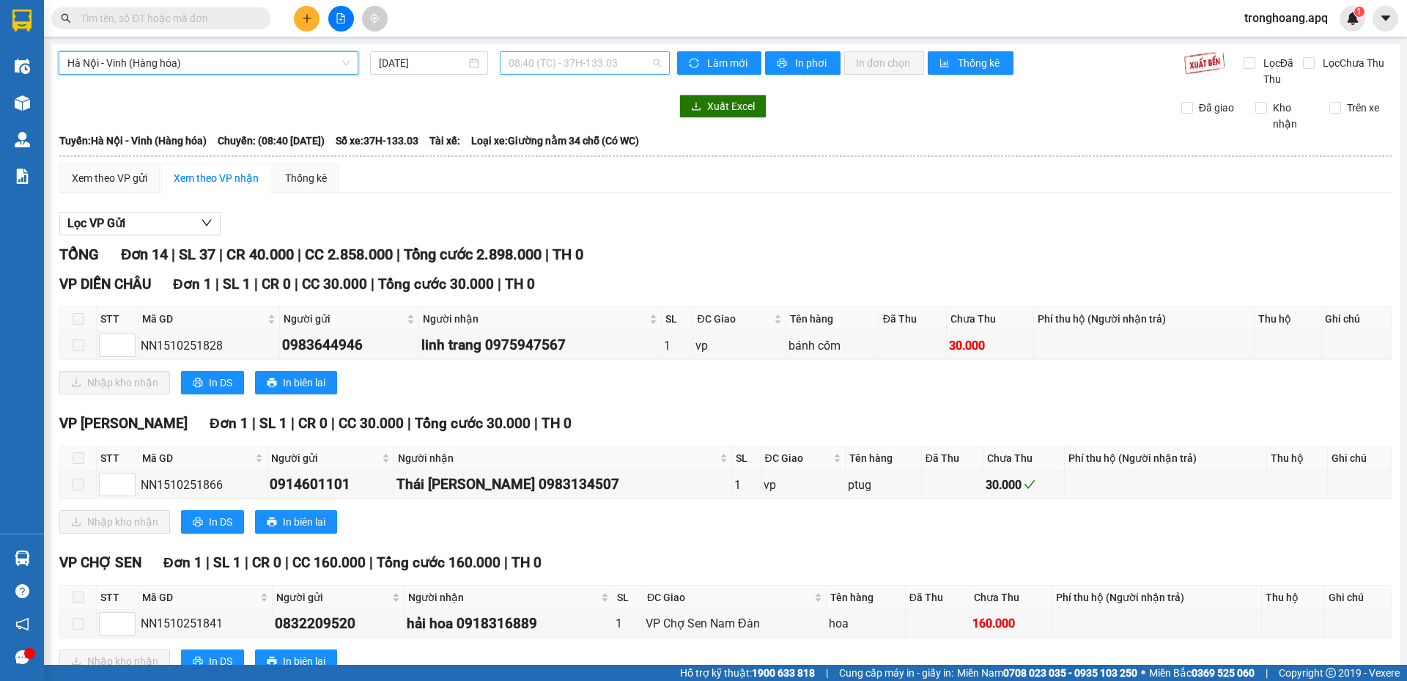
click at [541, 72] on span "08:40 (TC) - 37H-133.03" at bounding box center [585, 63] width 152 height 22
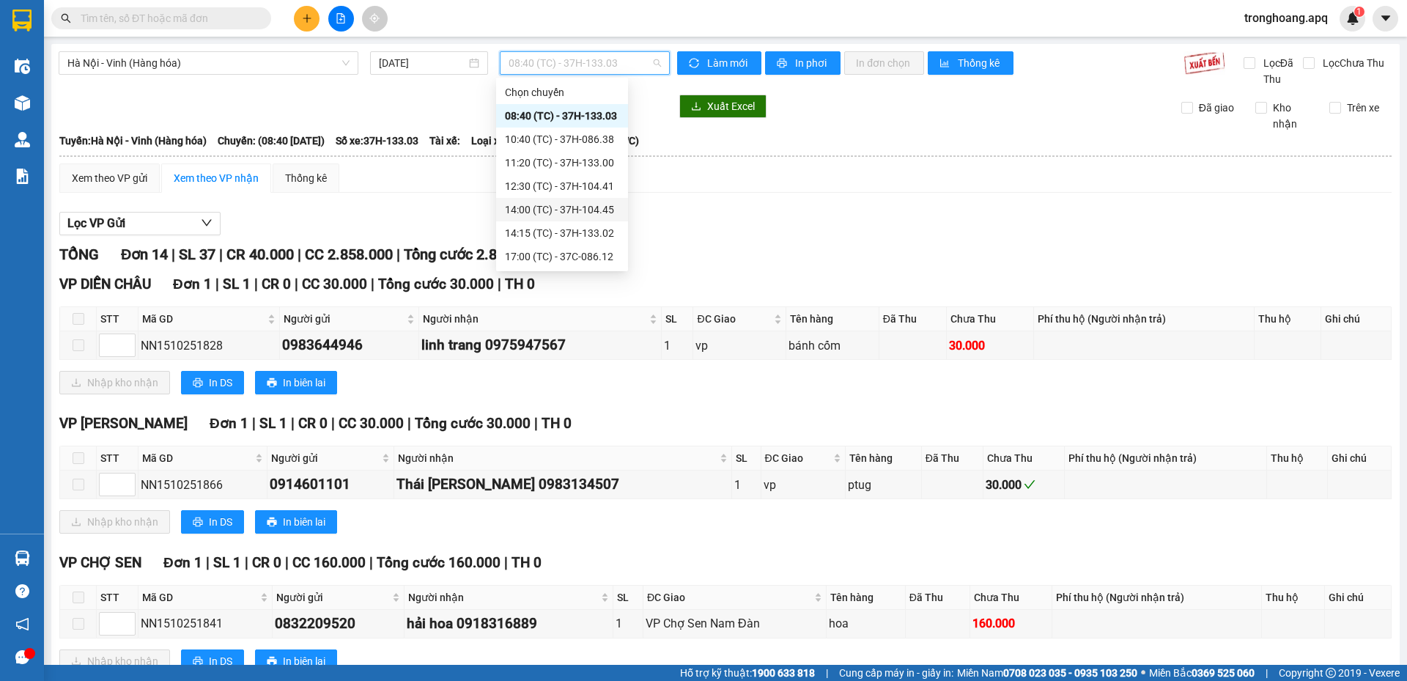
click at [546, 210] on div "14:00 (TC) - 37H-104.45" at bounding box center [562, 210] width 114 height 16
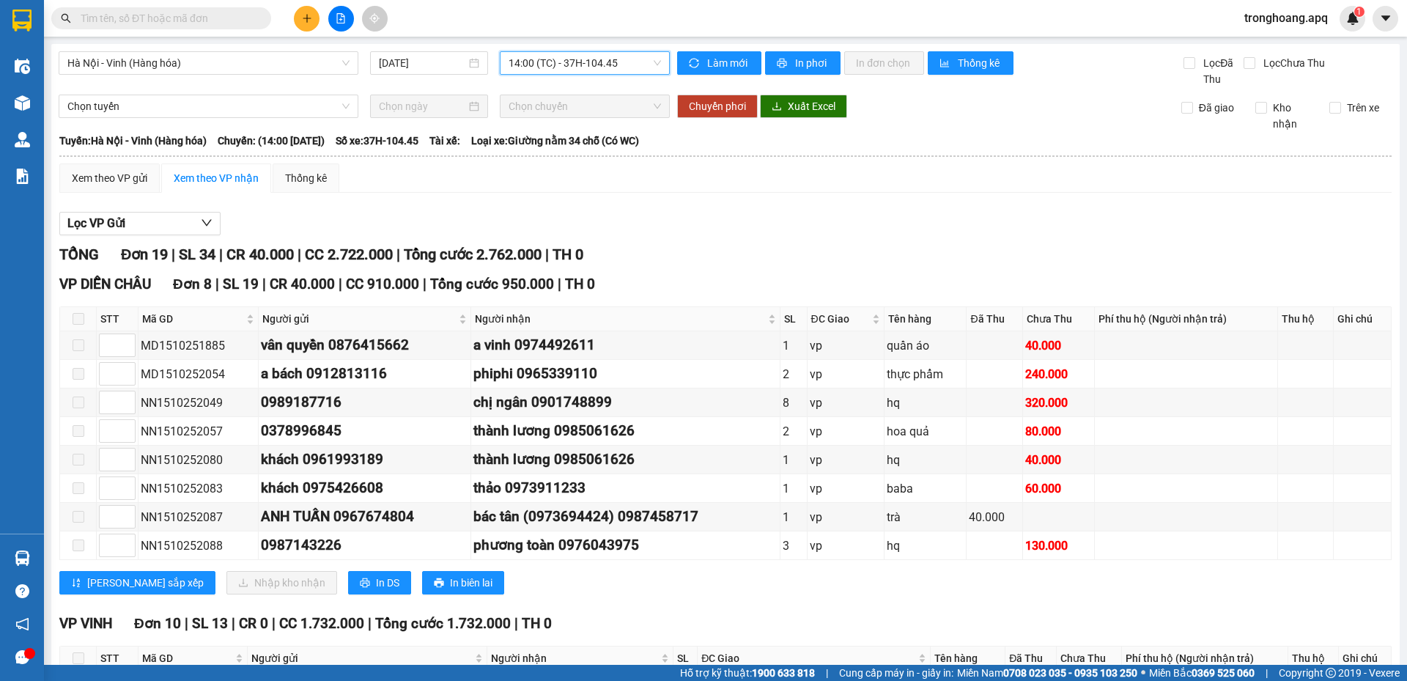
click at [543, 71] on span "14:00 (TC) - 37H-104.45" at bounding box center [585, 63] width 152 height 22
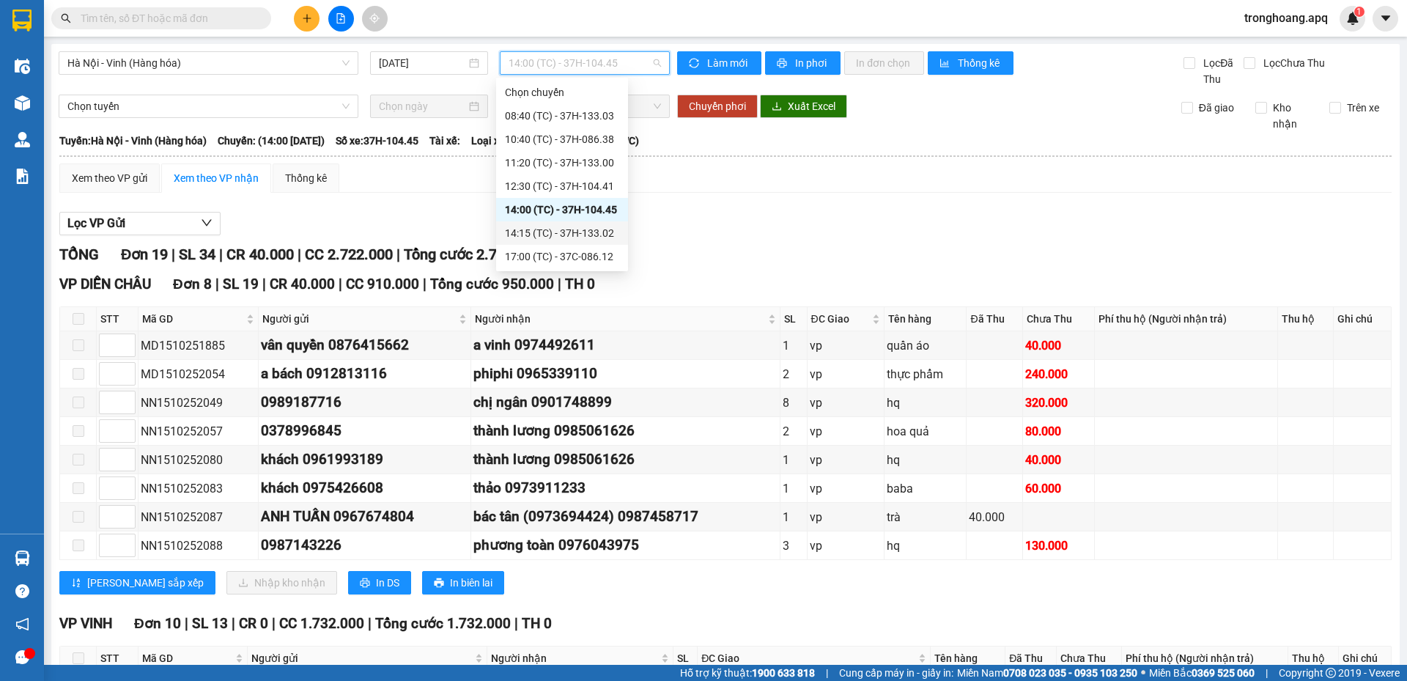
click at [552, 229] on div "14:15 (TC) - 37H-133.02" at bounding box center [562, 233] width 114 height 16
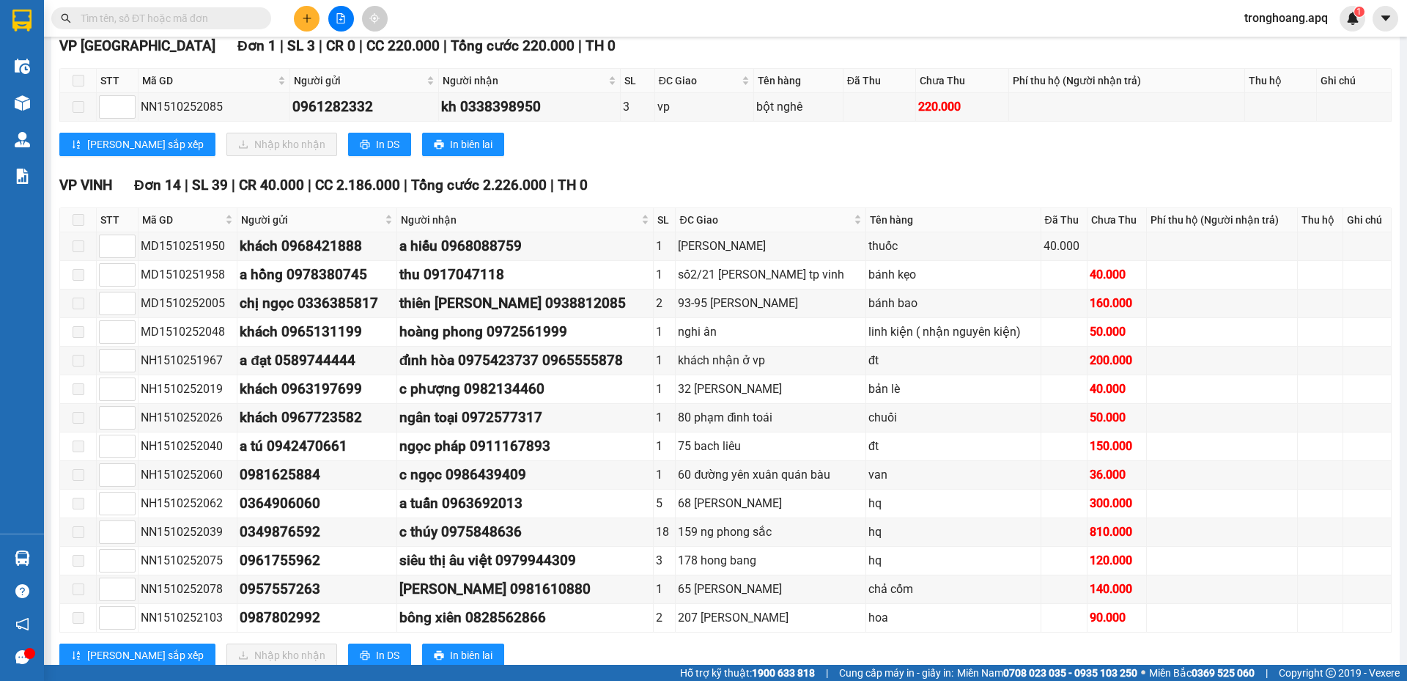
scroll to position [703, 0]
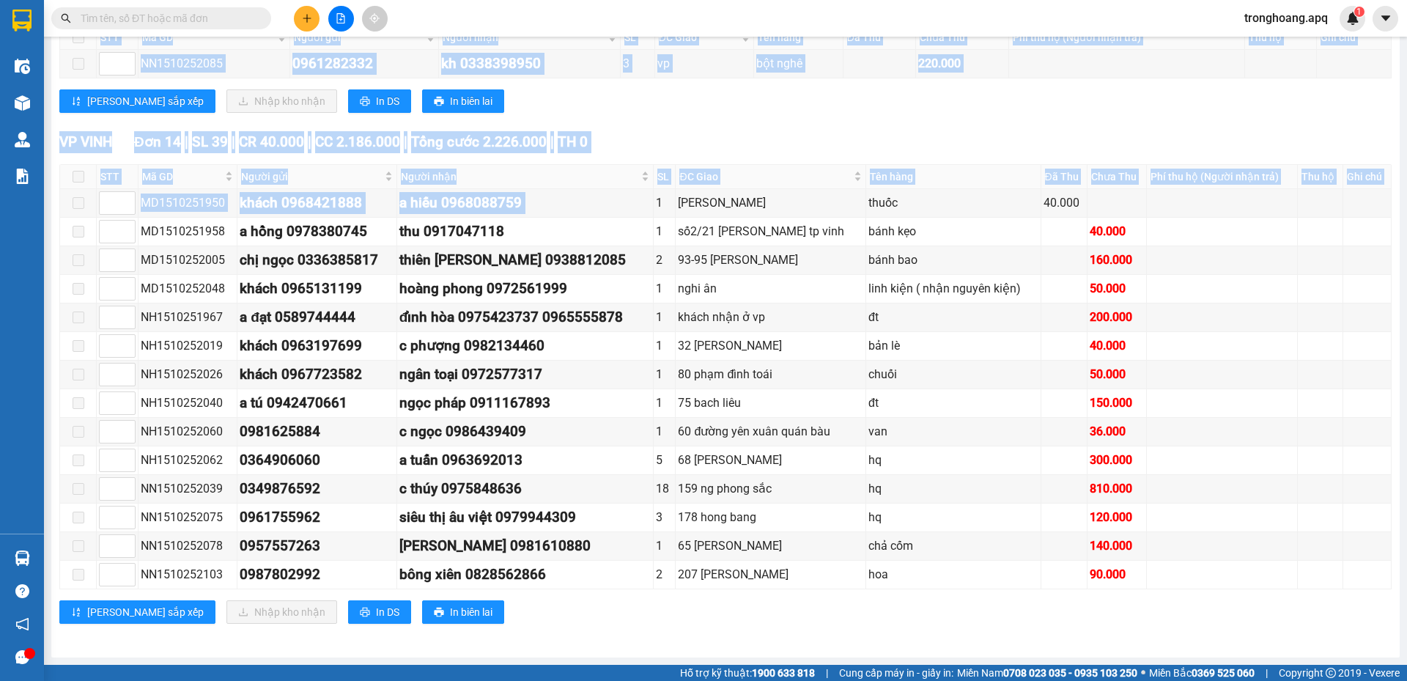
drag, startPoint x: 654, startPoint y: 201, endPoint x: 1155, endPoint y: 606, distance: 644.3
click at [1155, 606] on div "VP VINH Đơn 14 | SL 39 | CR 40.000 | CC 2.186.000 | Tổng cước 2.226.000 | TH 0 …" at bounding box center [725, 383] width 1333 height 504
click at [645, 438] on div "c ngọc 0986439409" at bounding box center [526, 432] width 252 height 22
drag, startPoint x: 142, startPoint y: 202, endPoint x: 1162, endPoint y: 602, distance: 1095.4
click at [1162, 602] on div "VP VINH Đơn 14 | SL 39 | CR 40.000 | CC 2.186.000 | Tổng cước 2.226.000 | TH 0 …" at bounding box center [725, 383] width 1333 height 504
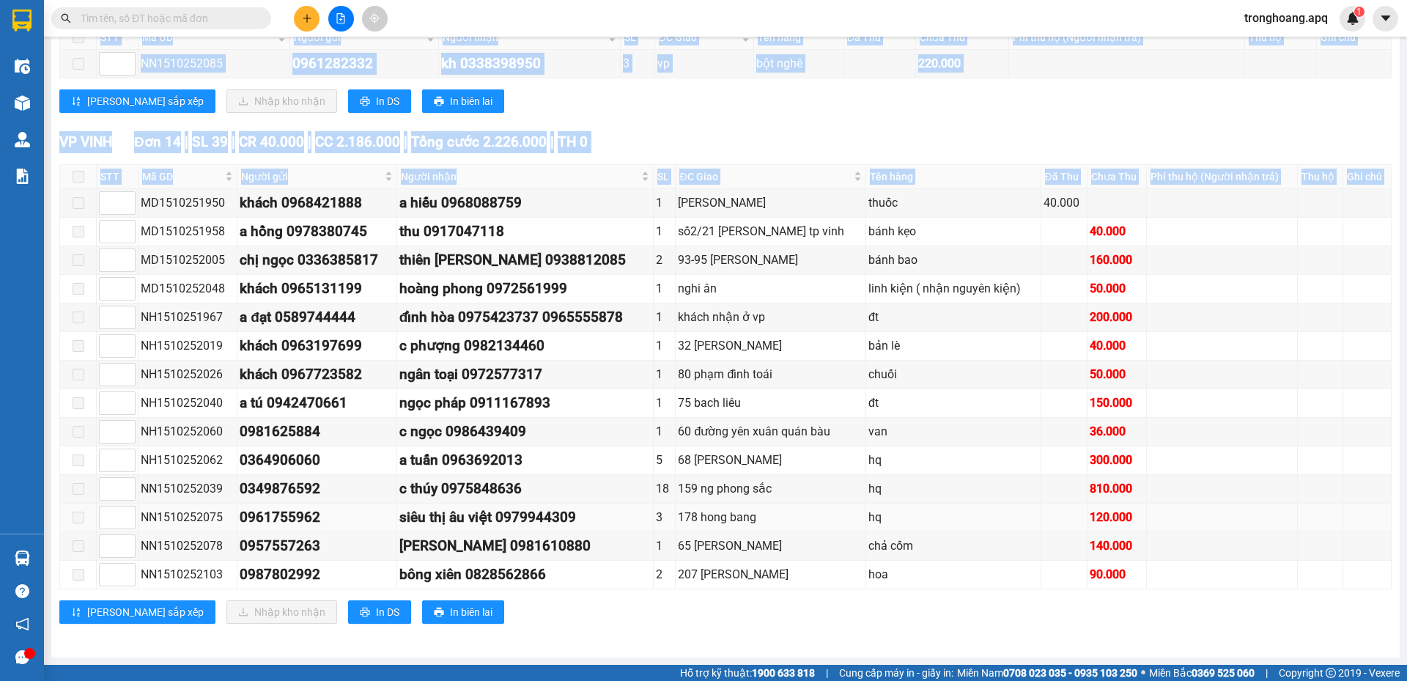
click at [1056, 530] on td at bounding box center [1065, 518] width 46 height 29
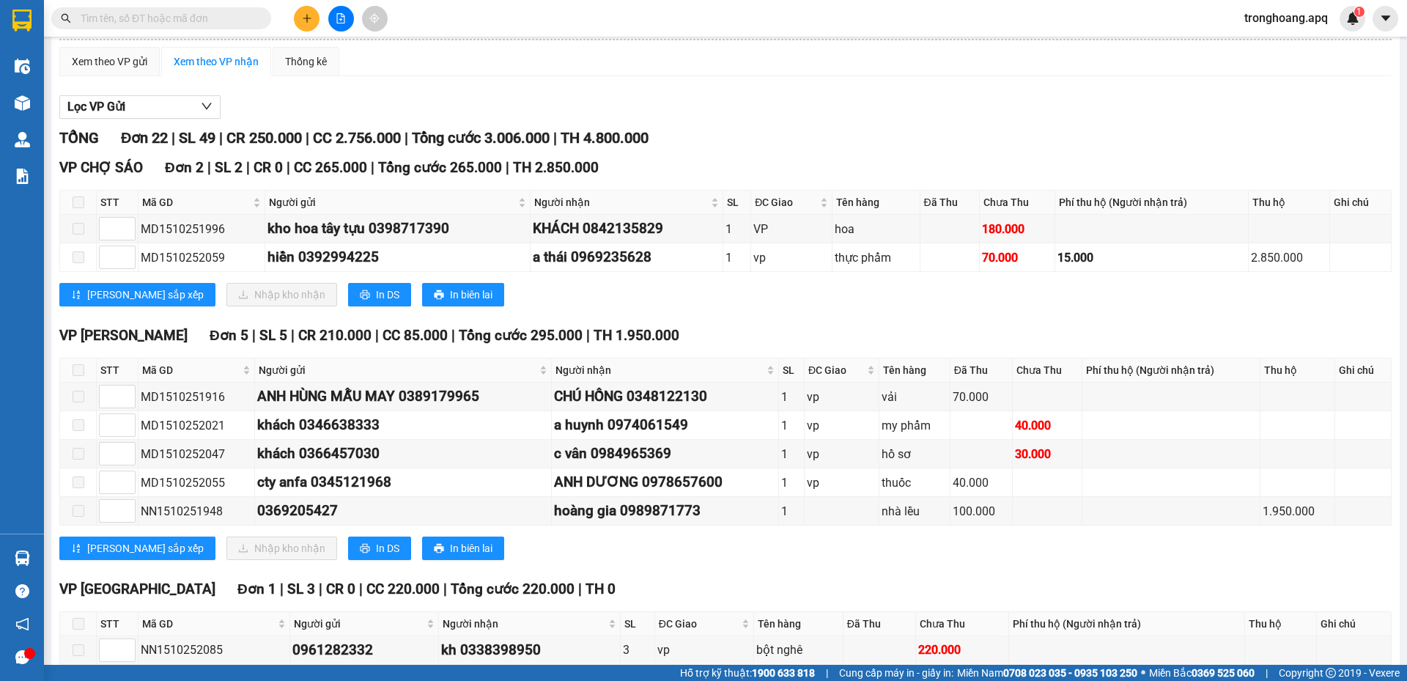
scroll to position [0, 0]
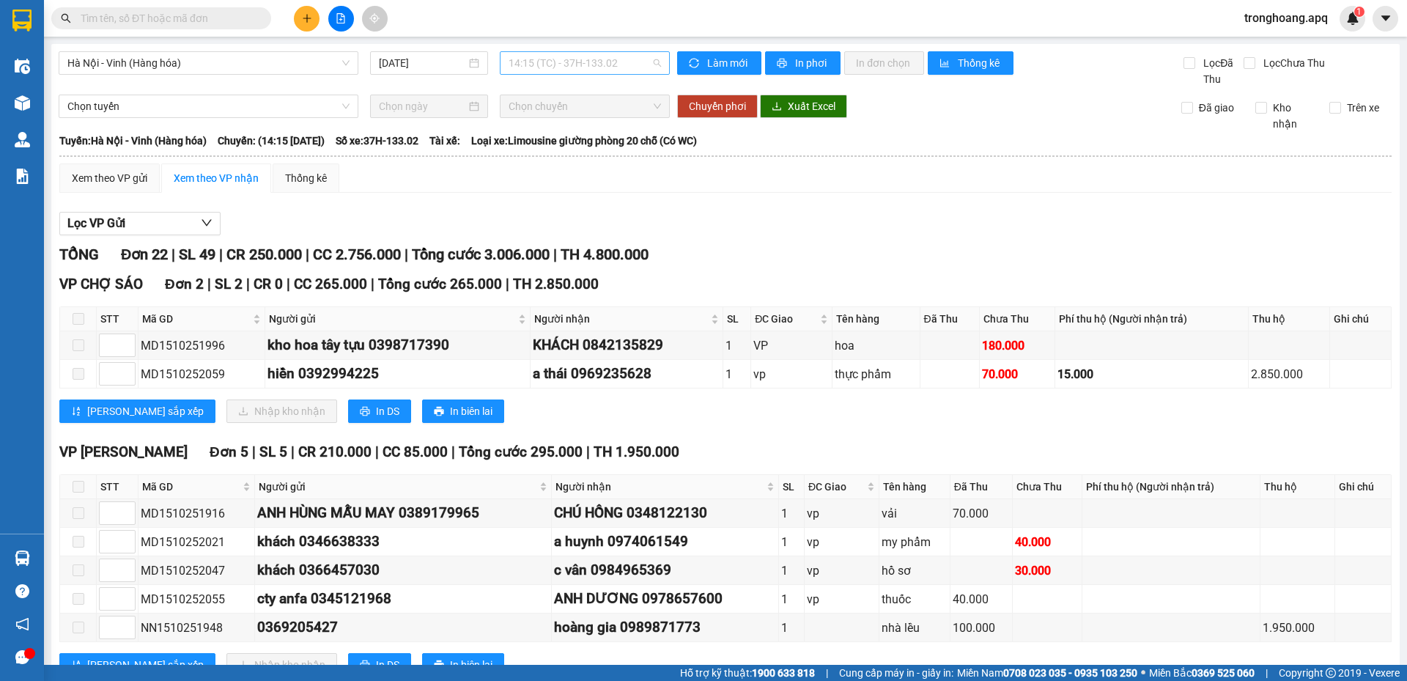
click at [575, 72] on span "14:15 (TC) - 37H-133.02" at bounding box center [585, 63] width 152 height 22
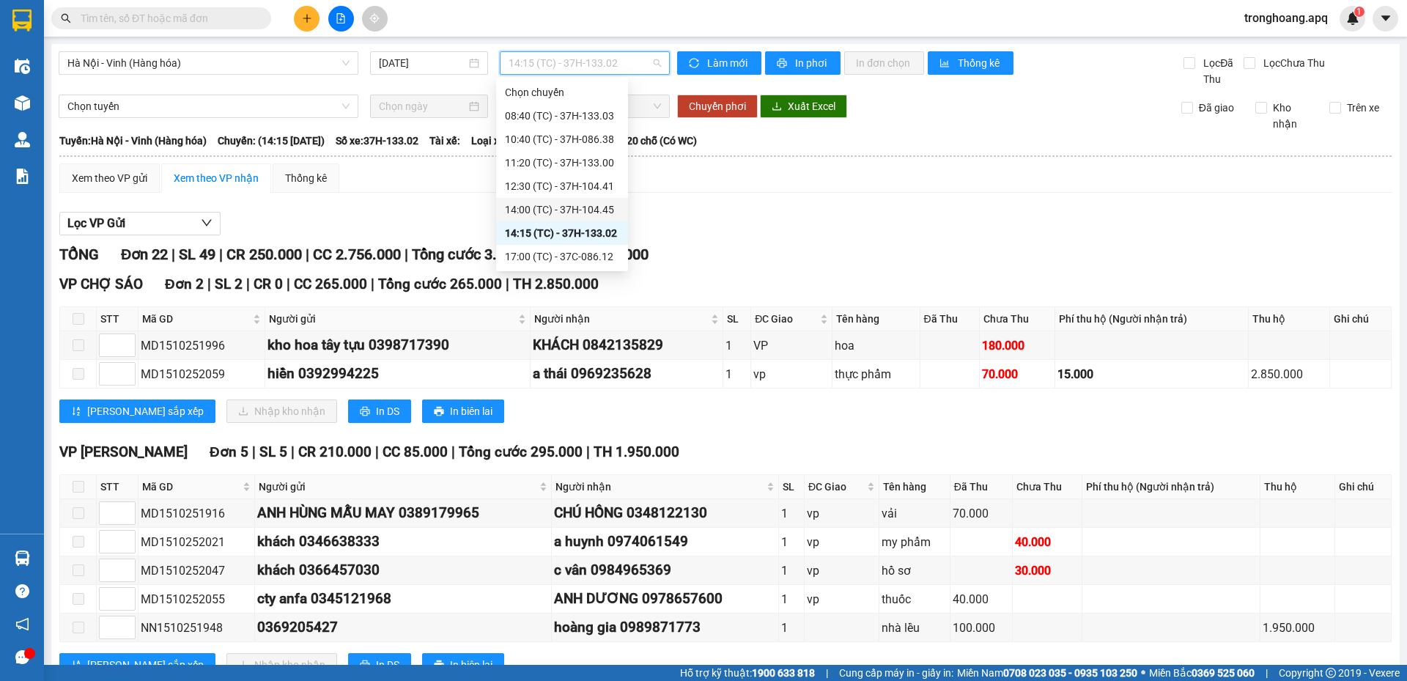
click at [575, 216] on div "14:00 (TC) - 37H-104.45" at bounding box center [562, 210] width 114 height 16
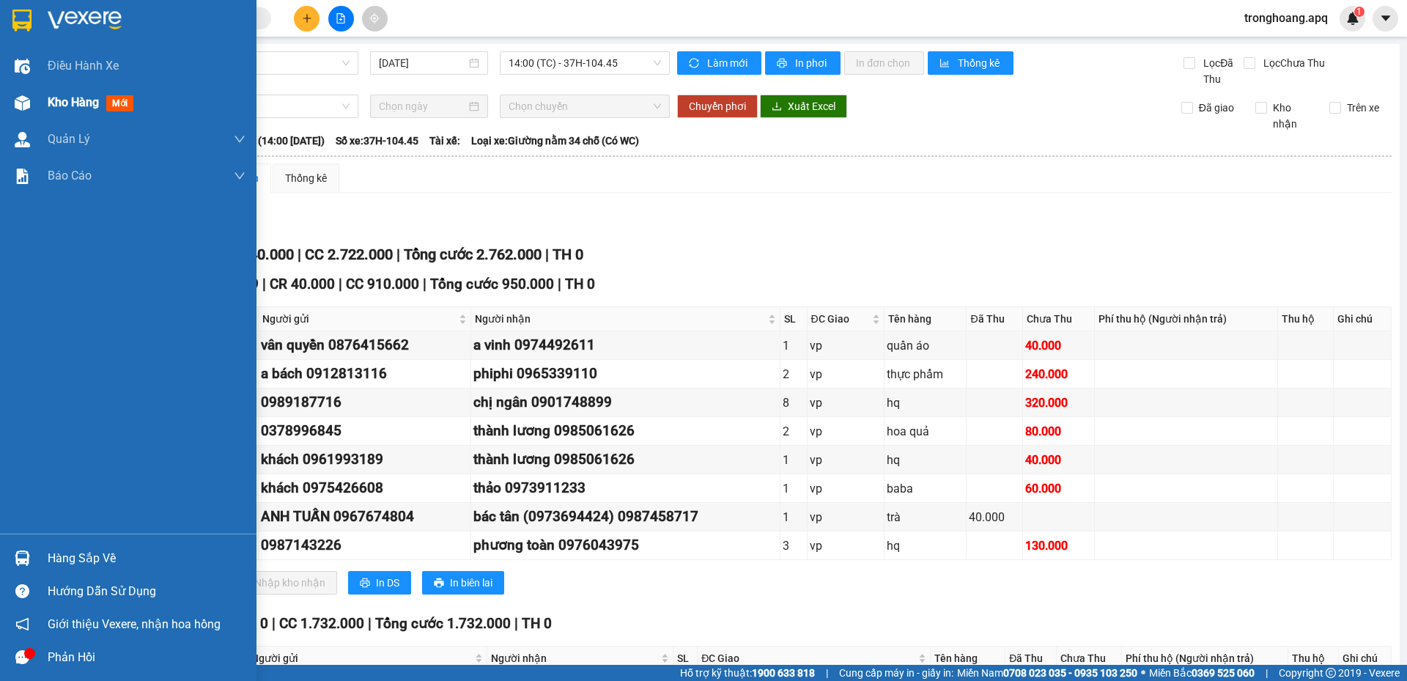
click at [39, 114] on div "Kho hàng mới" at bounding box center [128, 102] width 257 height 37
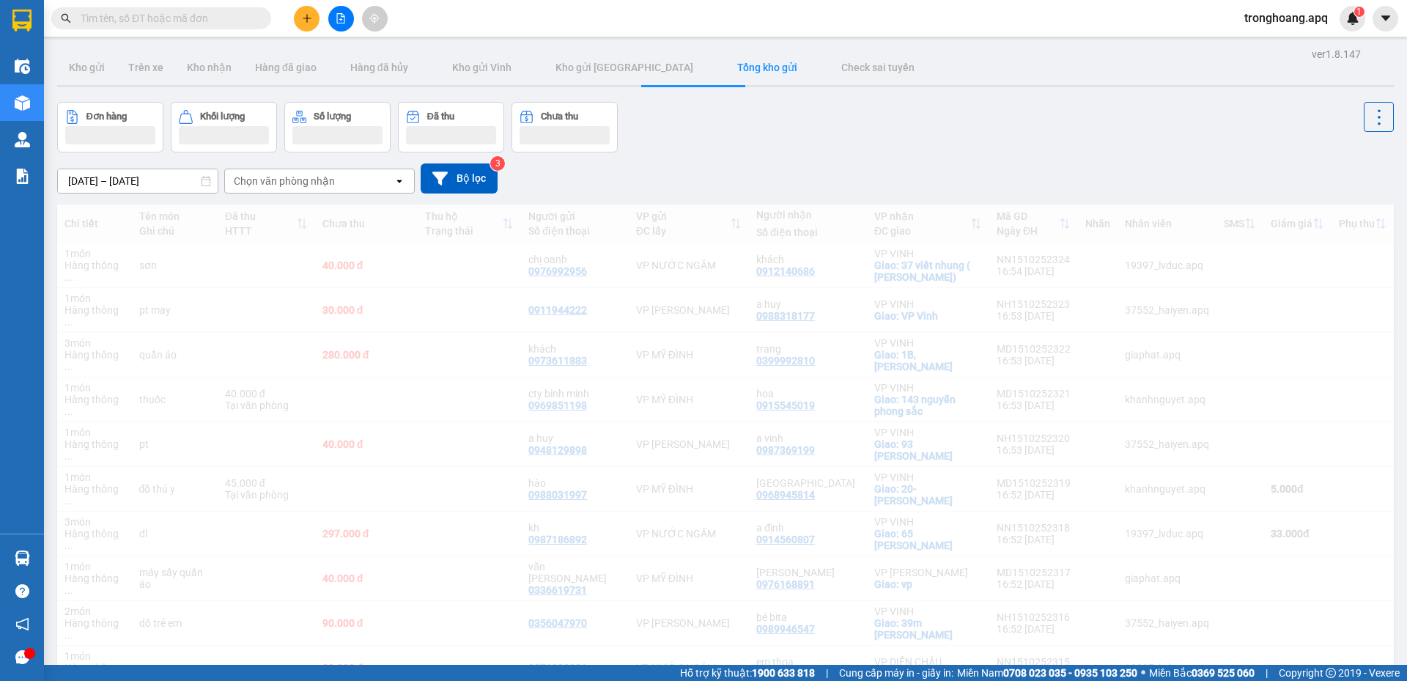
click at [883, 134] on div "Đơn hàng Khối lượng Số lượng Đã thu Chưa thu" at bounding box center [725, 127] width 1337 height 51
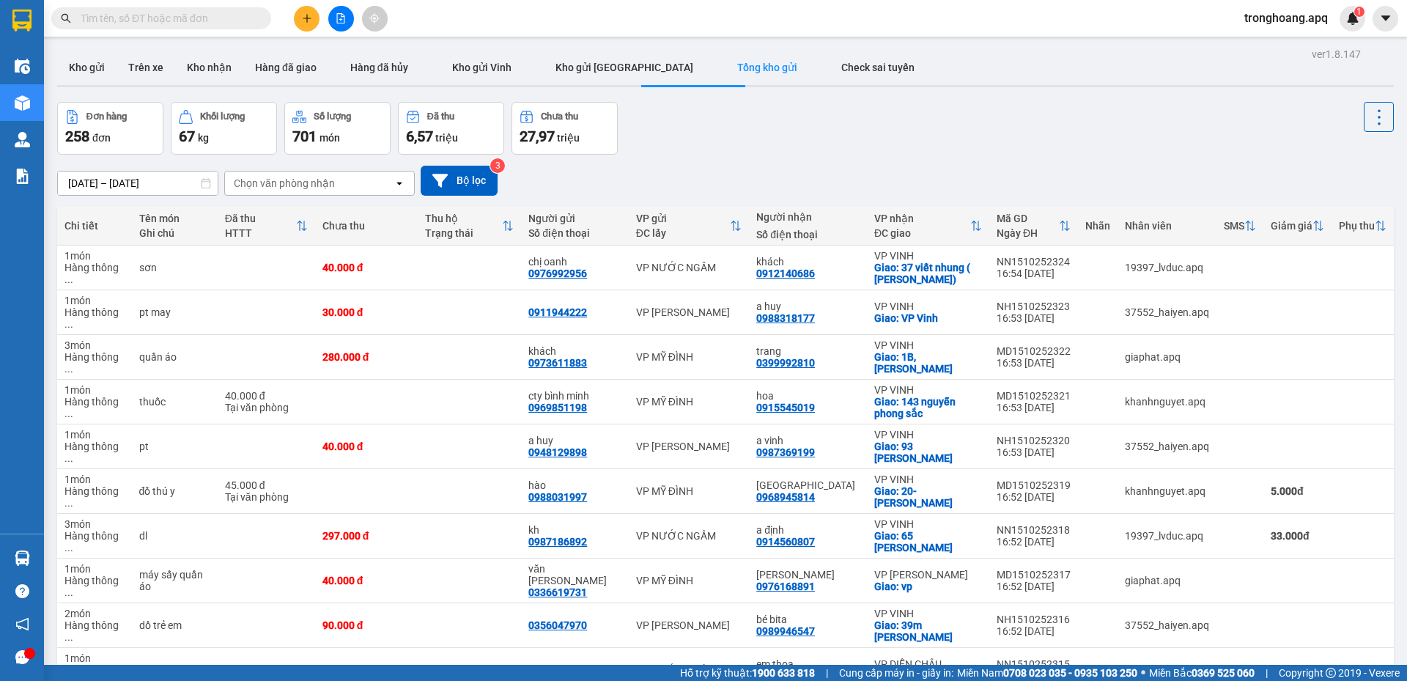
click at [1139, 108] on div "Đơn hàng 258 đơn Khối lượng 67 kg Số lượng 701 món Đã thu 6,57 triệu Chưa thu 2…" at bounding box center [725, 128] width 1337 height 53
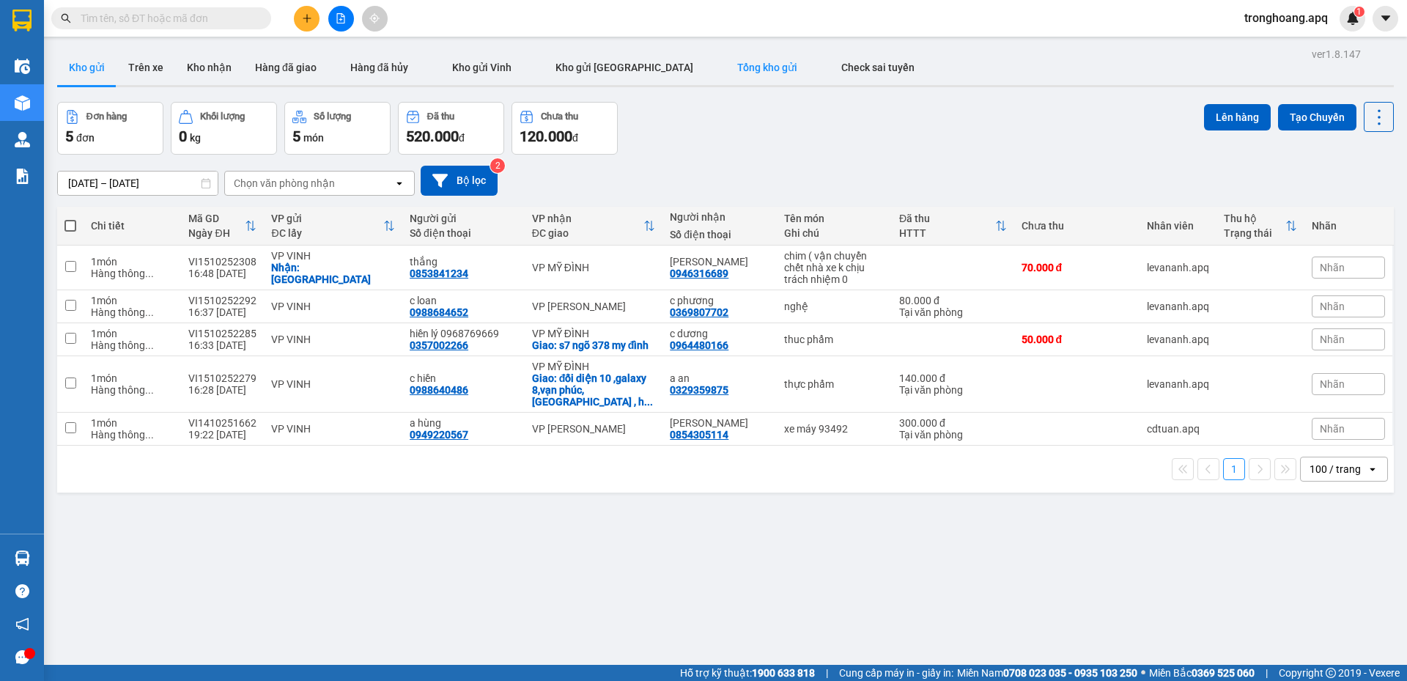
click at [737, 63] on span "Tổng kho gửi" at bounding box center [767, 68] width 60 height 12
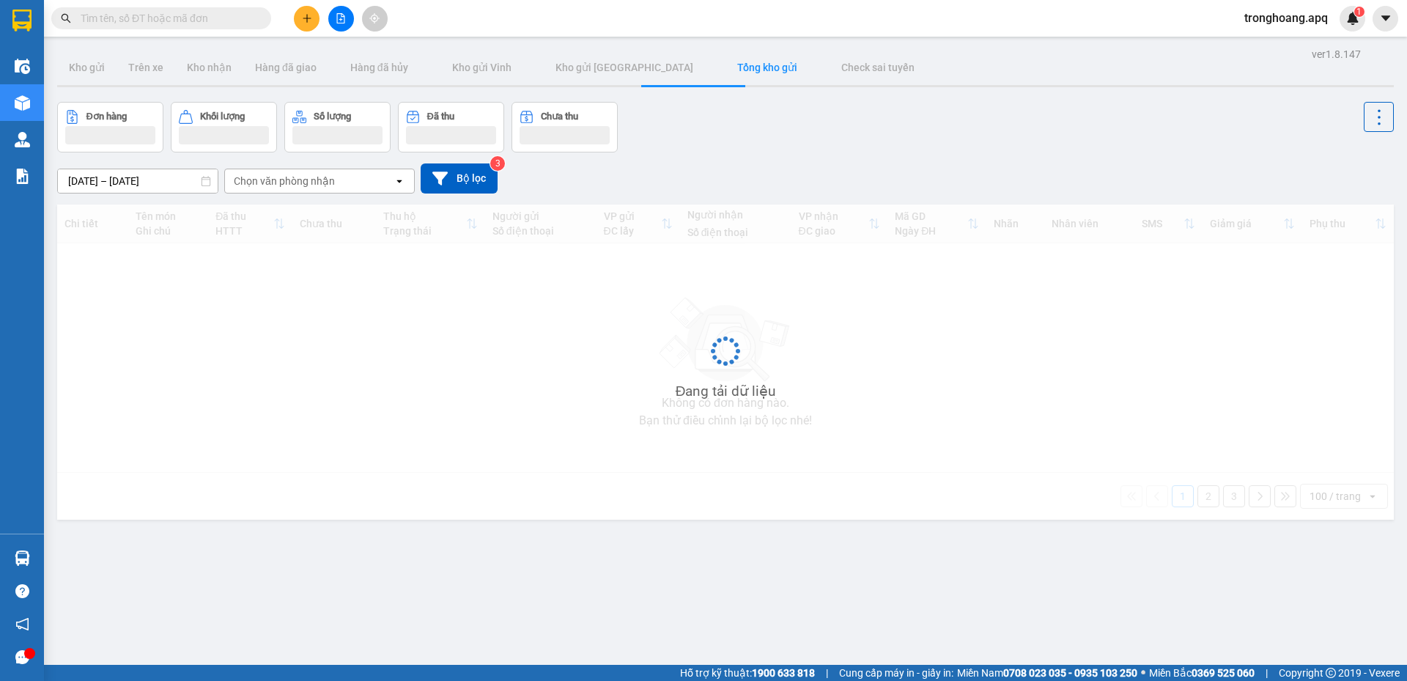
click at [940, 174] on div "[DATE] – [DATE] Press the down arrow key to interact with the calendar and sele…" at bounding box center [725, 178] width 1337 height 30
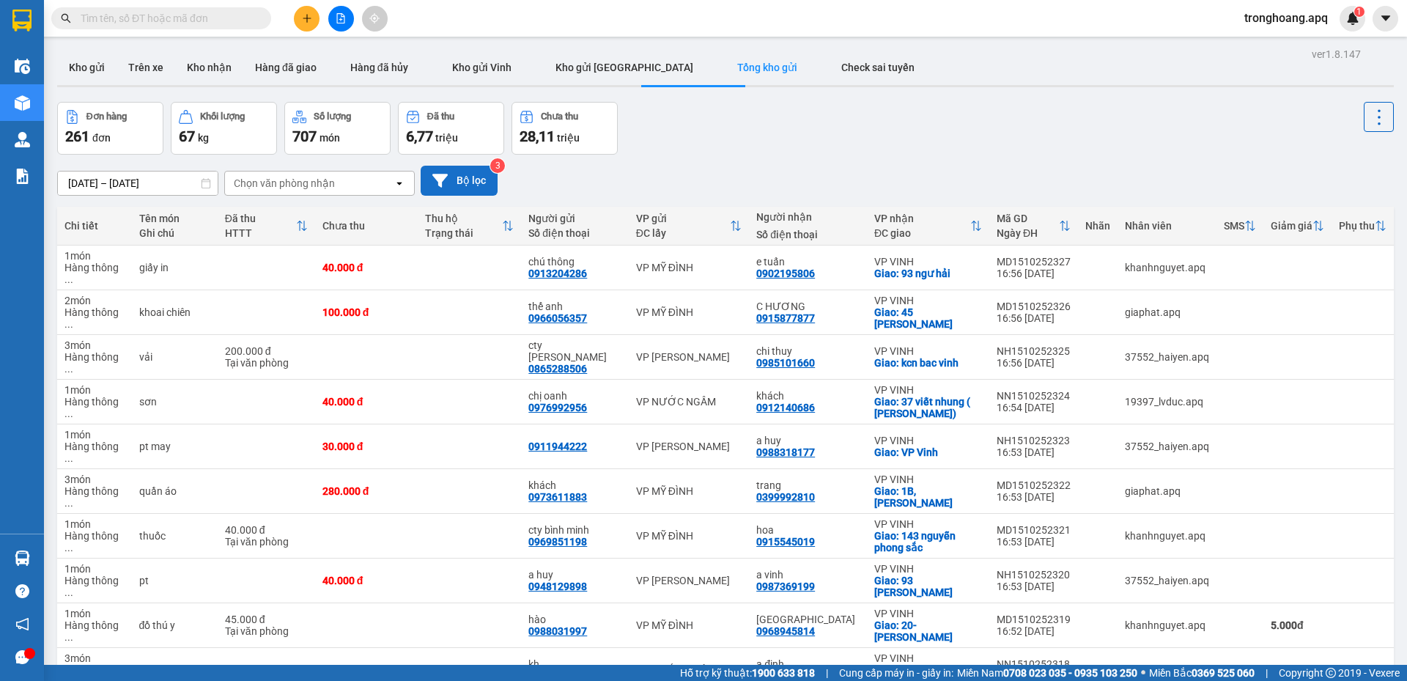
click at [472, 177] on button "Bộ lọc" at bounding box center [459, 181] width 77 height 30
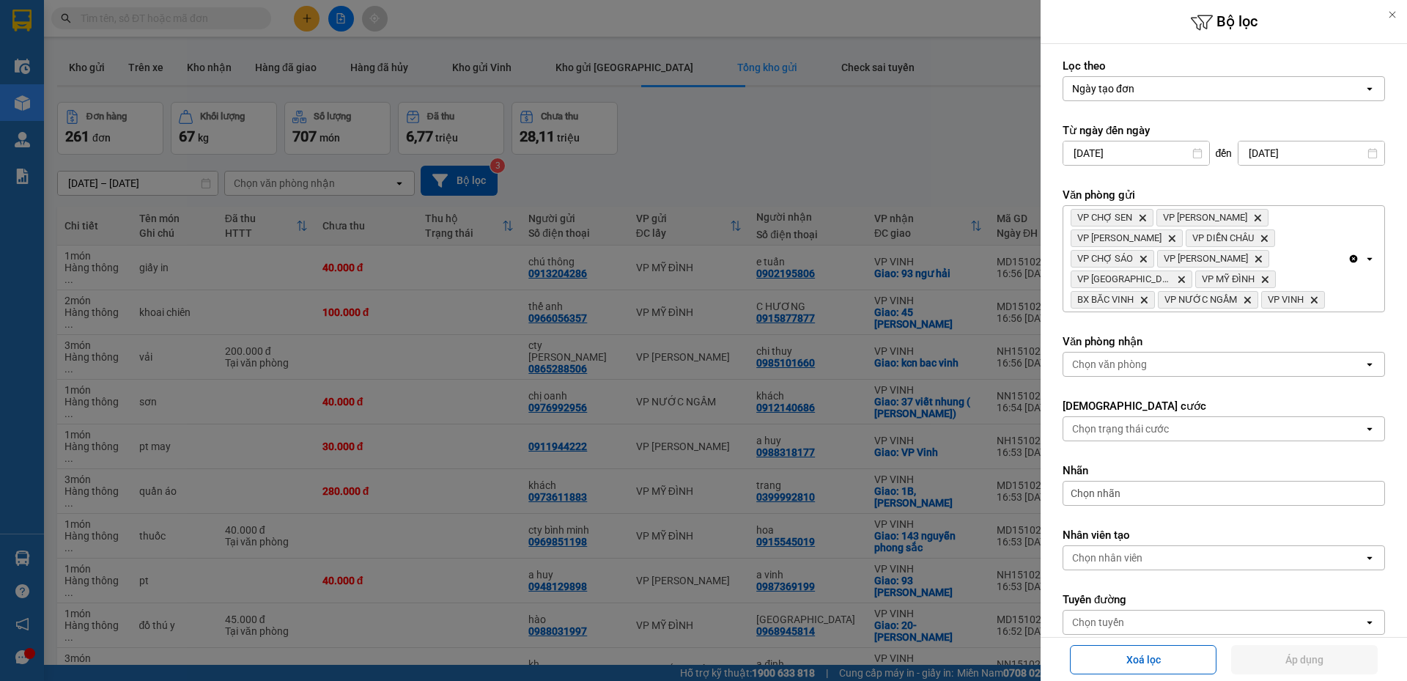
click at [1181, 364] on div "Chọn văn phòng" at bounding box center [1214, 364] width 301 height 23
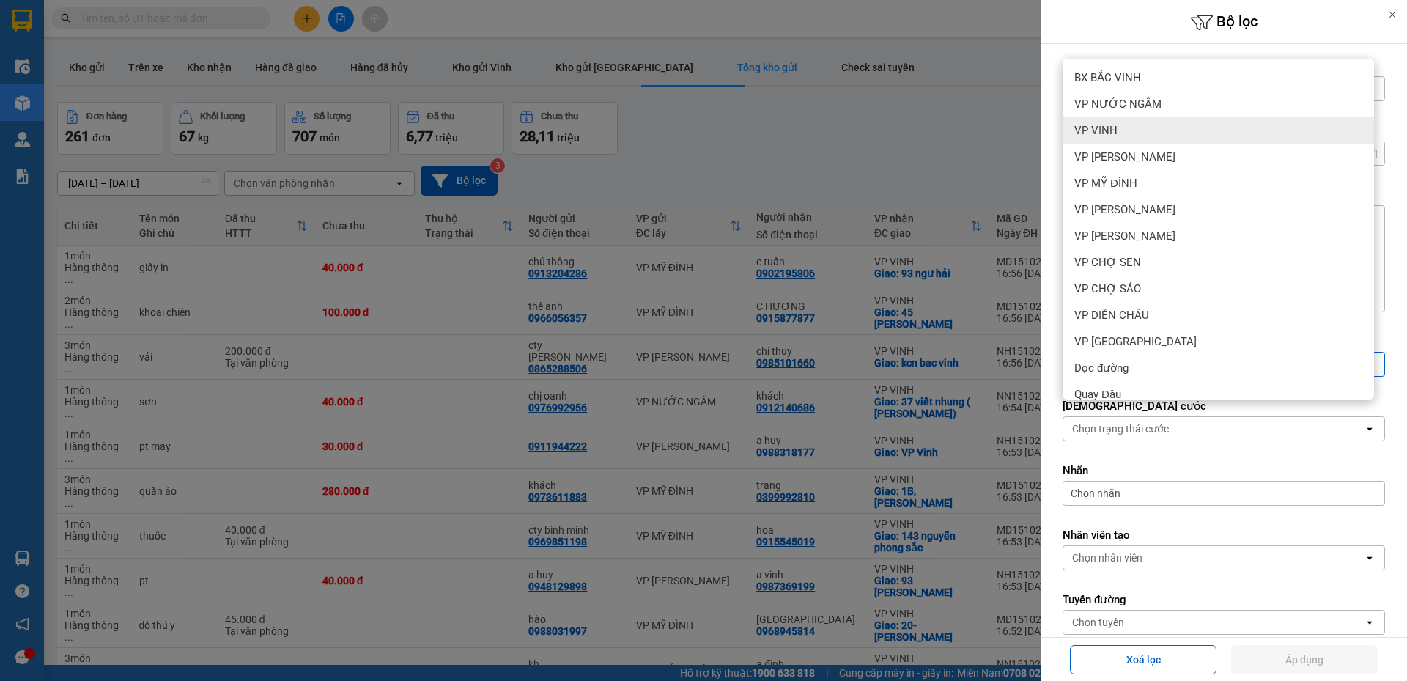
click at [1145, 133] on div "VP VINH" at bounding box center [1219, 130] width 312 height 26
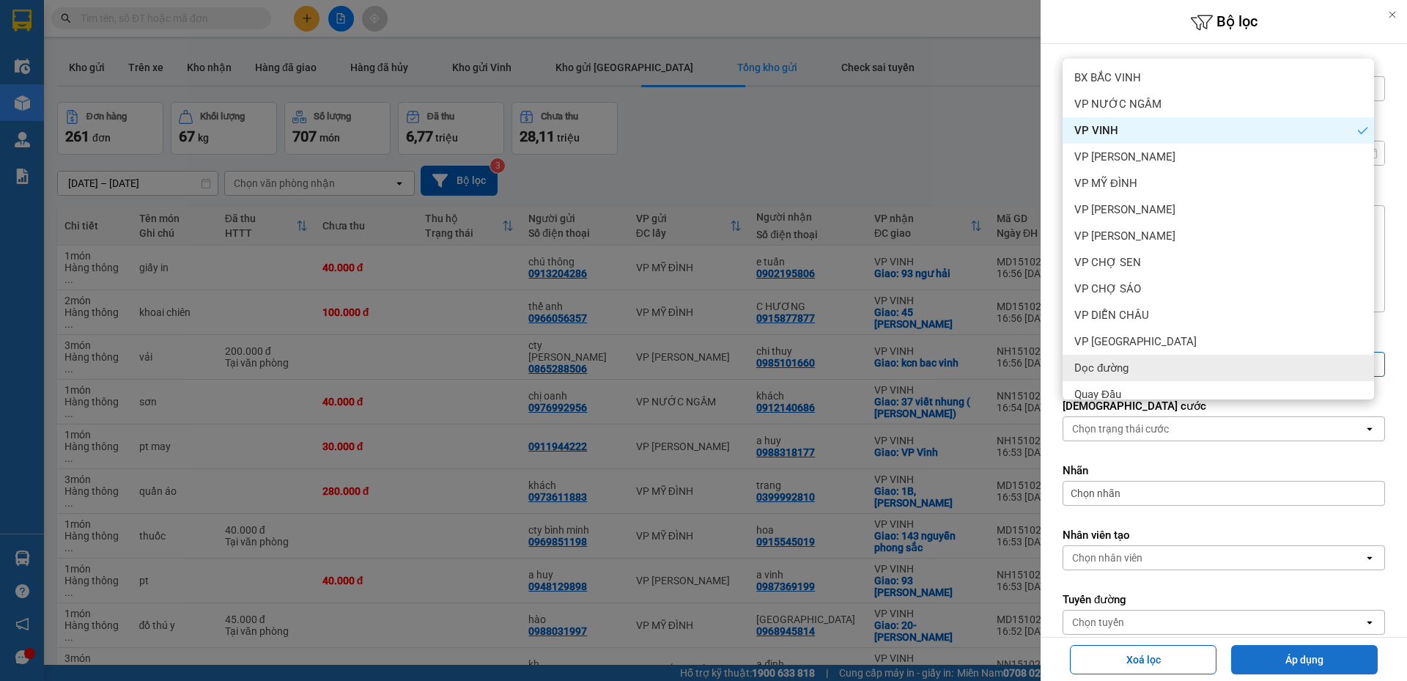
click at [1315, 660] on button "Áp dụng" at bounding box center [1305, 659] width 147 height 29
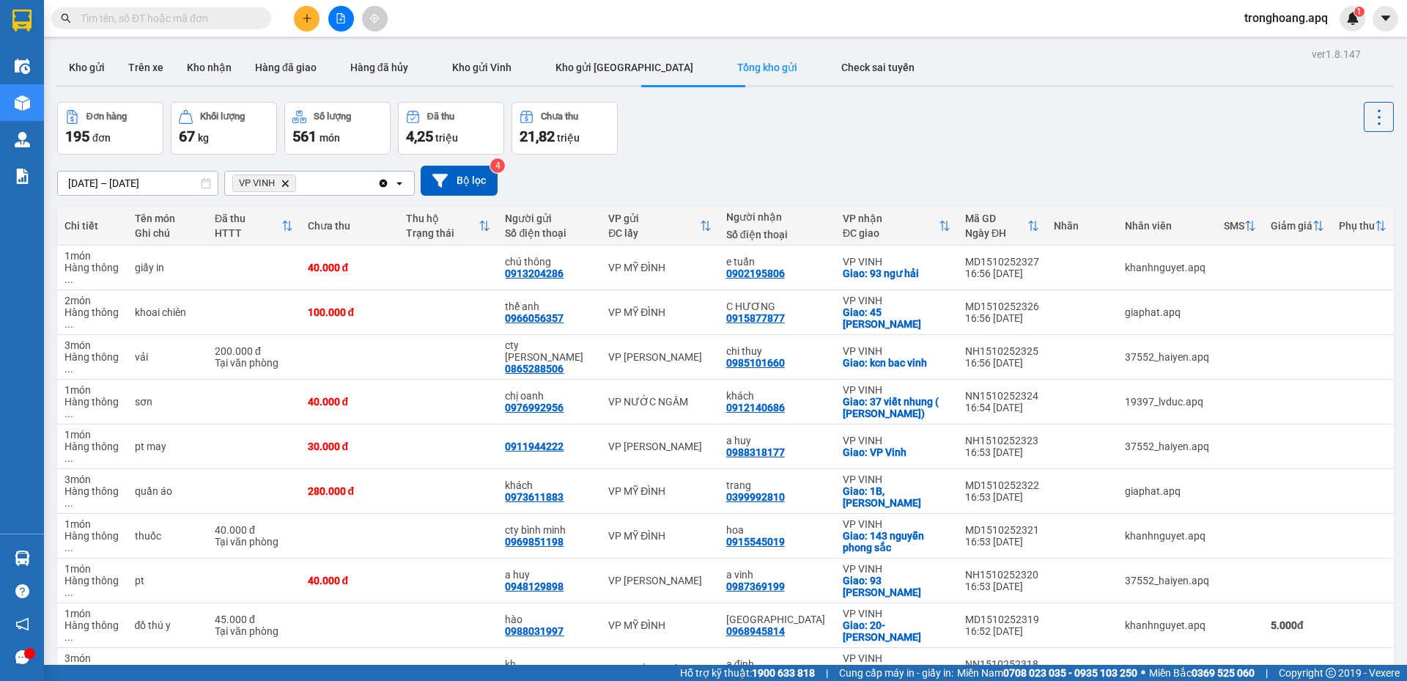
click at [289, 183] on icon "Delete" at bounding box center [285, 183] width 9 height 9
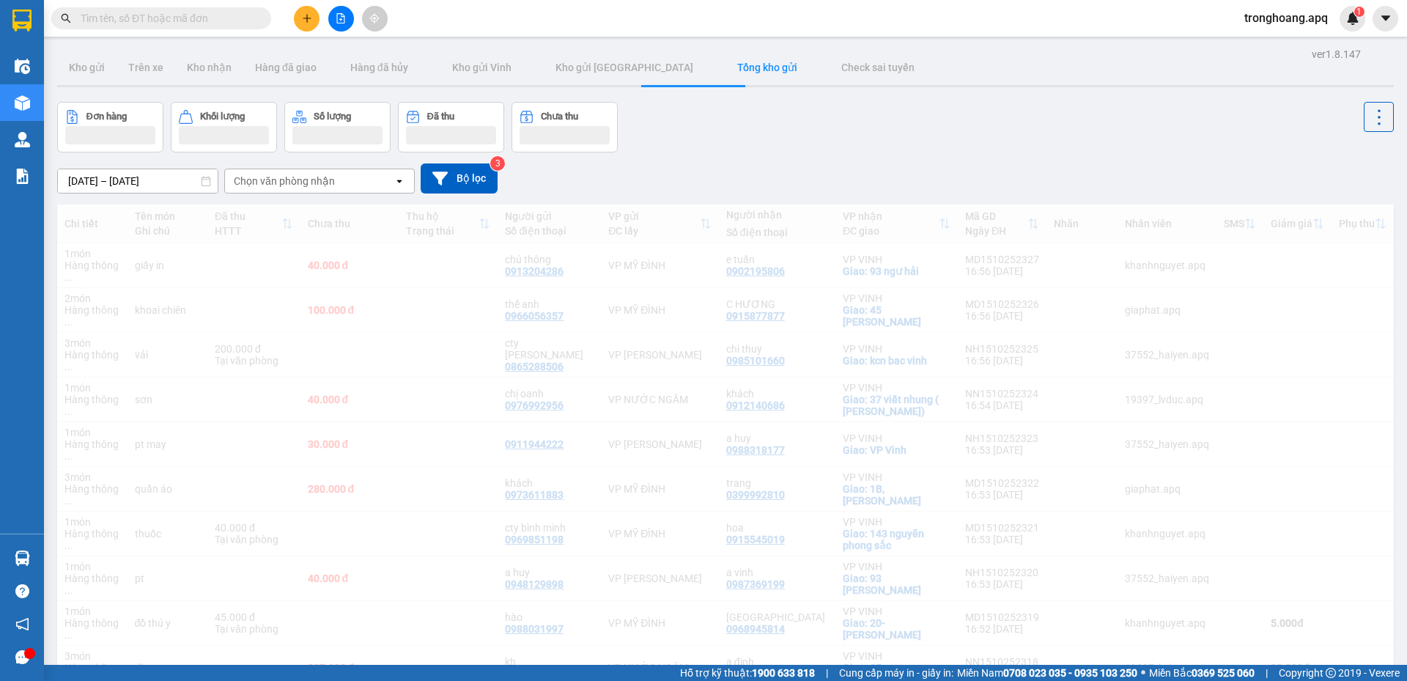
click at [761, 150] on div "Đơn hàng Khối lượng Số lượng Đã thu Chưa thu" at bounding box center [725, 127] width 1337 height 51
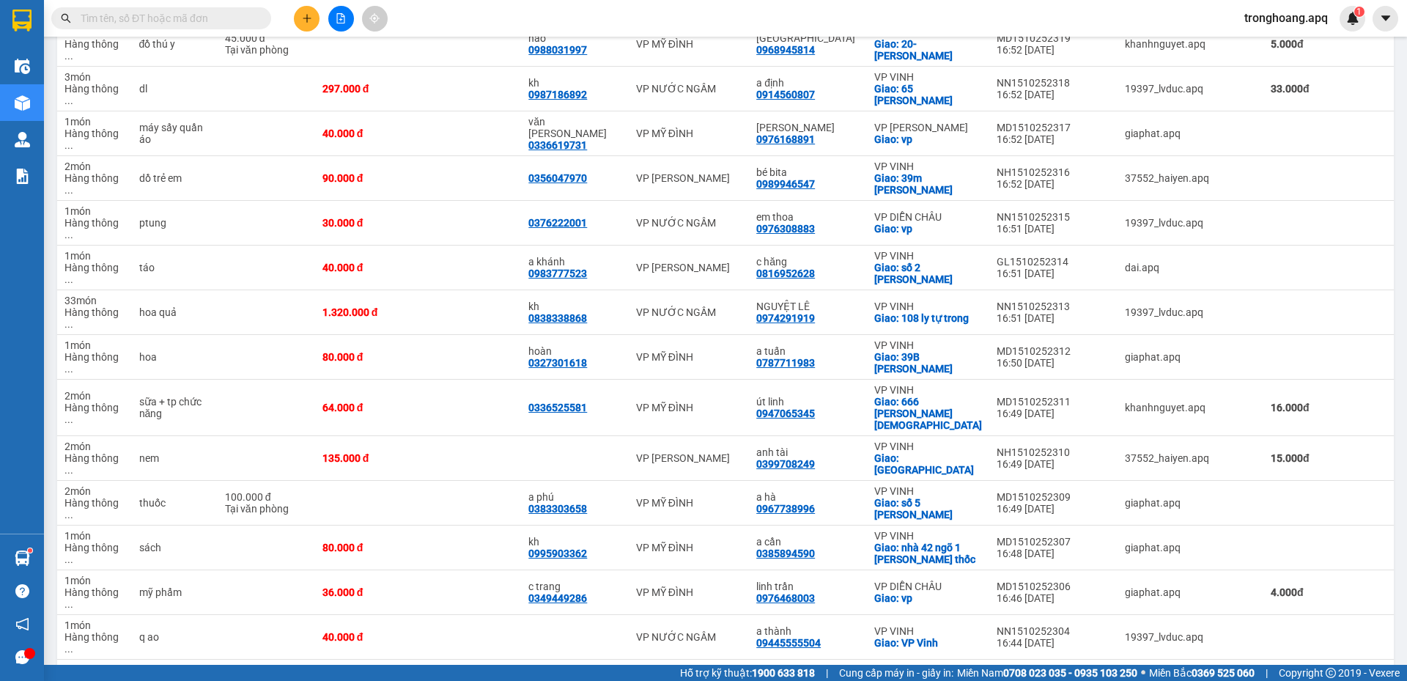
scroll to position [1163, 0]
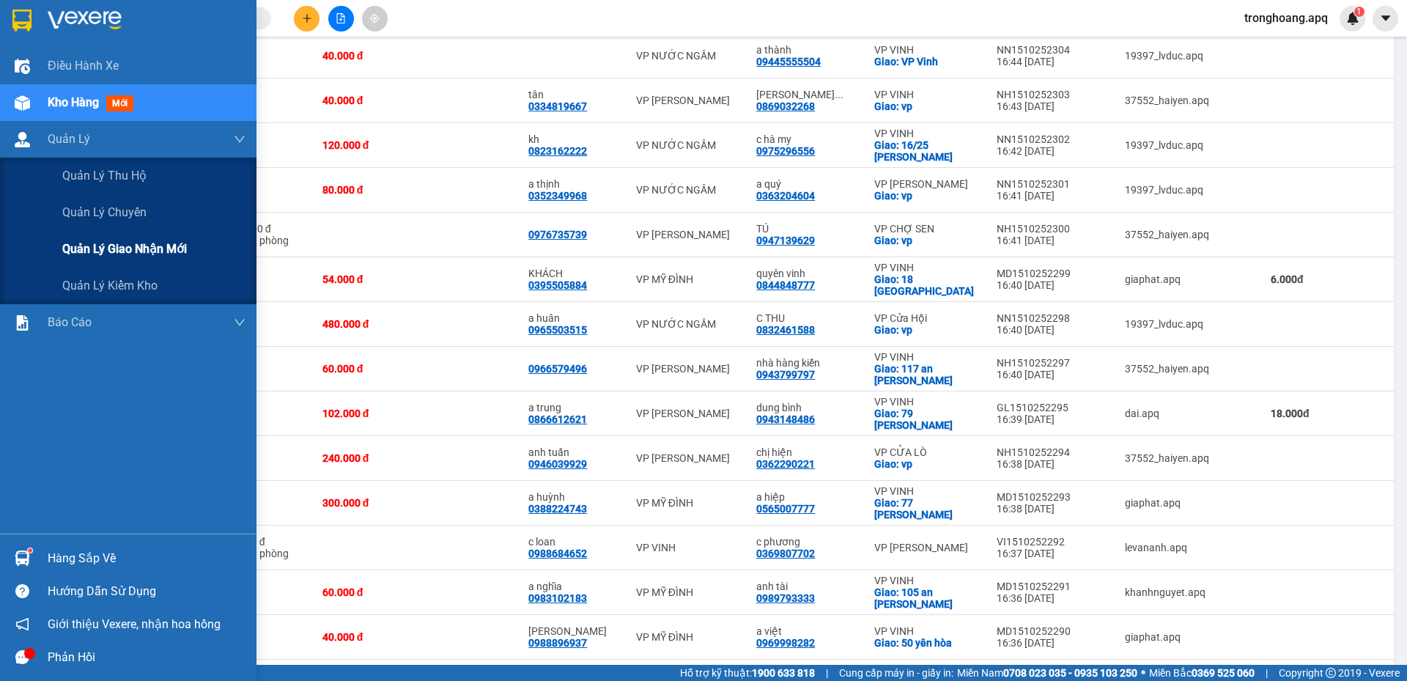
click at [141, 245] on span "Quản lý giao nhận mới" at bounding box center [124, 249] width 125 height 18
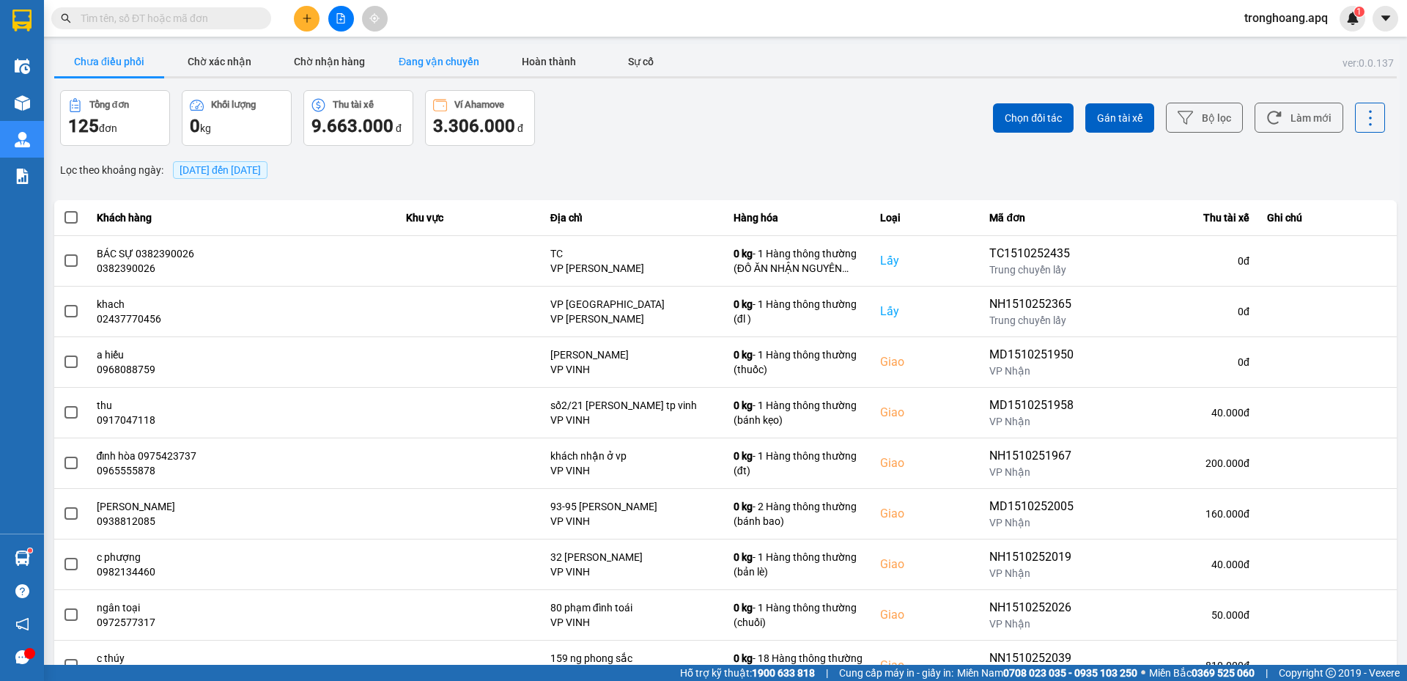
click at [458, 60] on button "Đang vận chuyển" at bounding box center [439, 61] width 110 height 29
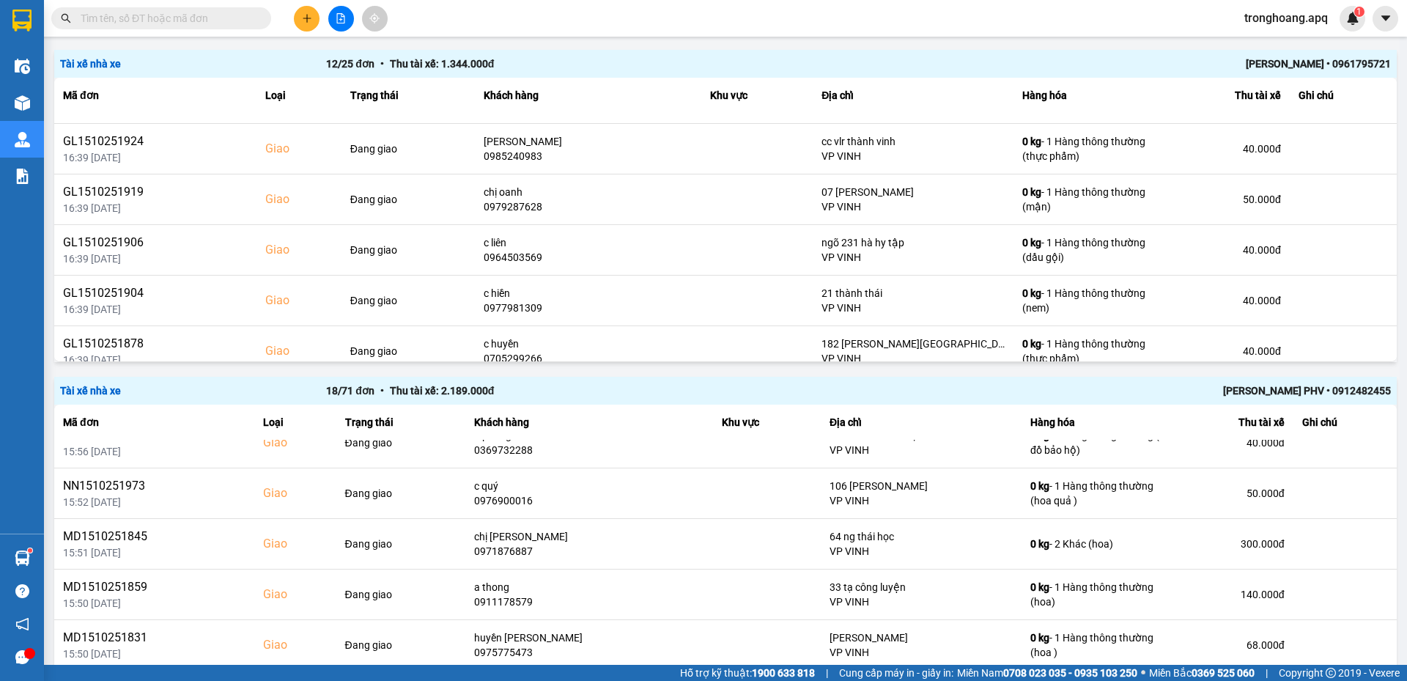
scroll to position [408, 0]
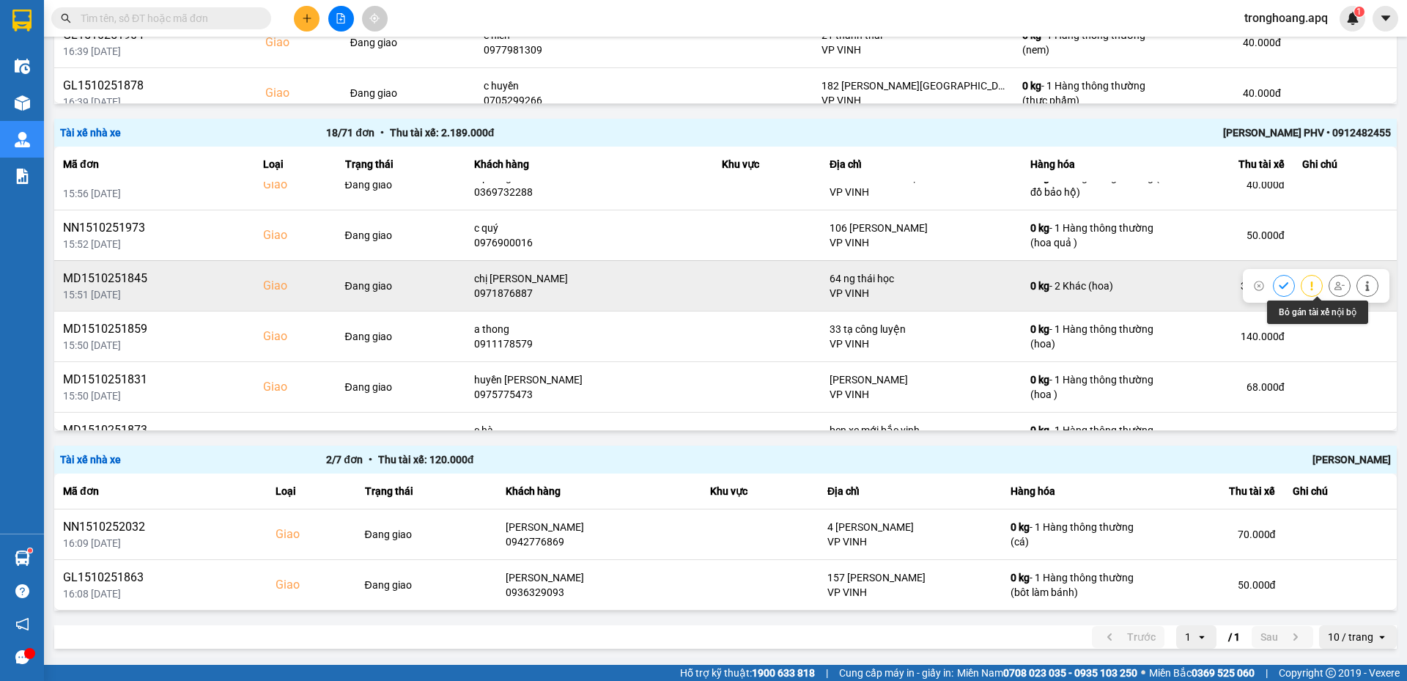
click at [1330, 287] on button at bounding box center [1340, 286] width 21 height 26
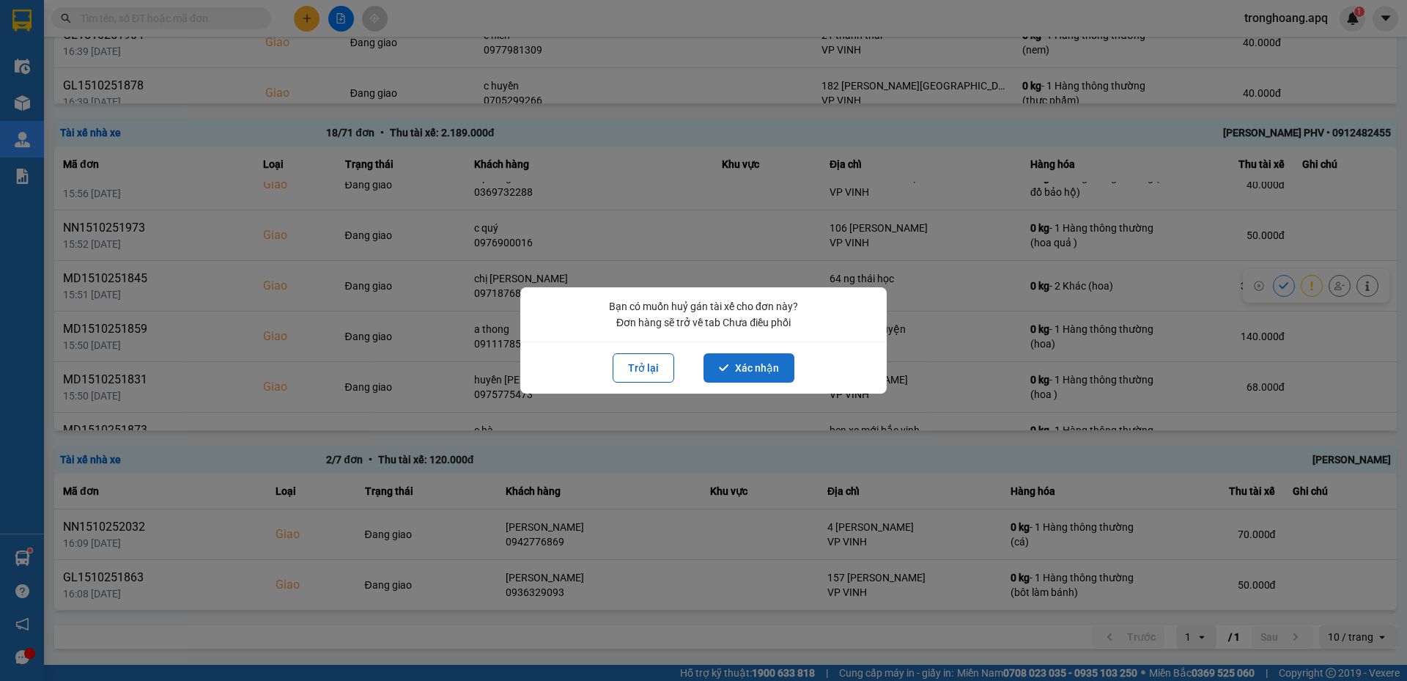
click at [775, 373] on button "Xác nhận" at bounding box center [749, 367] width 91 height 29
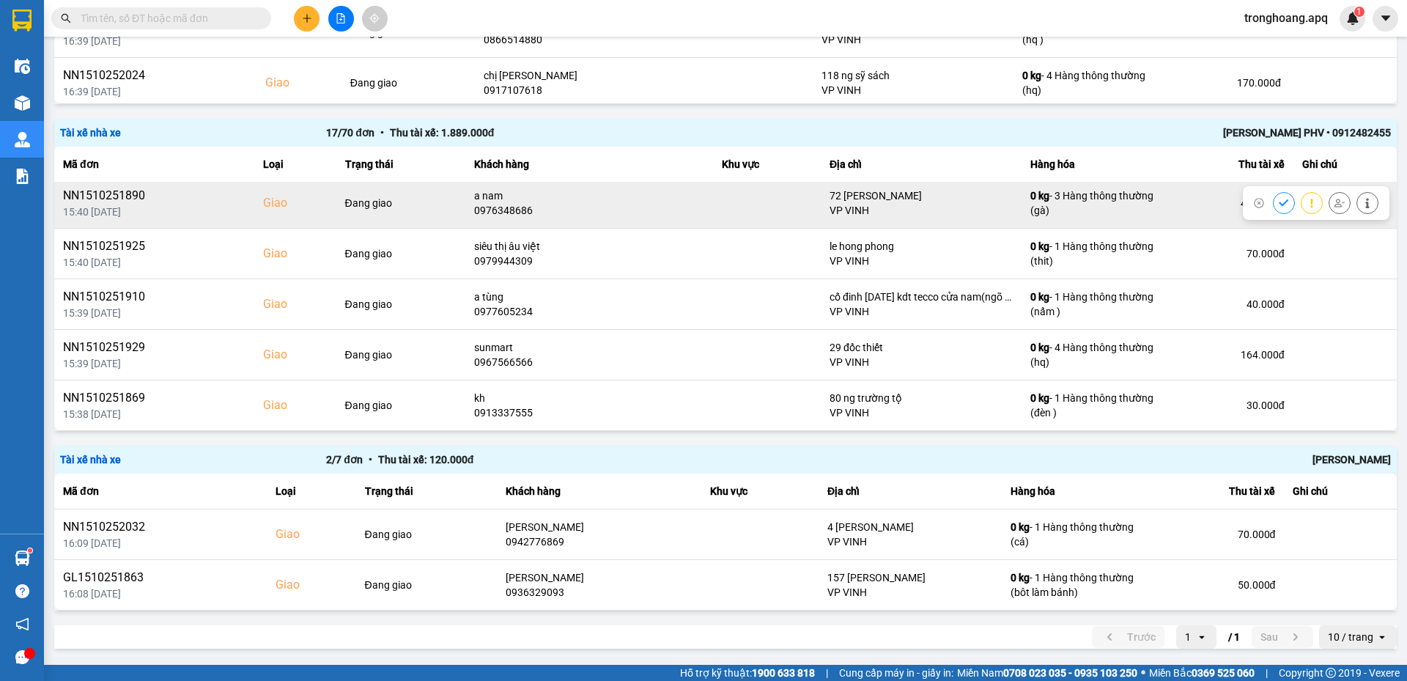
click at [1335, 205] on icon at bounding box center [1340, 203] width 10 height 8
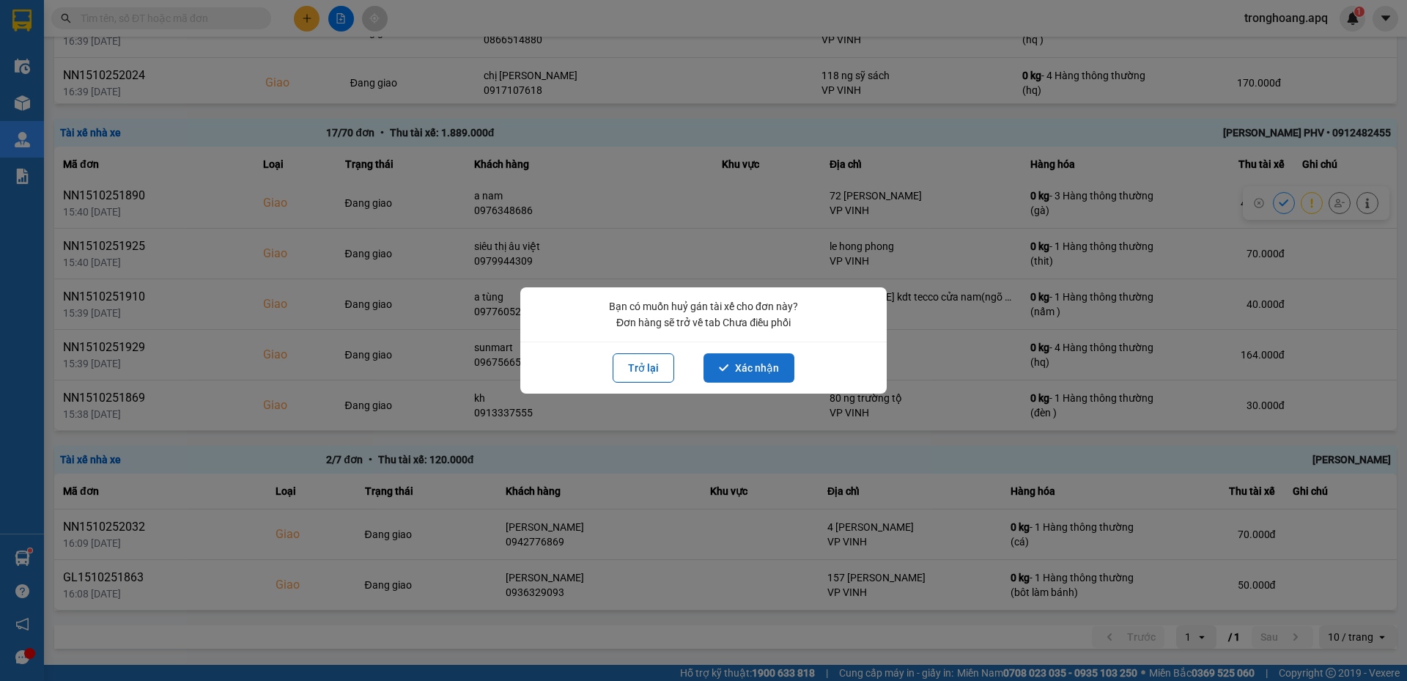
click at [787, 371] on button "Xác nhận" at bounding box center [749, 367] width 91 height 29
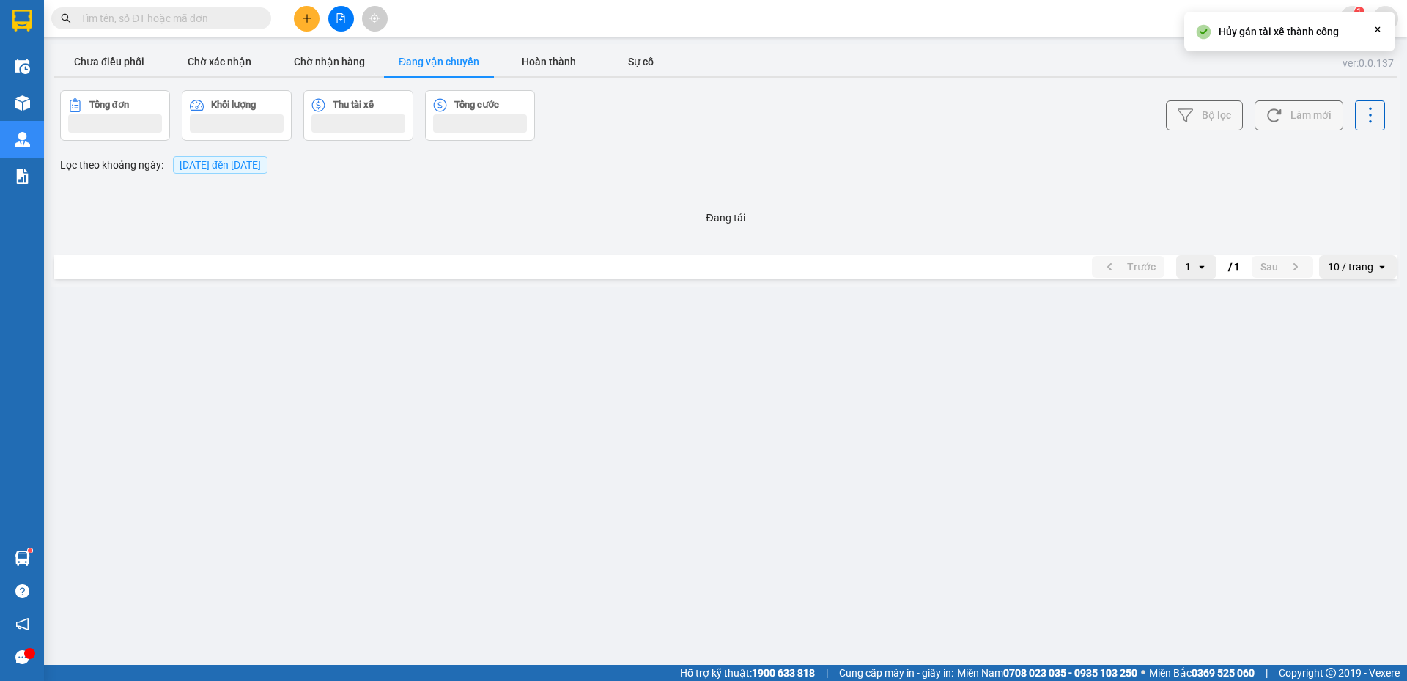
scroll to position [0, 0]
